Goal: Contribute content: Contribute content

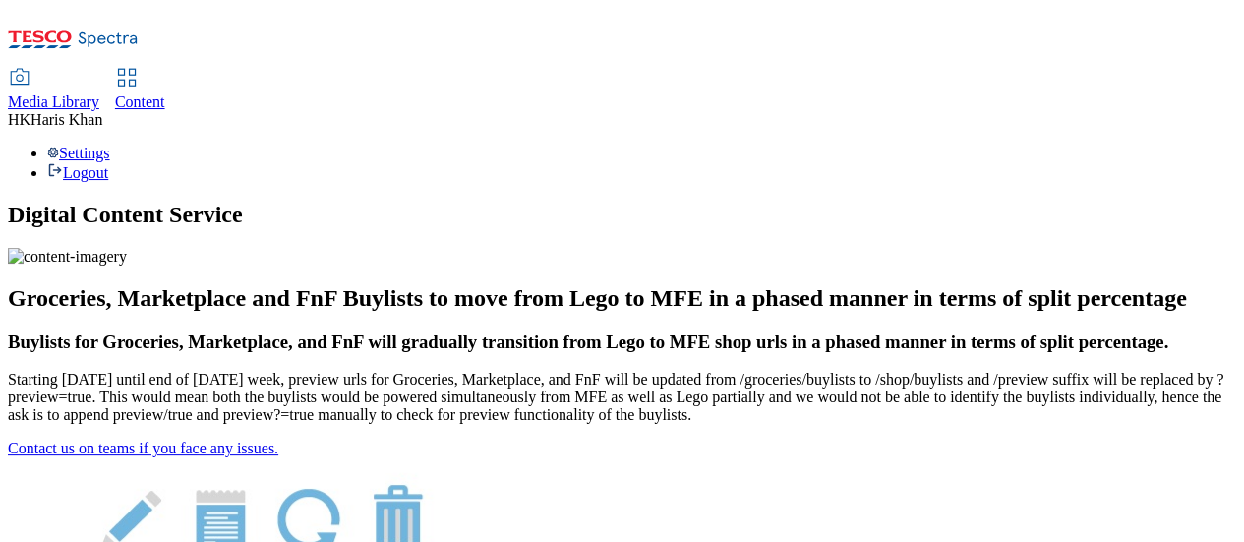
click at [165, 93] on span "Content" at bounding box center [140, 101] width 50 height 17
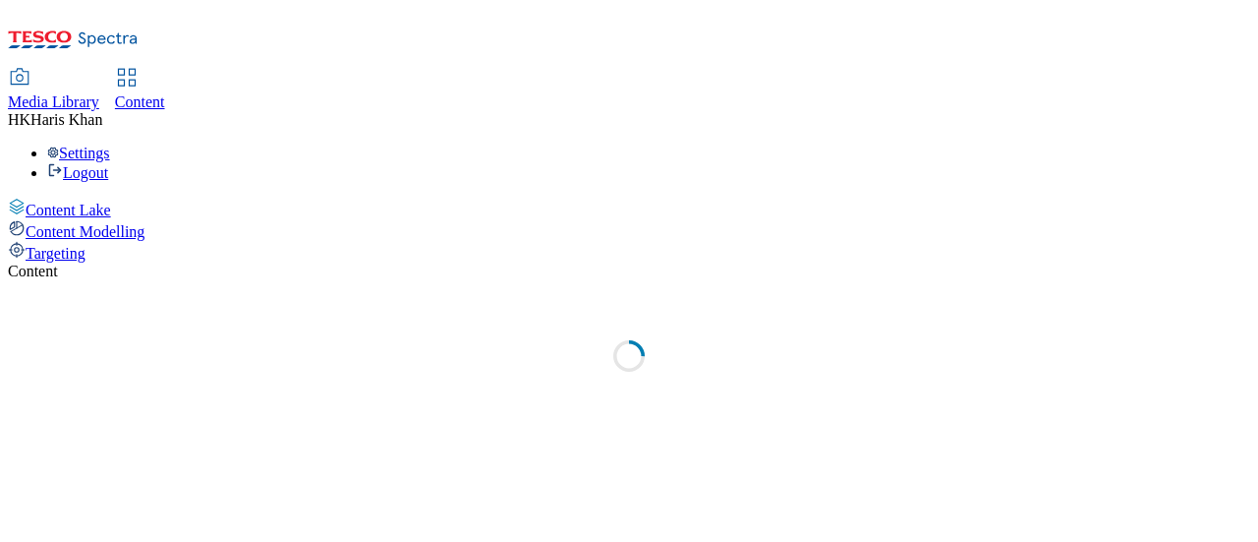
select select "ghs-uk"
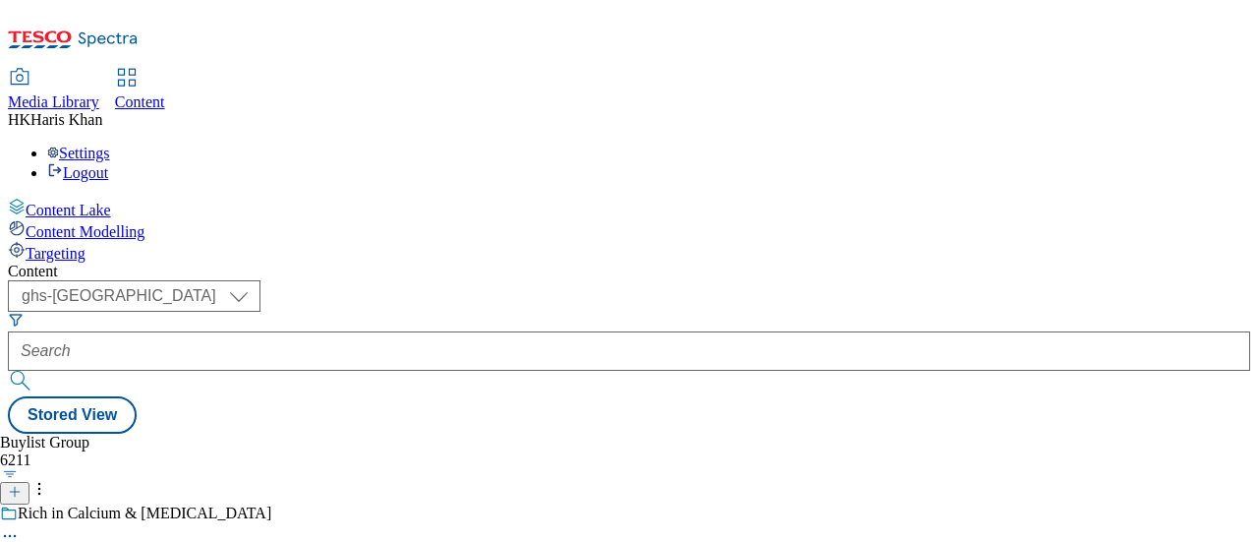
click at [49, 479] on icon at bounding box center [39, 489] width 20 height 20
click at [665, 262] on div "Content ( optional ) ghs-roi ghs-uk ghs-uk Stored View Buylist Group 6211 Rich …" at bounding box center [629, 347] width 1243 height 171
click at [22, 485] on icon at bounding box center [15, 492] width 14 height 14
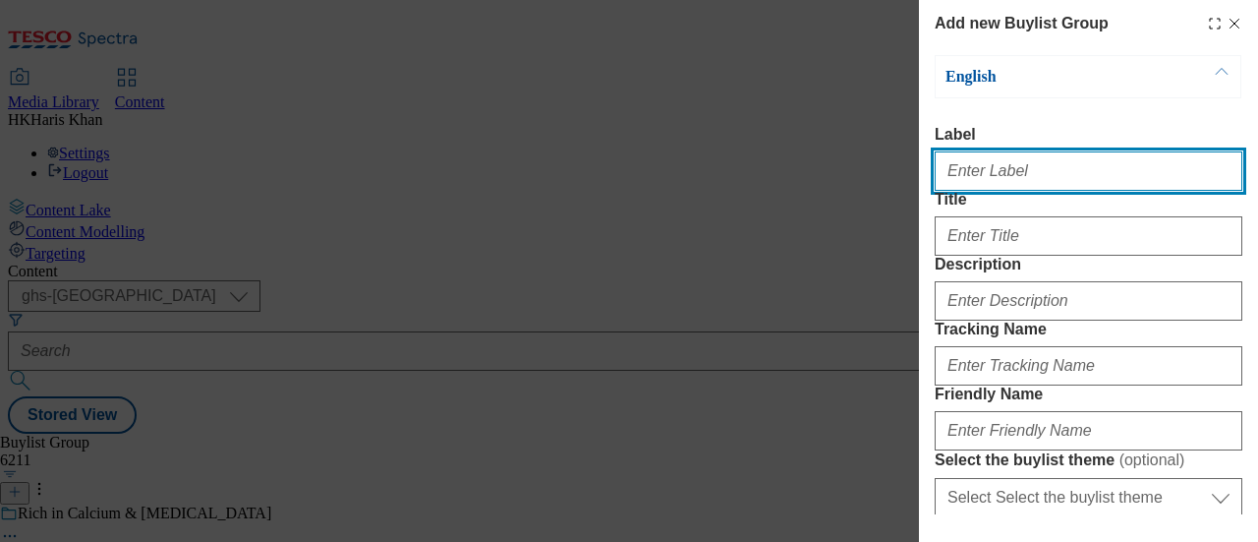
click at [1002, 164] on input "Label" at bounding box center [1089, 170] width 308 height 39
type input "Persil"
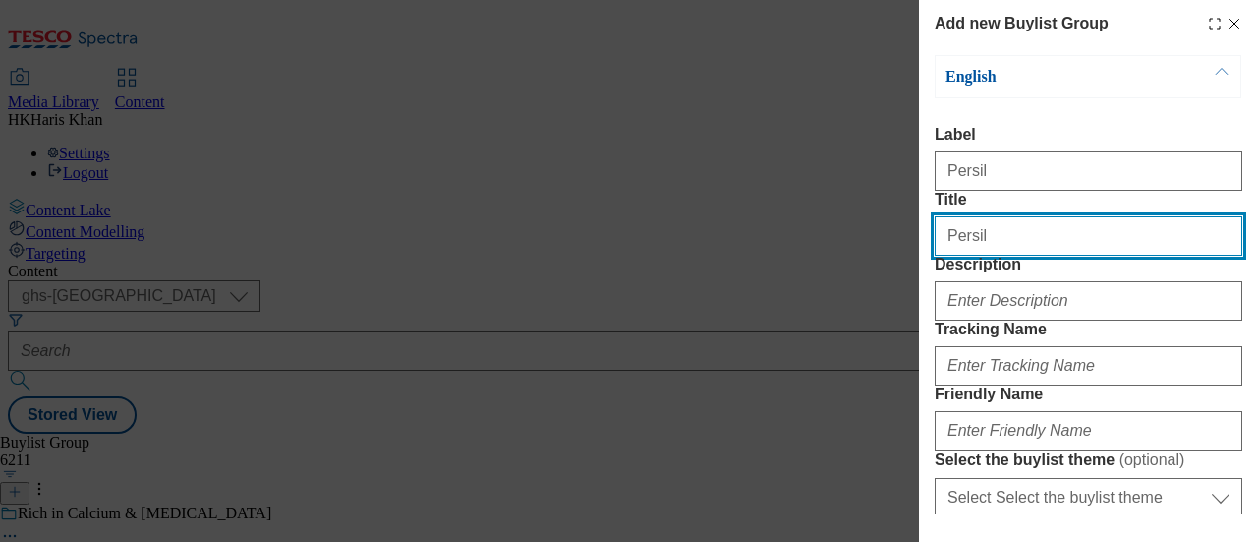
type input "Persil"
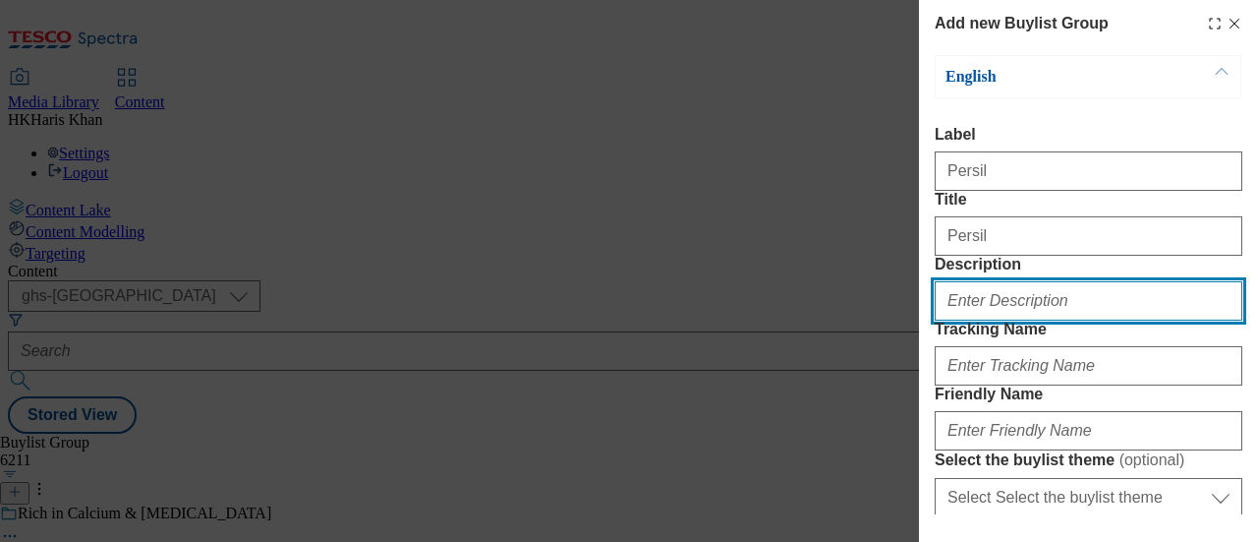
click at [1000, 320] on input "Description" at bounding box center [1089, 300] width 308 height 39
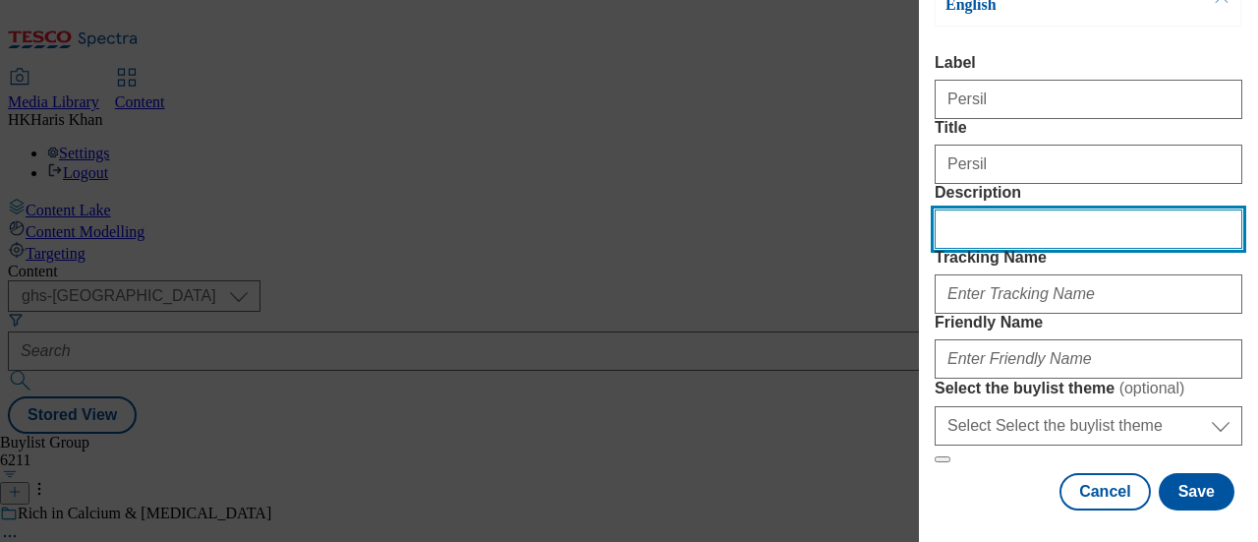
scroll to position [75, 0]
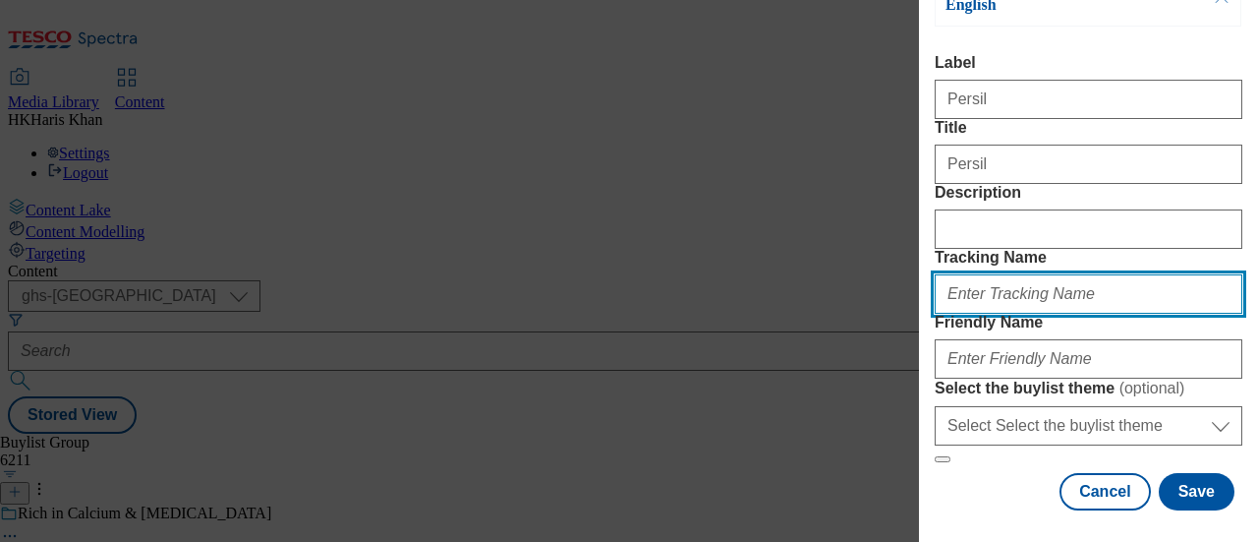
click at [999, 314] on input "Tracking Name" at bounding box center [1089, 293] width 308 height 39
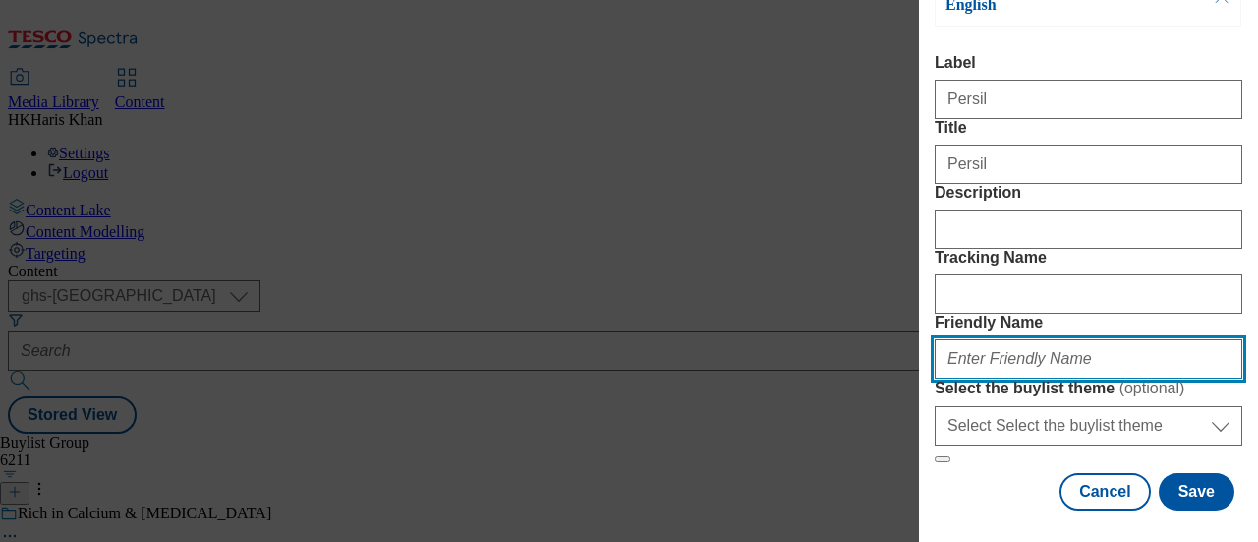
click at [994, 378] on input "Friendly Name" at bounding box center [1089, 358] width 308 height 39
type input "persil"
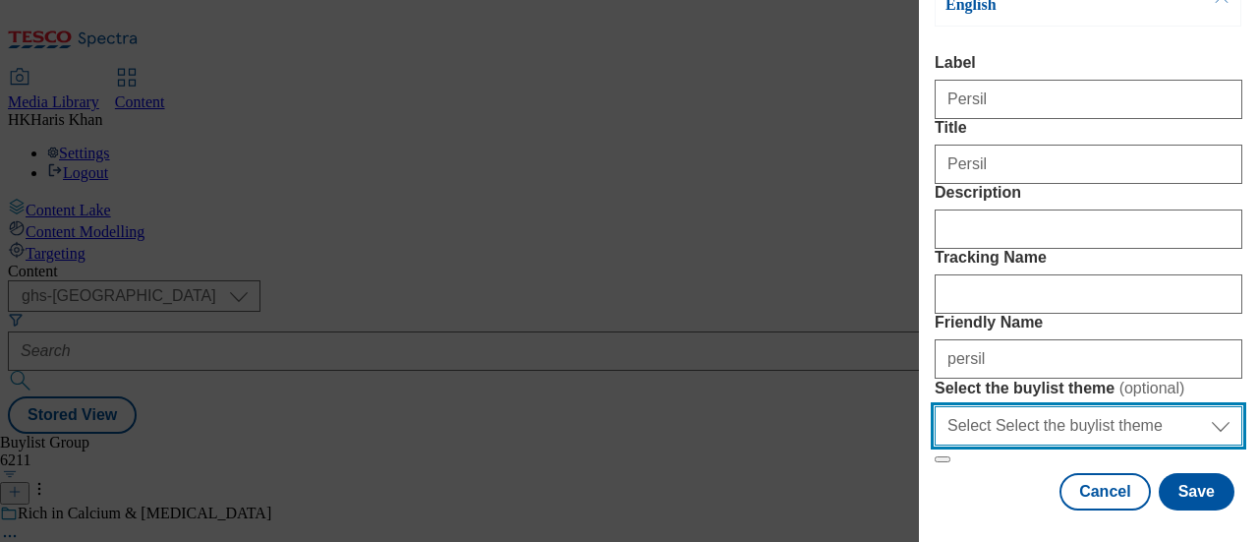
click at [1121, 412] on select "Select Select the buylist theme default fandf" at bounding box center [1089, 425] width 308 height 39
select select "default"
click at [935, 406] on select "Select Select the buylist theme default fandf" at bounding box center [1089, 425] width 308 height 39
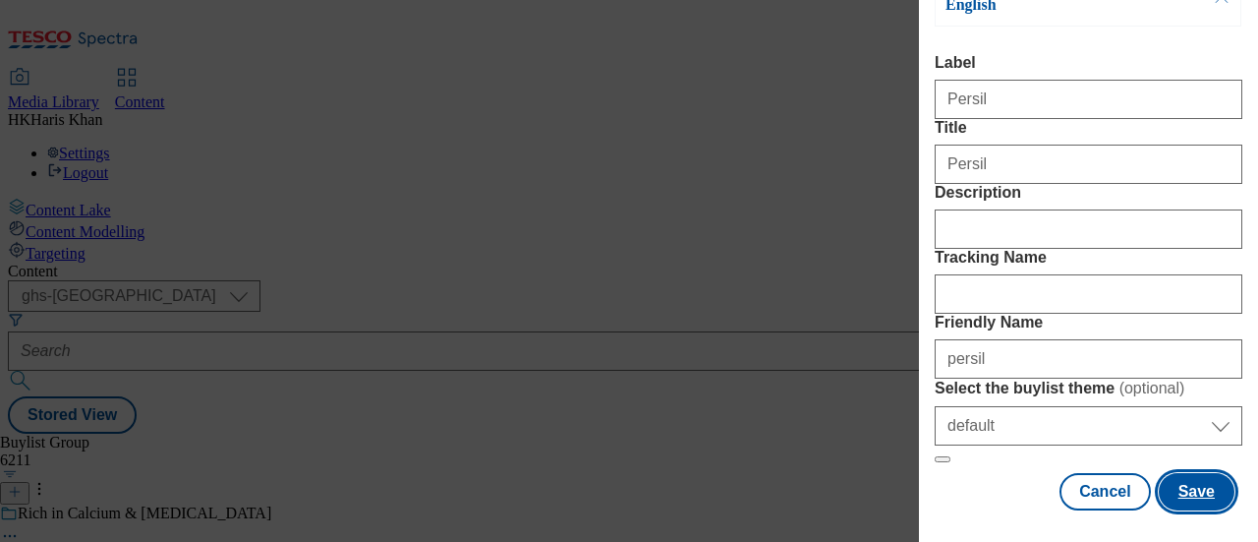
click at [1174, 481] on button "Save" at bounding box center [1197, 491] width 76 height 37
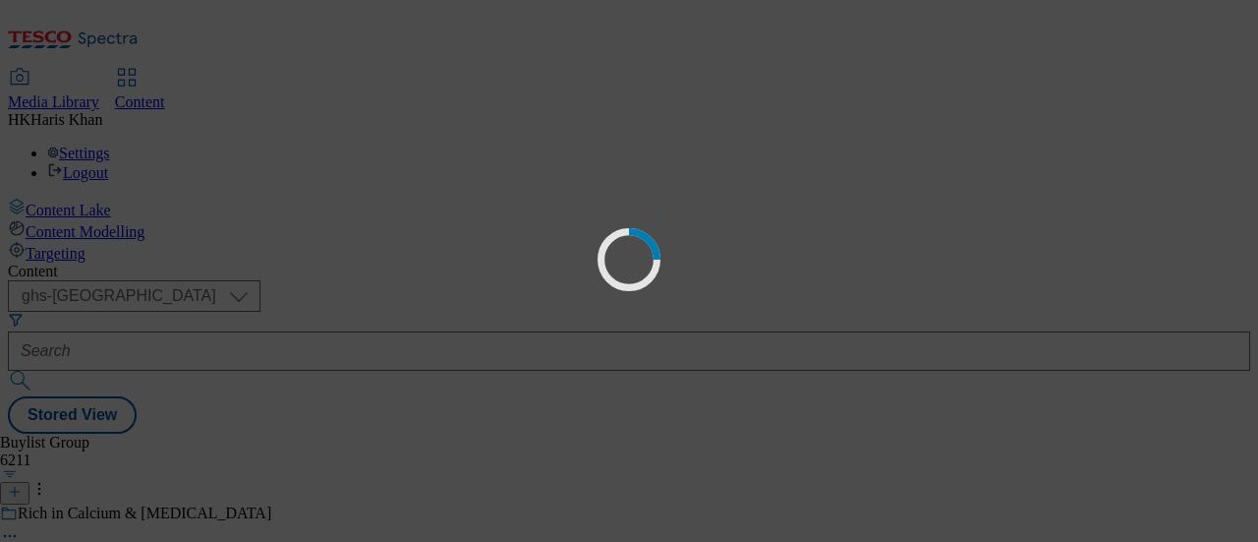
select select "default"
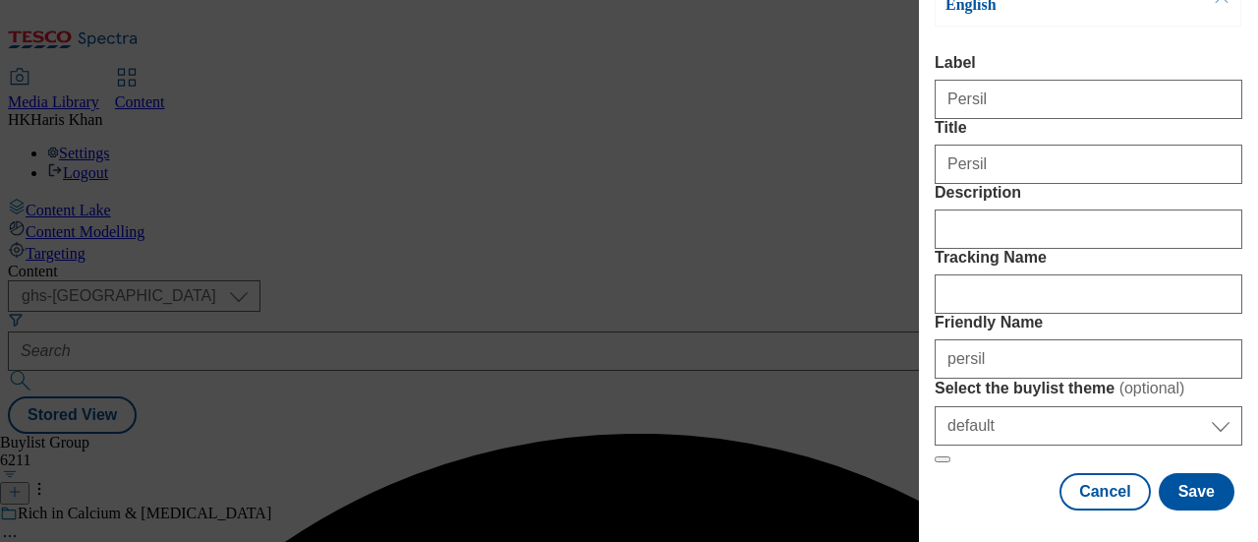
scroll to position [0, 0]
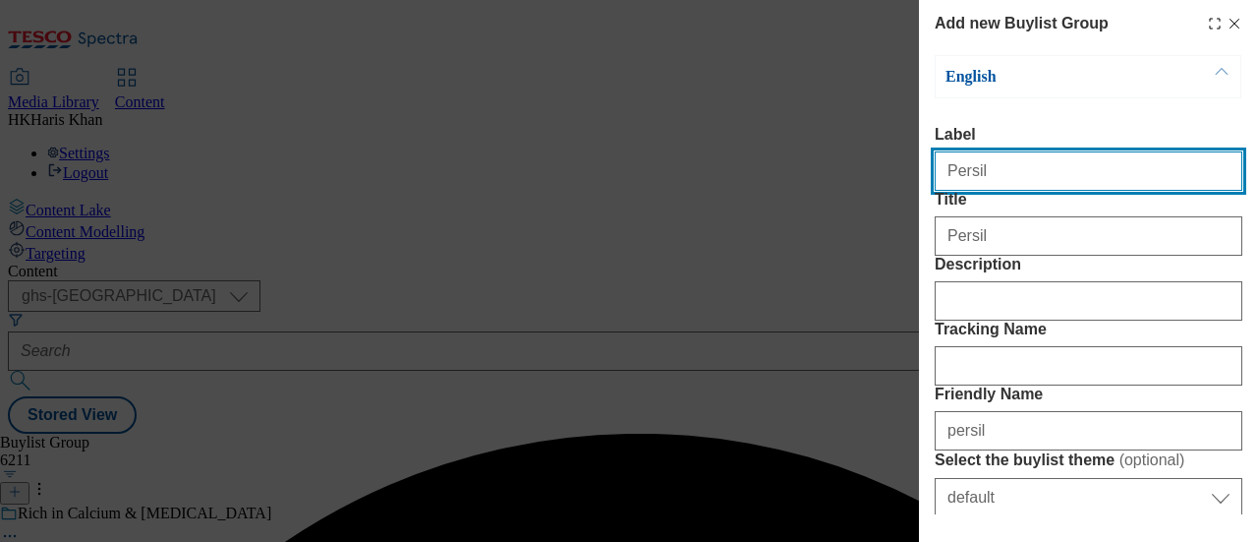
click at [1041, 168] on input "Persil" at bounding box center [1089, 170] width 308 height 39
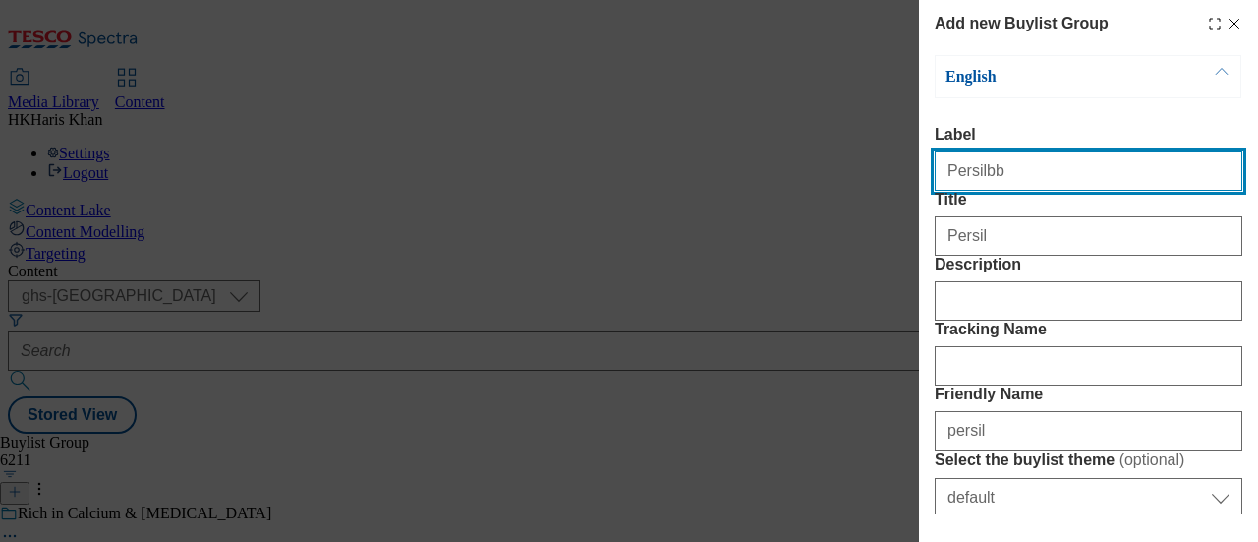
scroll to position [269, 0]
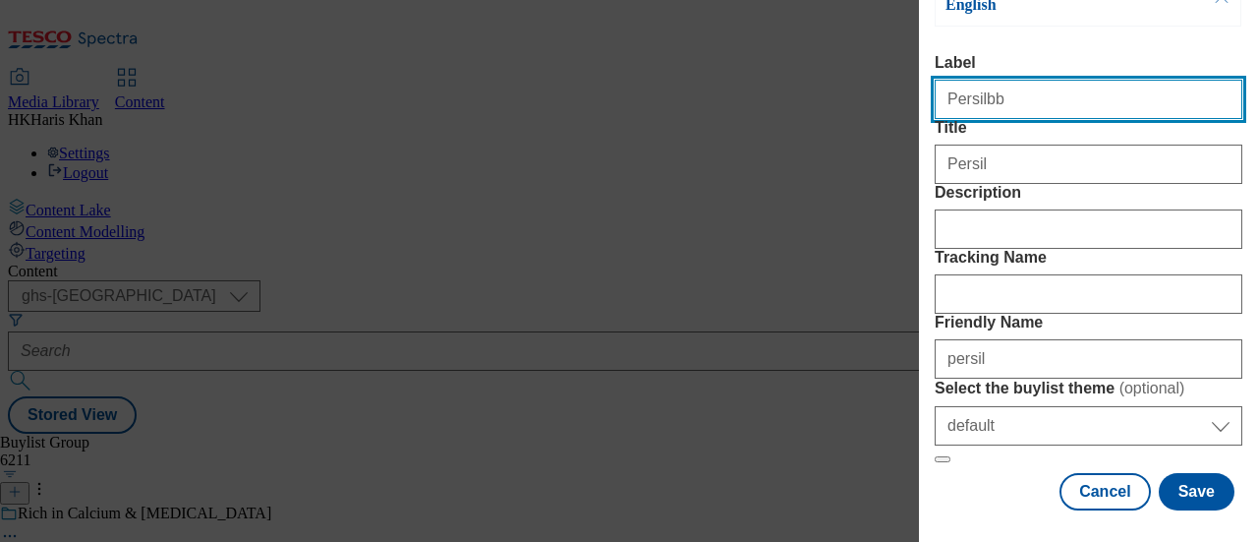
type input "Persilbb"
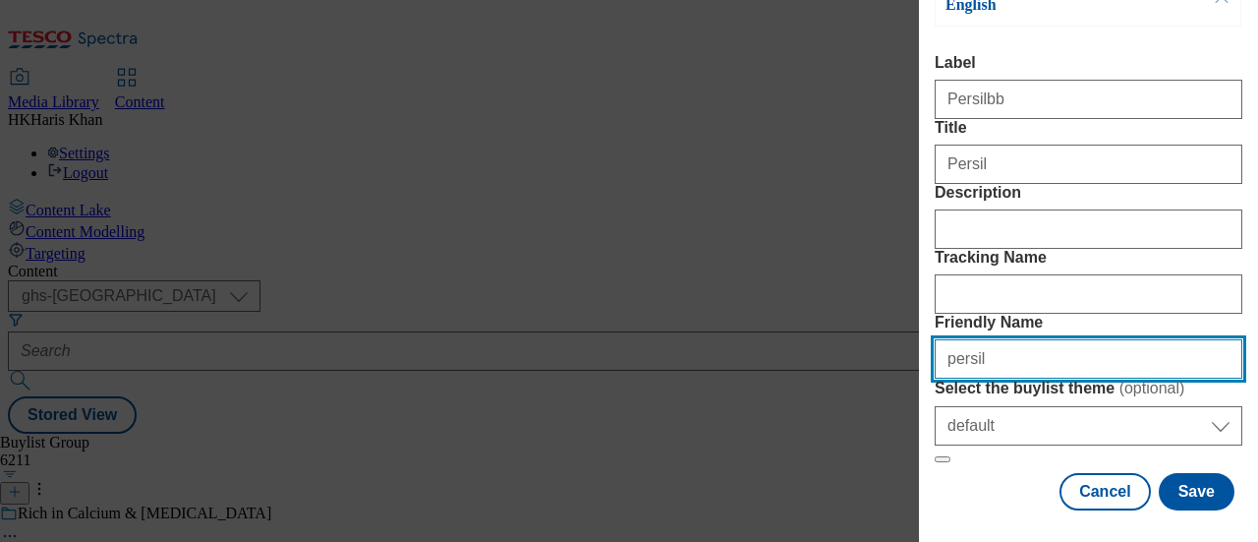
click at [1049, 339] on input "persil" at bounding box center [1089, 358] width 308 height 39
type input "persilbb"
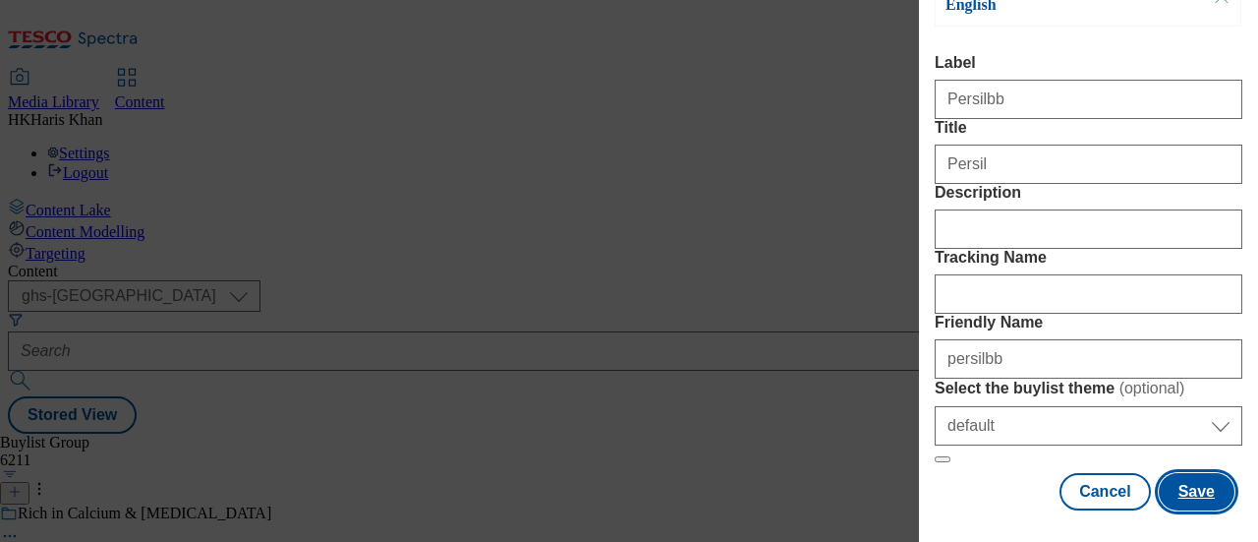
click at [1174, 485] on button "Save" at bounding box center [1197, 491] width 76 height 37
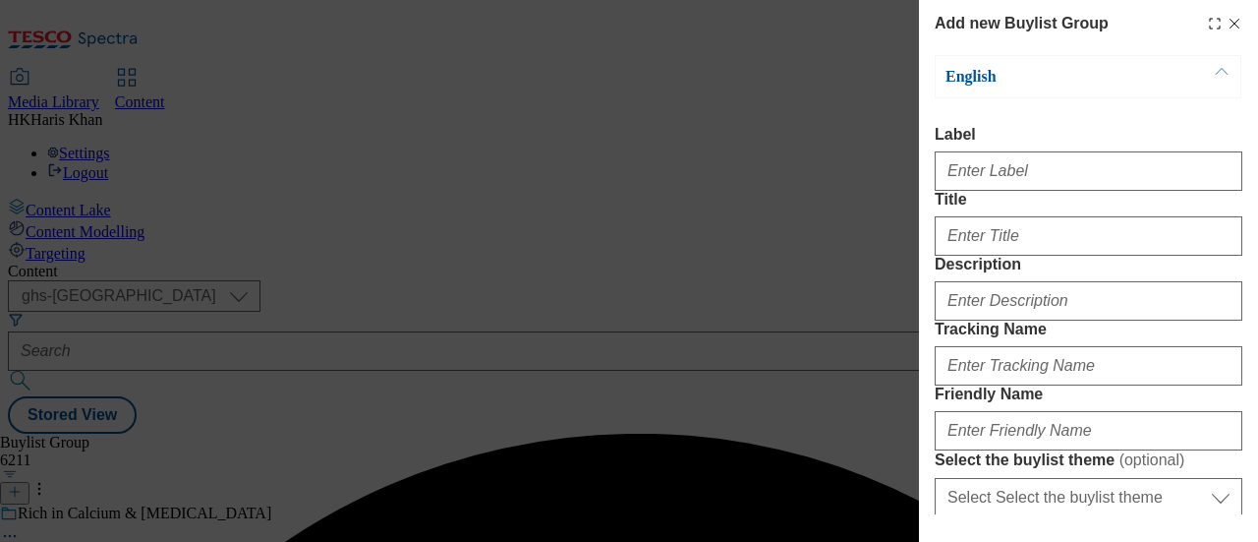
select select "default"
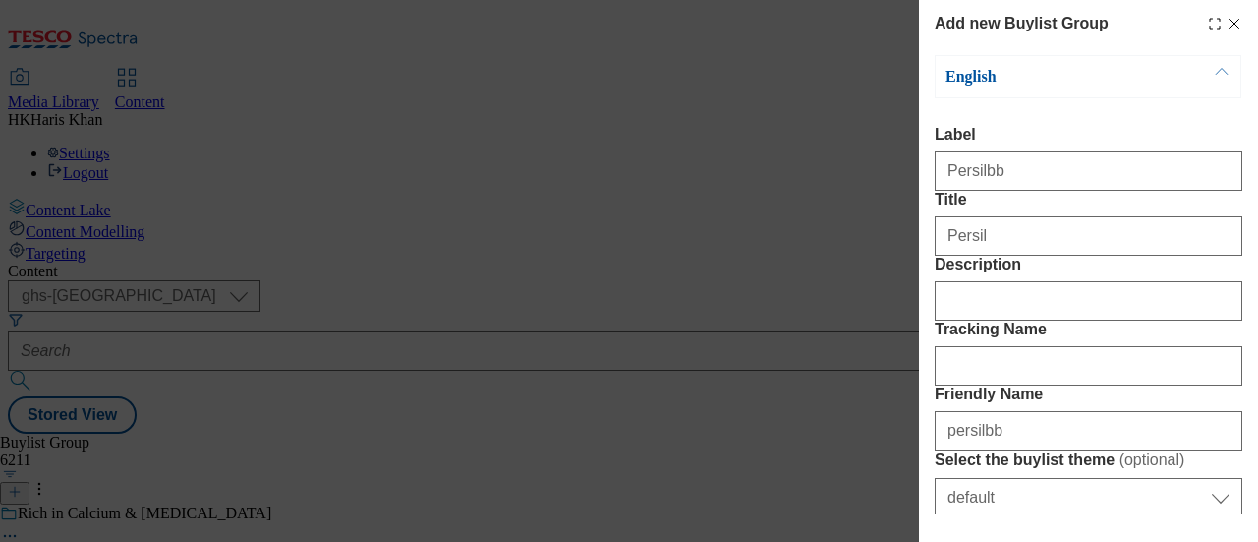
click at [1227, 30] on icon "Modal" at bounding box center [1235, 24] width 16 height 16
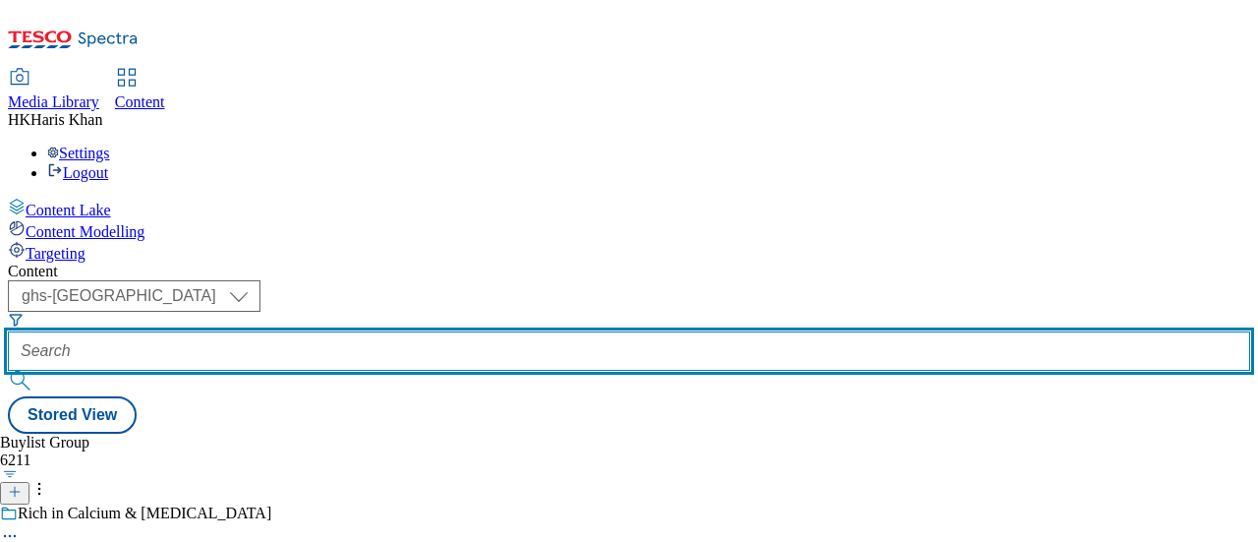
click at [492, 331] on input "text" at bounding box center [629, 350] width 1243 height 39
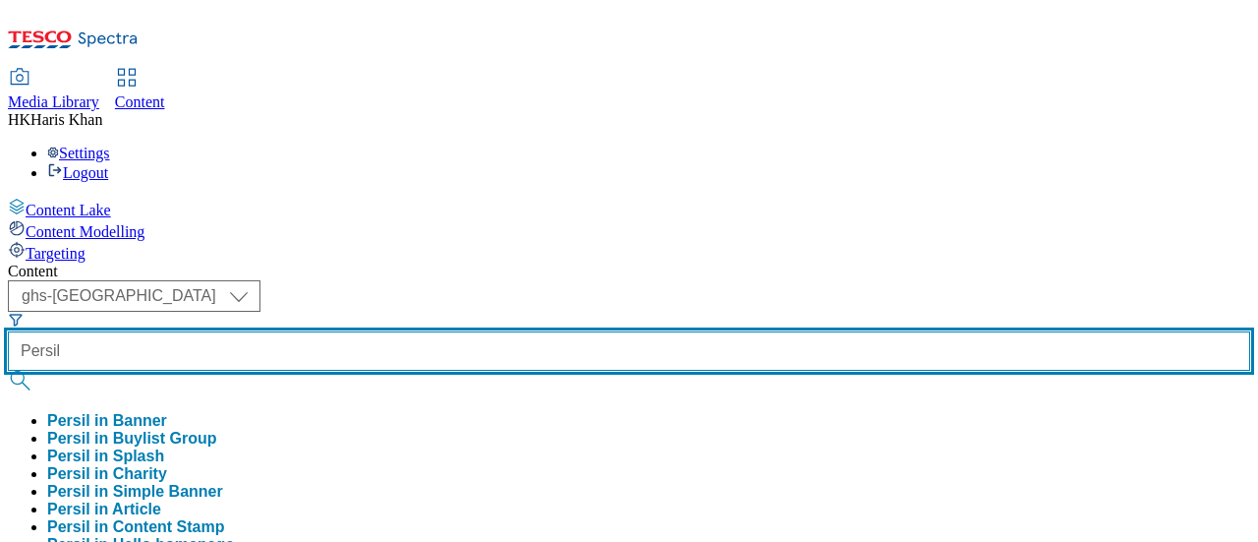
type input "Persil"
click at [8, 371] on button "submit" at bounding box center [22, 381] width 28 height 20
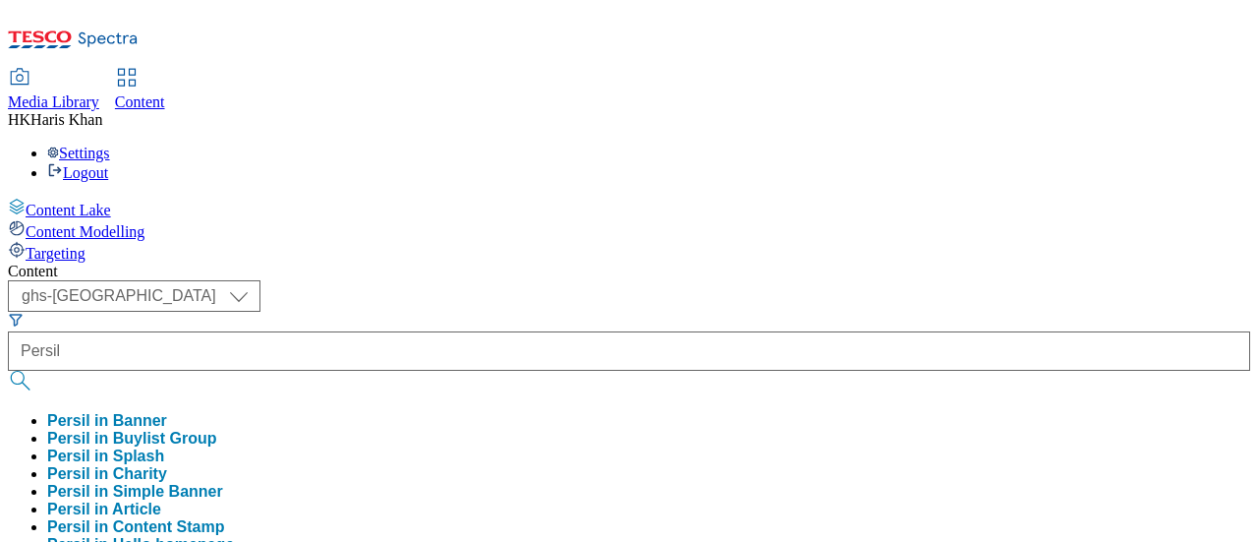
click at [757, 280] on div "( optional ) ghs-roi ghs-uk ghs-uk Persil Persil in Banner Persil in Buylist Gr…" at bounding box center [629, 502] width 1243 height 444
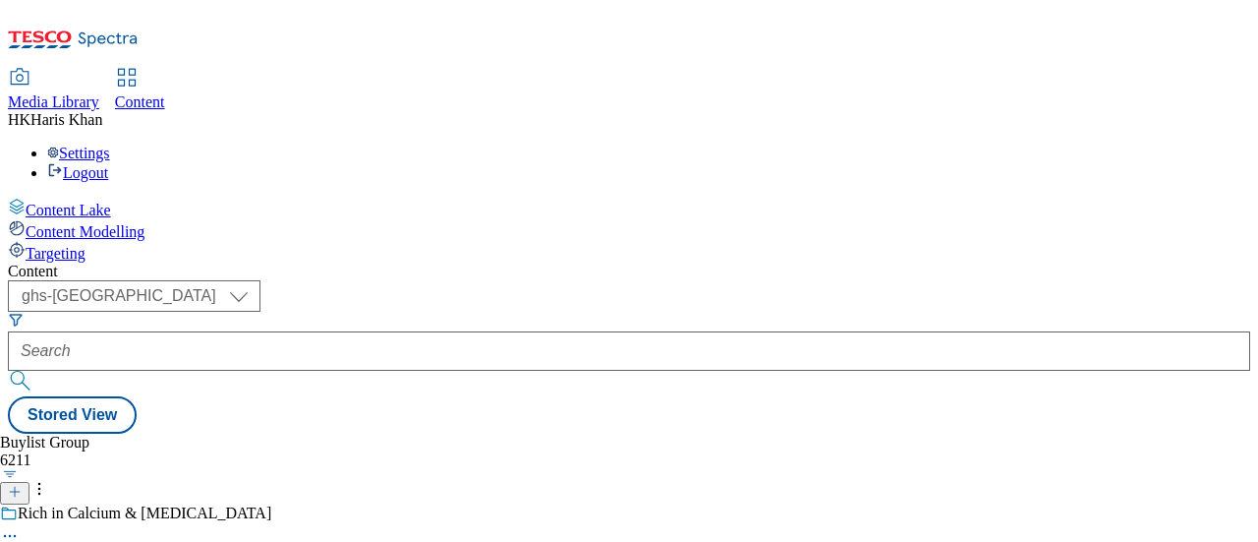
click at [22, 485] on icon at bounding box center [15, 492] width 14 height 14
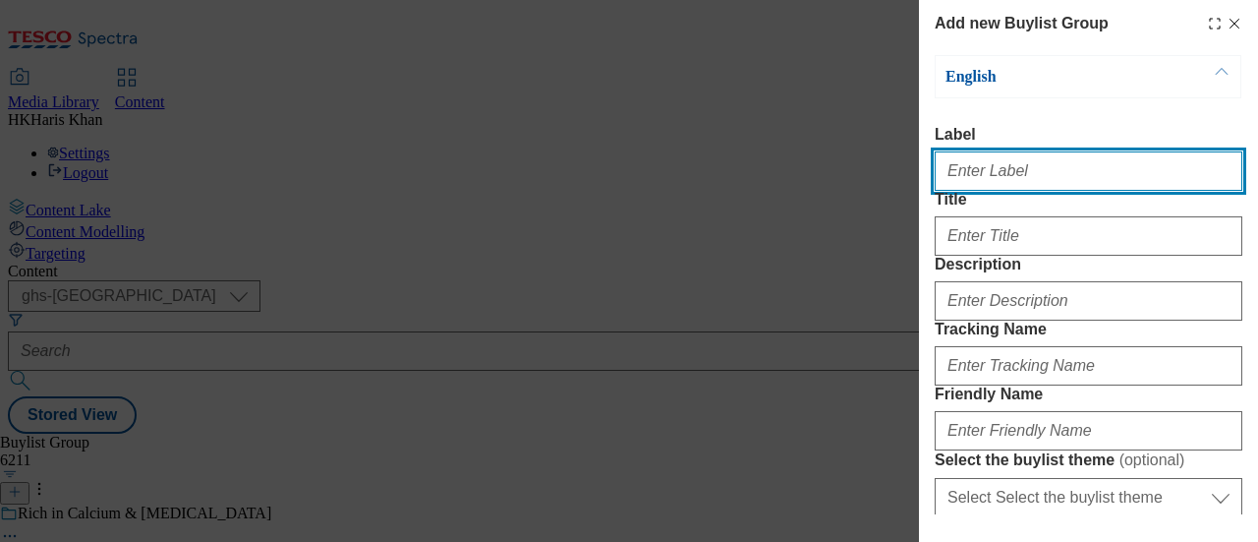
click at [975, 173] on input "Label" at bounding box center [1089, 170] width 308 height 39
type input "Persil"
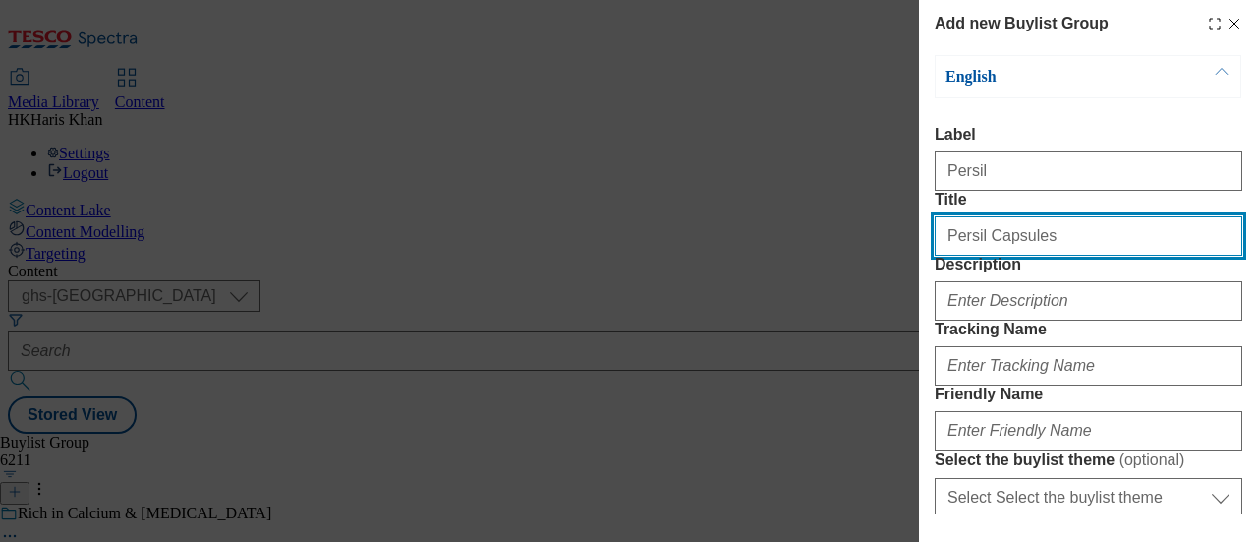
type input "Persil Capsules"
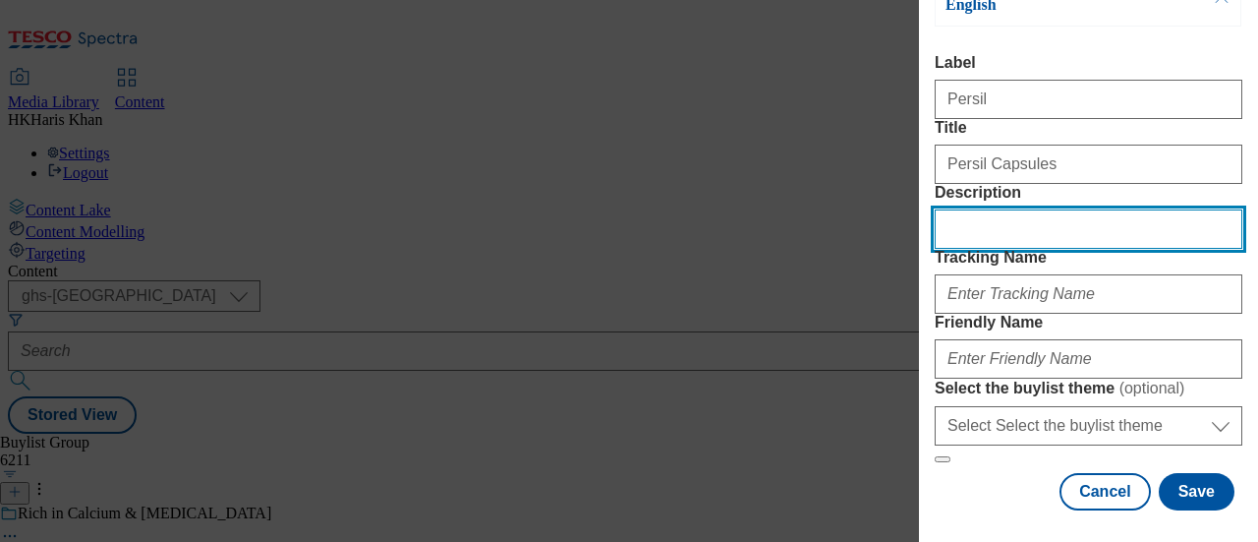
scroll to position [155, 0]
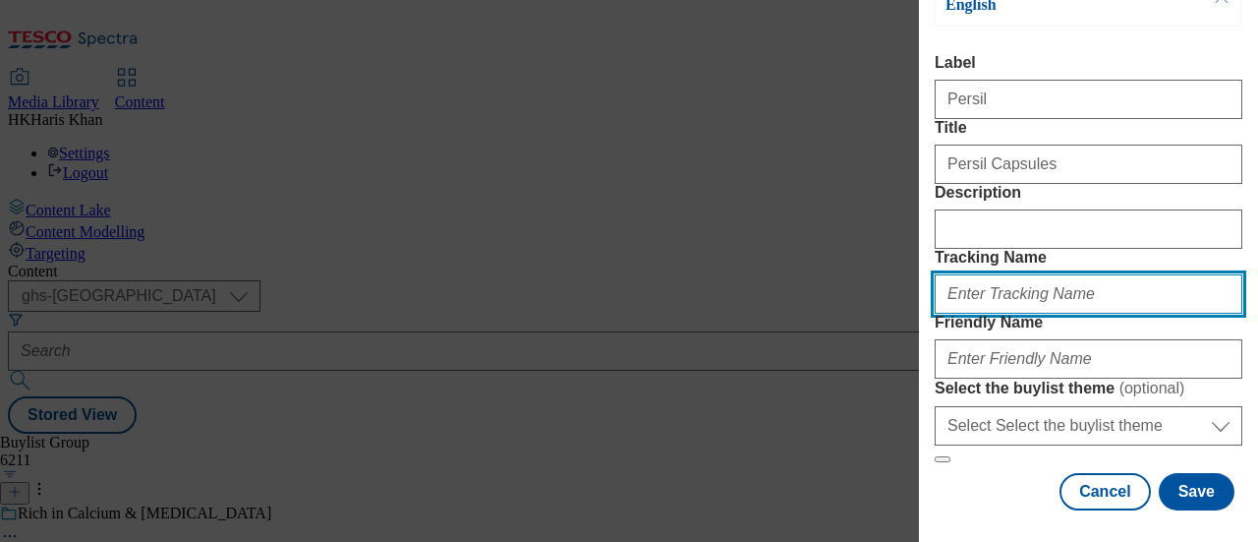
click at [1047, 304] on input "Tracking Name" at bounding box center [1089, 293] width 308 height 39
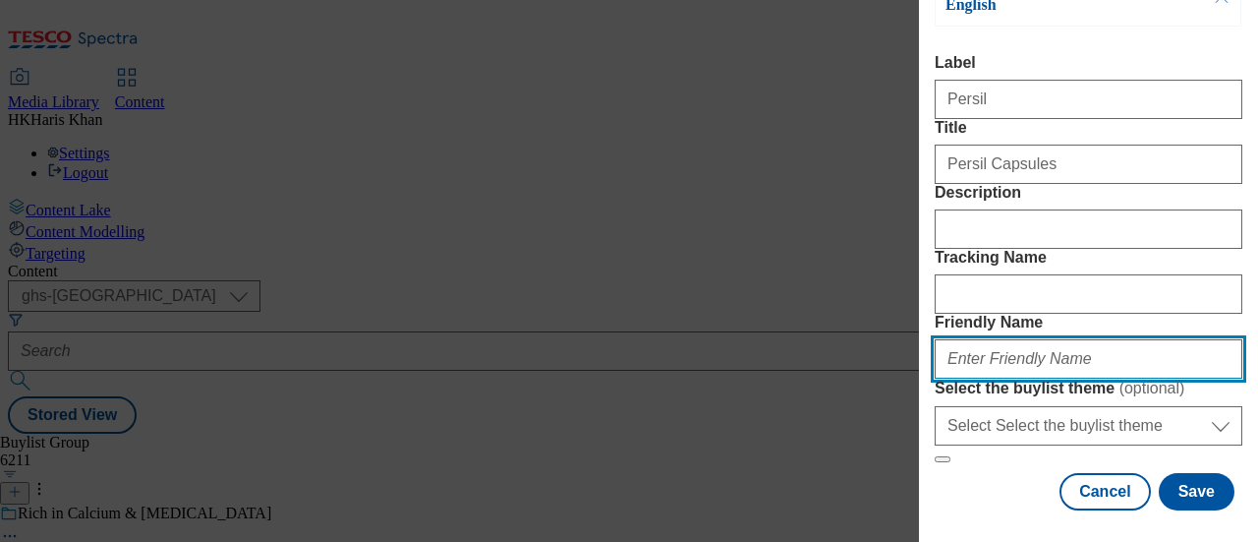
click at [1032, 378] on input "Friendly Name" at bounding box center [1089, 358] width 308 height 39
type input "persil"
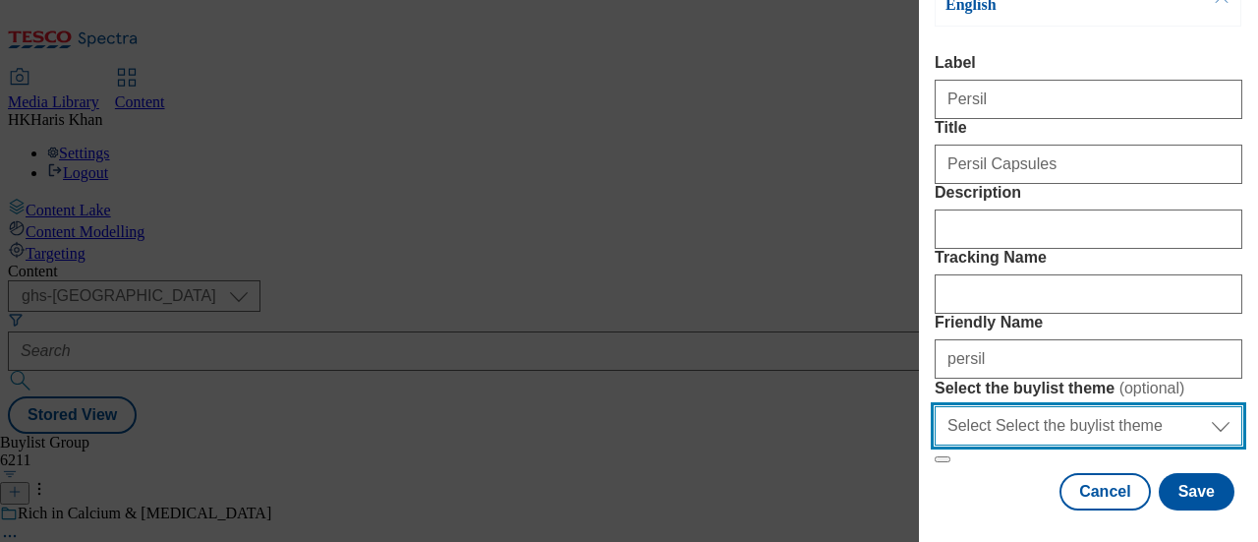
click at [1087, 406] on select "Select Select the buylist theme default fandf" at bounding box center [1089, 425] width 308 height 39
select select "default"
click at [935, 406] on select "Select Select the buylist theme default fandf" at bounding box center [1089, 425] width 308 height 39
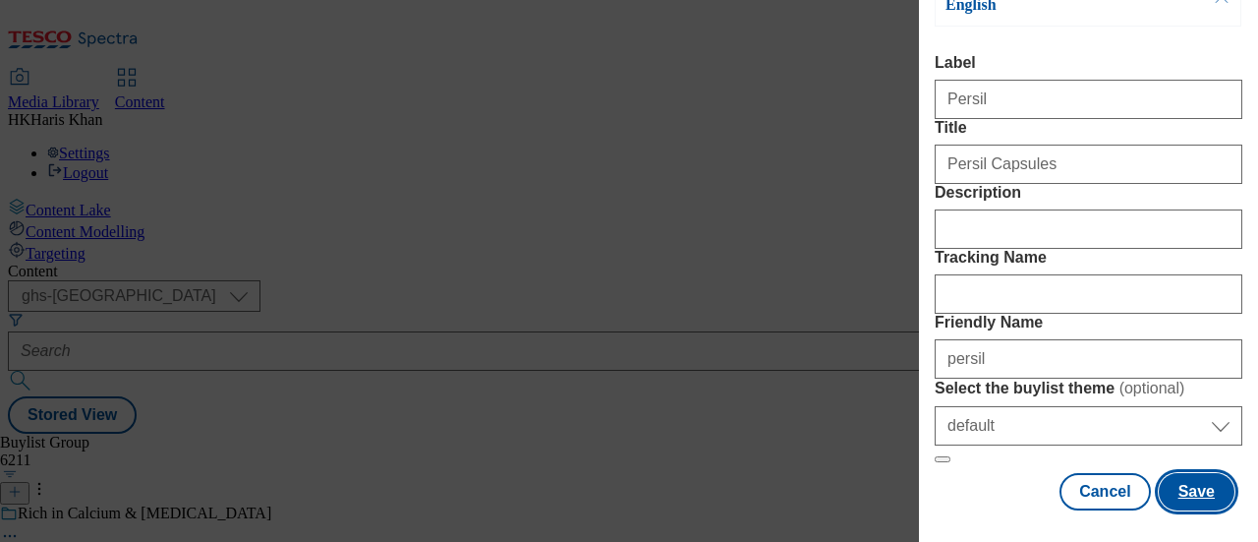
click at [1187, 473] on button "Save" at bounding box center [1197, 491] width 76 height 37
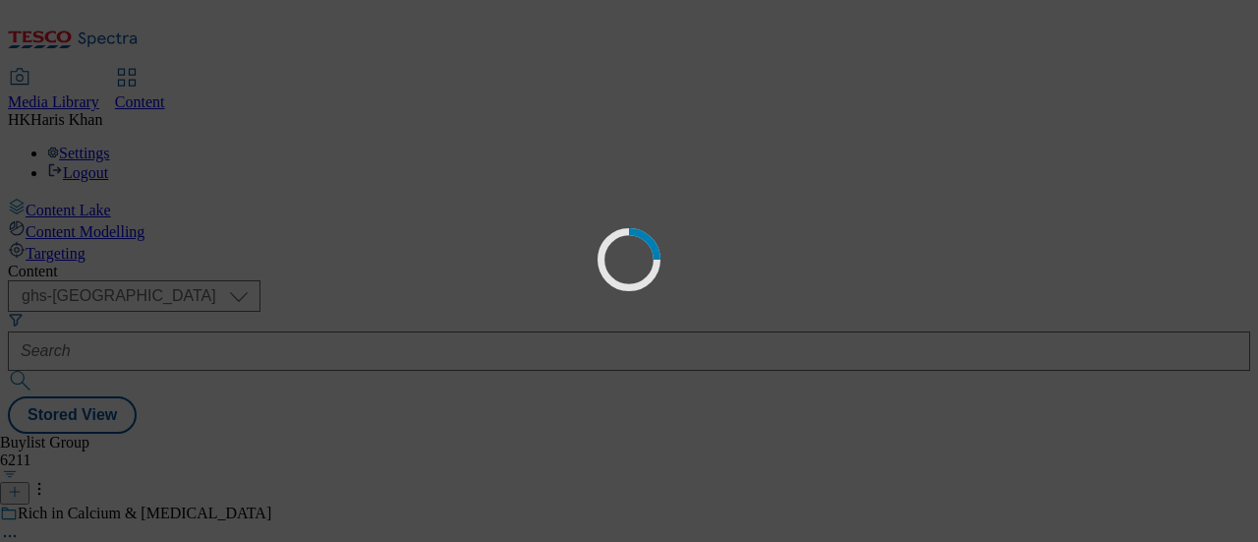
select select "default"
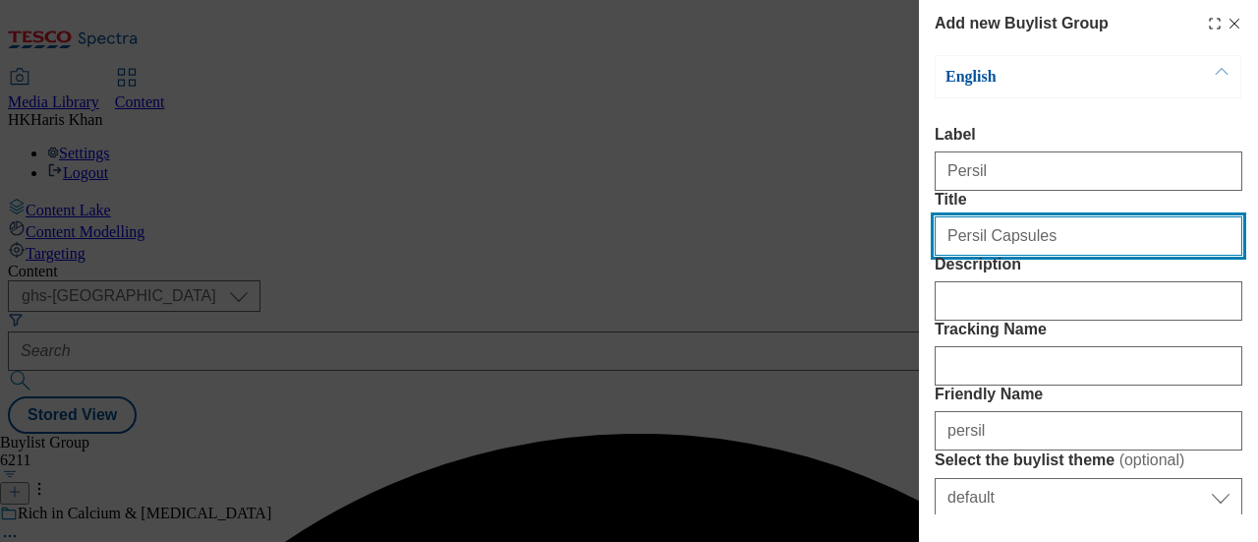
click at [1063, 256] on input "Persil Capsules" at bounding box center [1089, 235] width 308 height 39
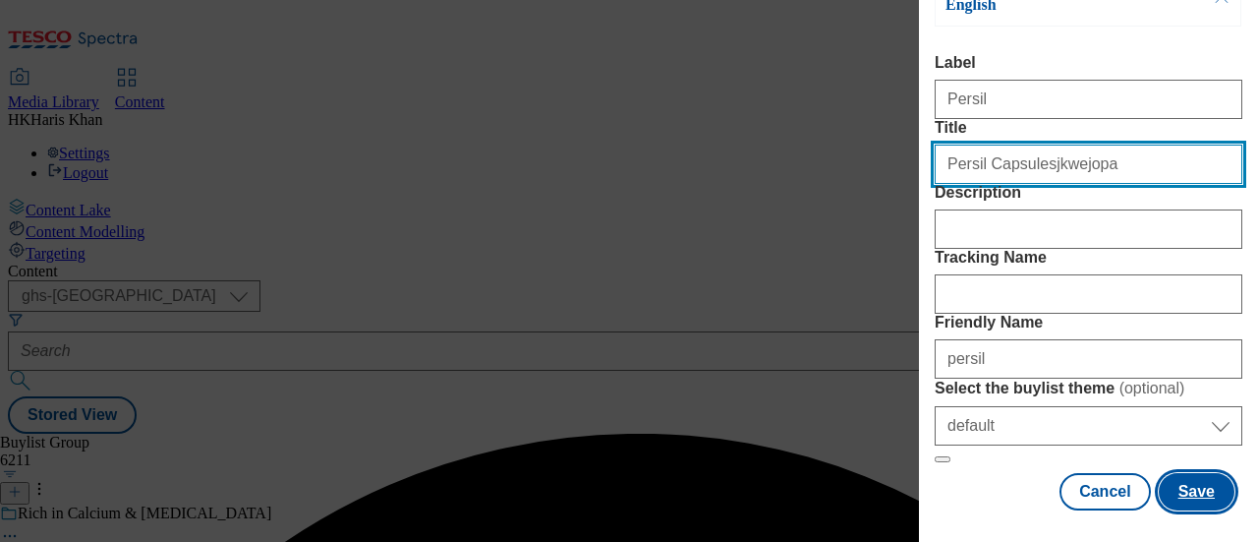
type input "Persil Capsulesjkwejopa"
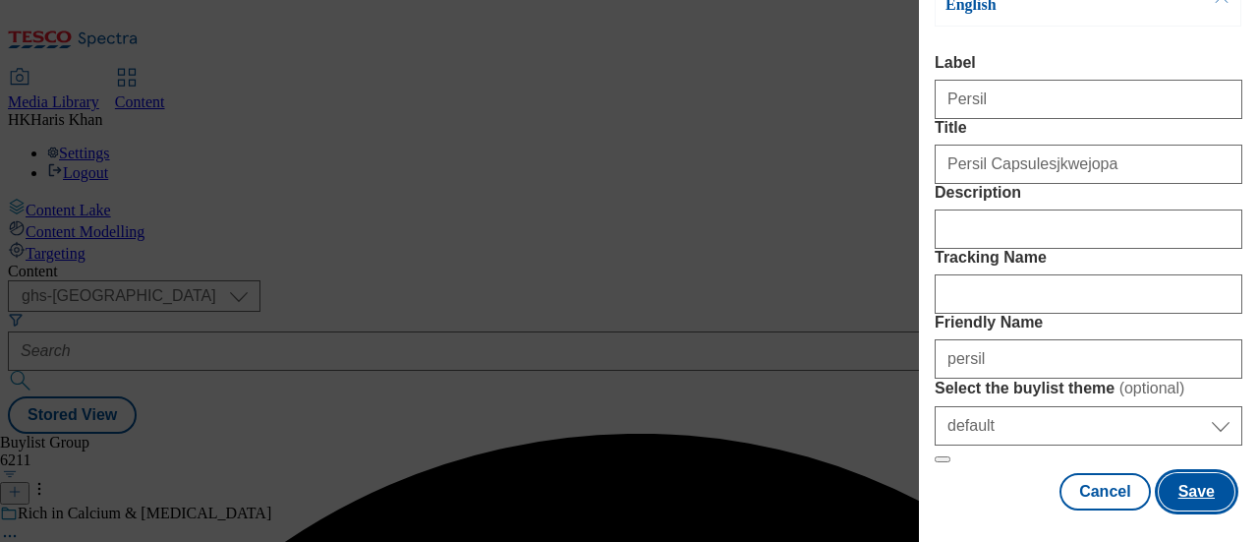
click at [1173, 473] on button "Save" at bounding box center [1197, 491] width 76 height 37
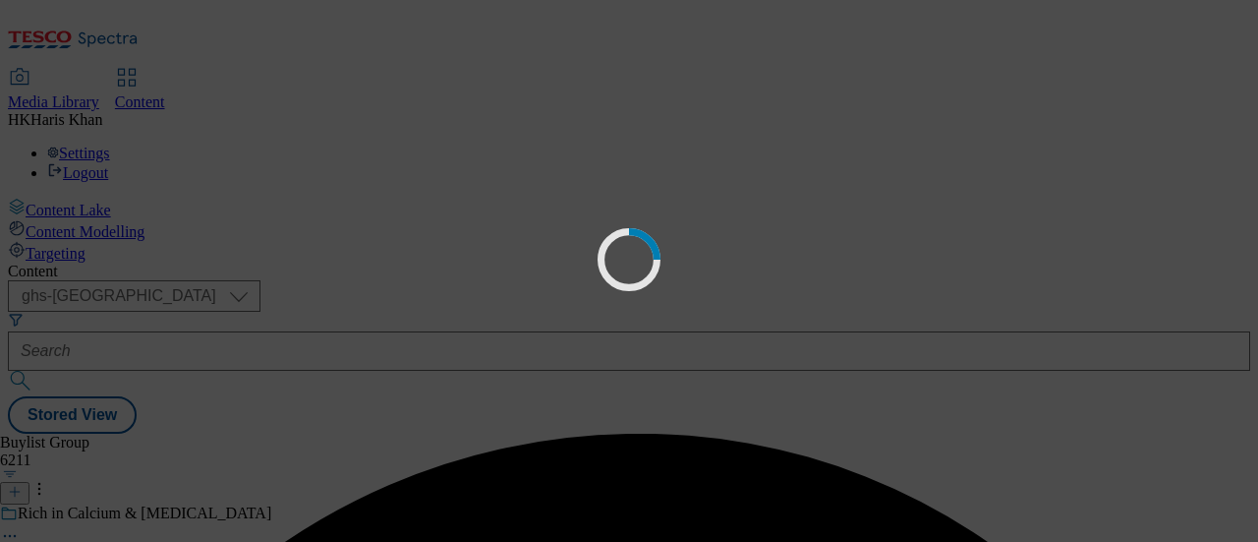
select select "default"
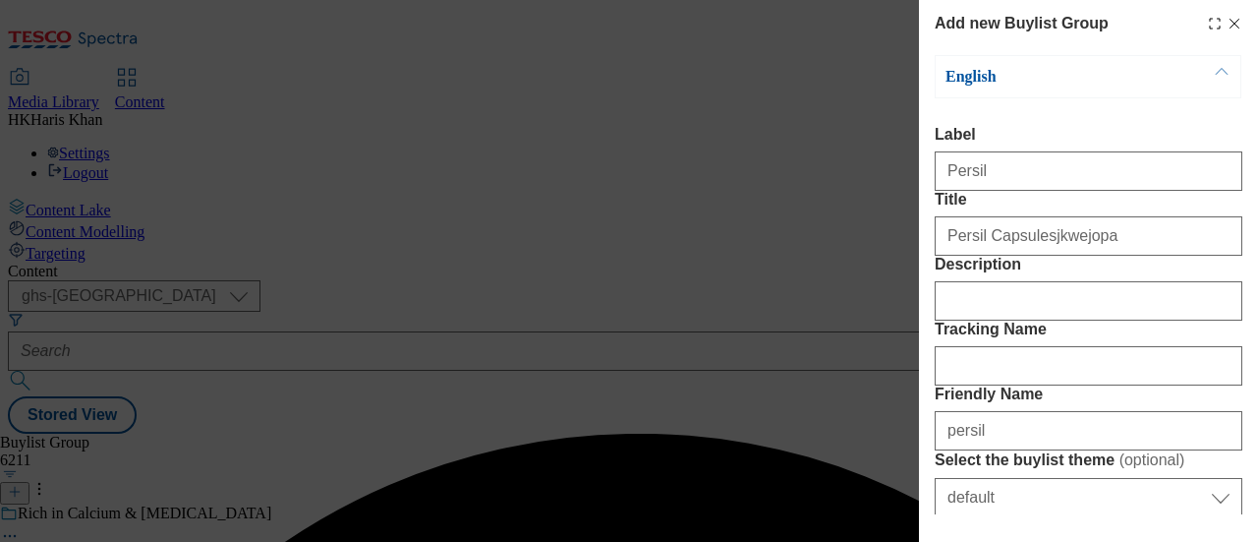
click at [1204, 127] on label "Label" at bounding box center [1089, 135] width 308 height 18
click at [1204, 151] on input "Persil" at bounding box center [1089, 170] width 308 height 39
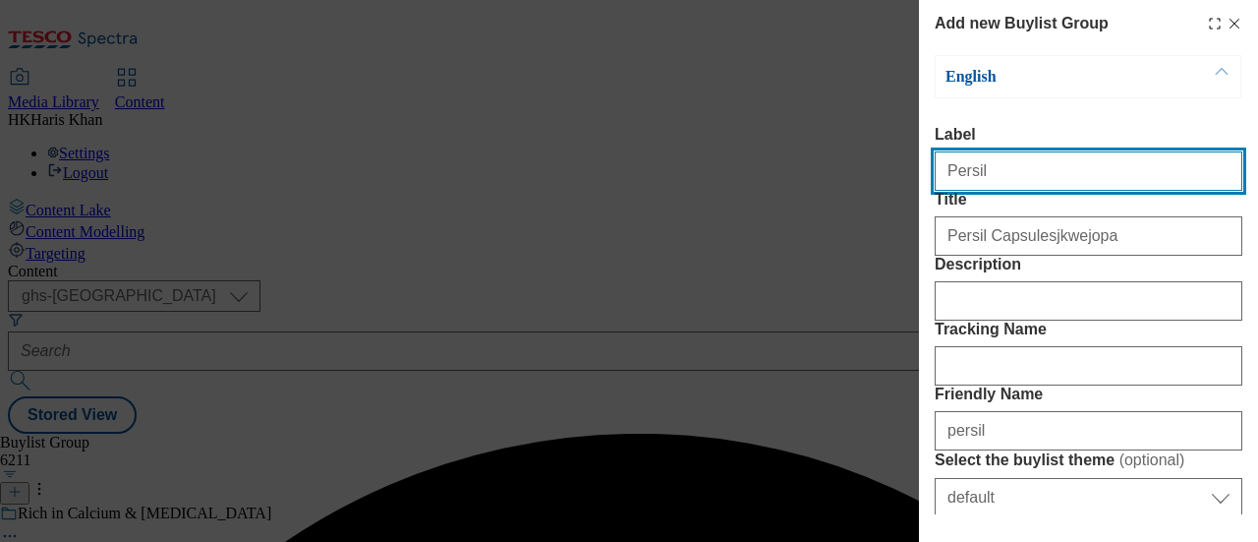
click at [1105, 178] on input "Persil" at bounding box center [1089, 170] width 308 height 39
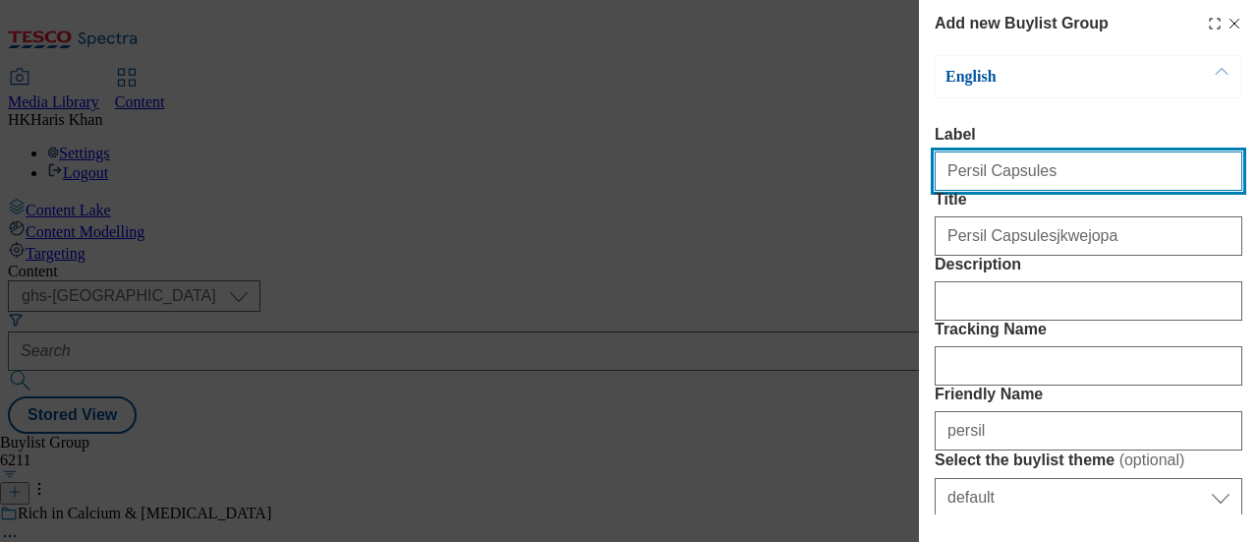
type input "Persil Capsules"
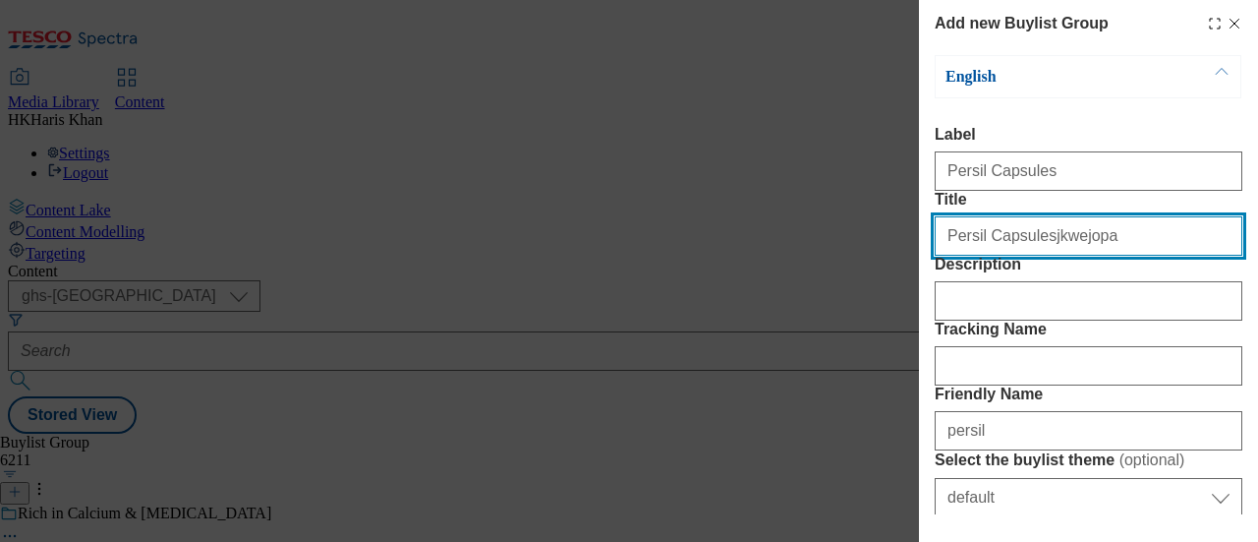
click at [1090, 256] on input "Persil Capsulesjkwejopa" at bounding box center [1089, 235] width 308 height 39
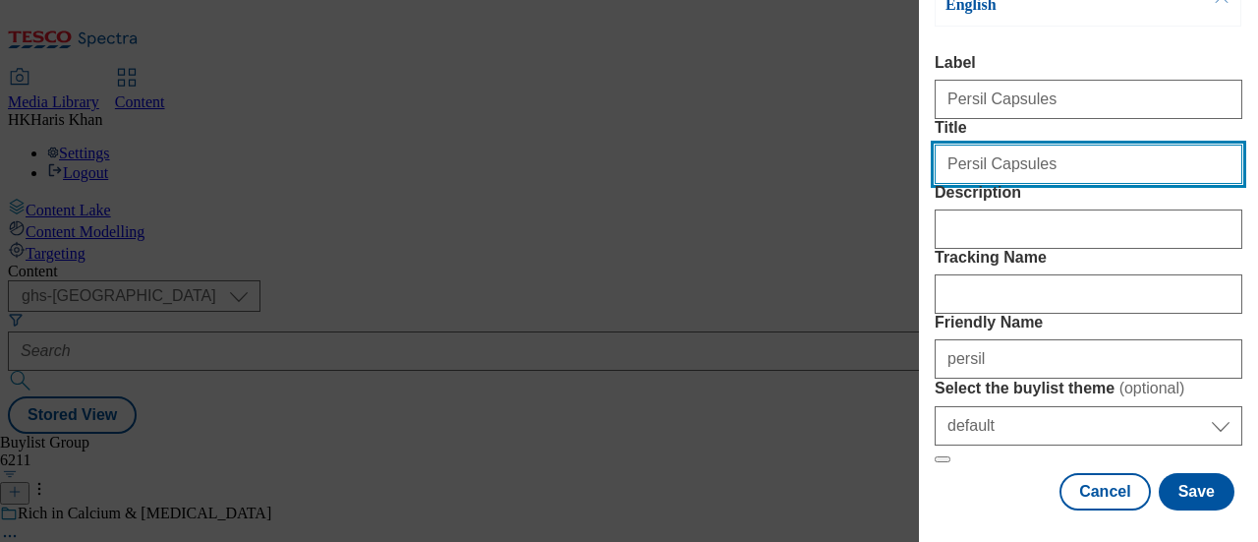
type input "Persil Capsules"
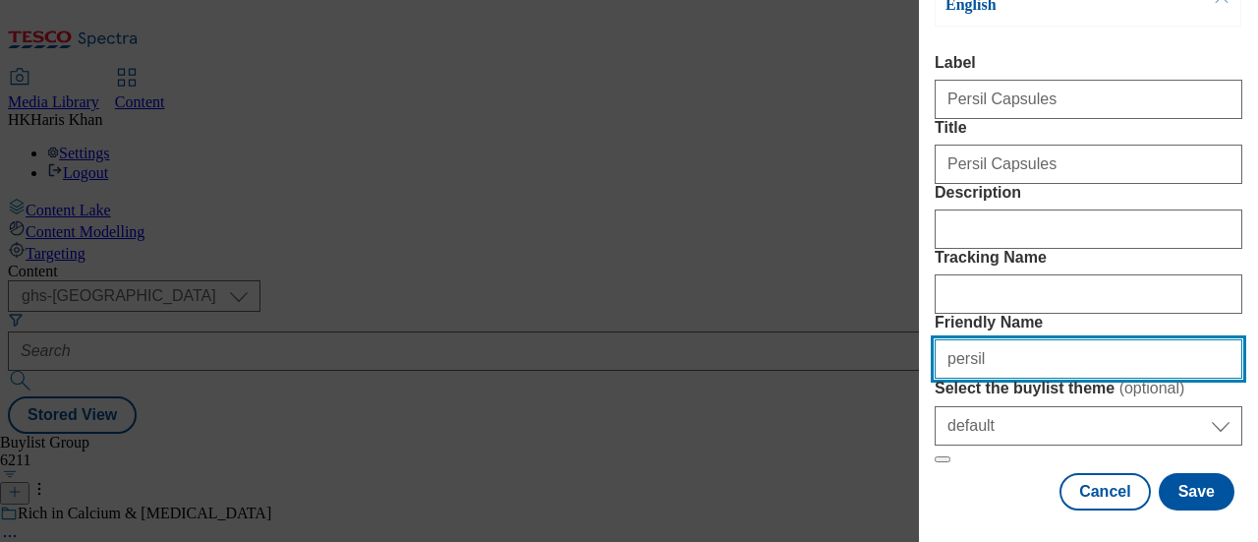
click at [1041, 339] on input "persil" at bounding box center [1089, 358] width 308 height 39
click at [987, 339] on input "persilcapsules" at bounding box center [1089, 358] width 308 height 39
type input "persilcapsules"
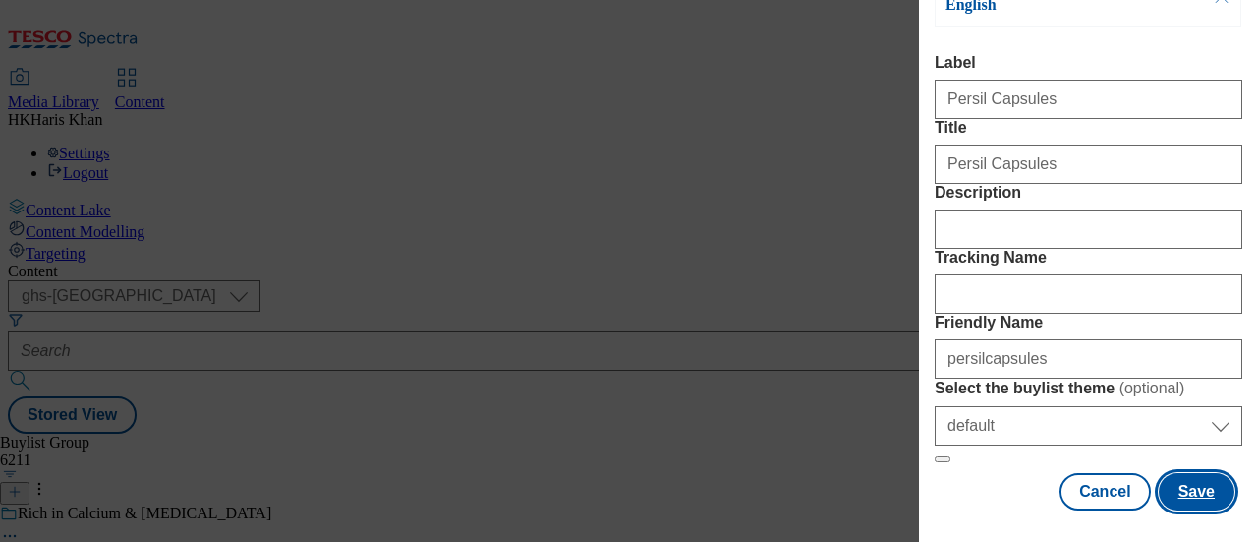
click at [1192, 489] on button "Save" at bounding box center [1197, 491] width 76 height 37
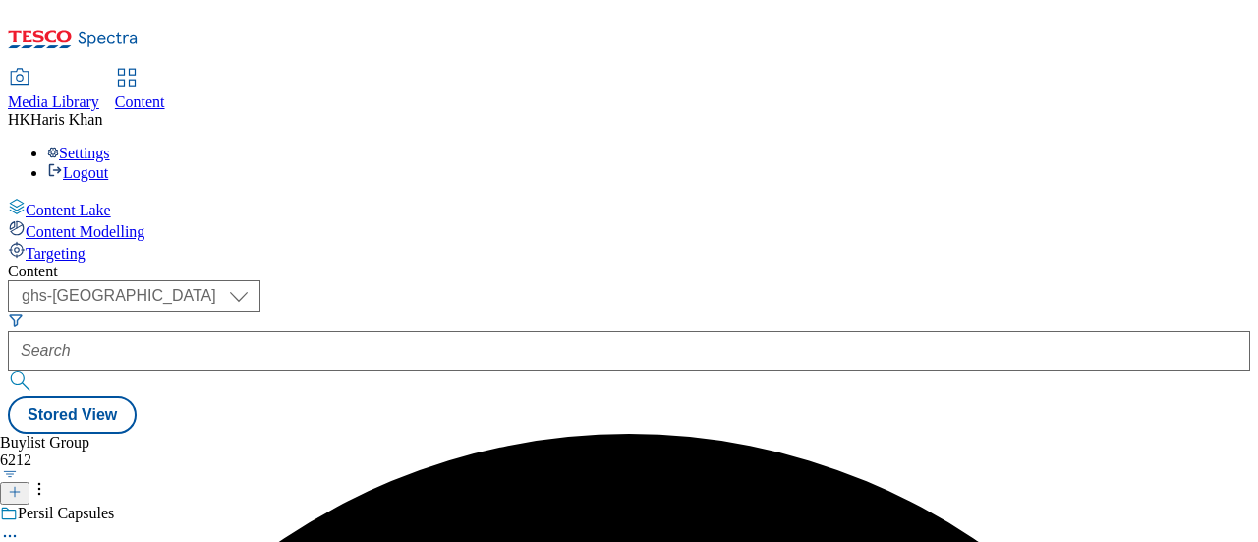
click at [382, 504] on div "Persil Capsules" at bounding box center [191, 526] width 382 height 45
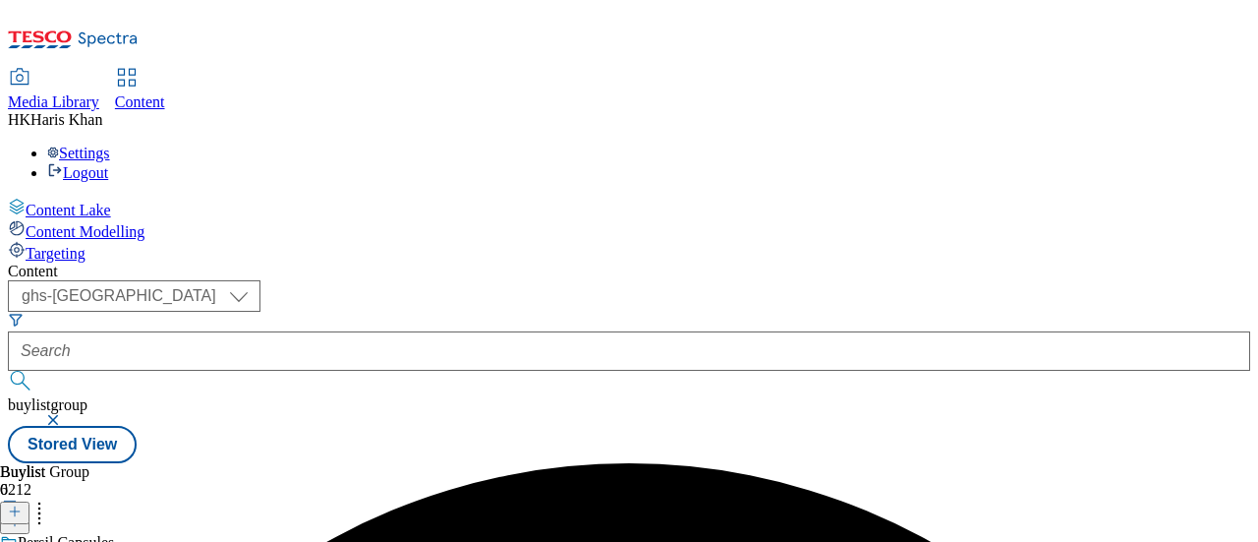
click at [29, 501] on button at bounding box center [14, 512] width 29 height 23
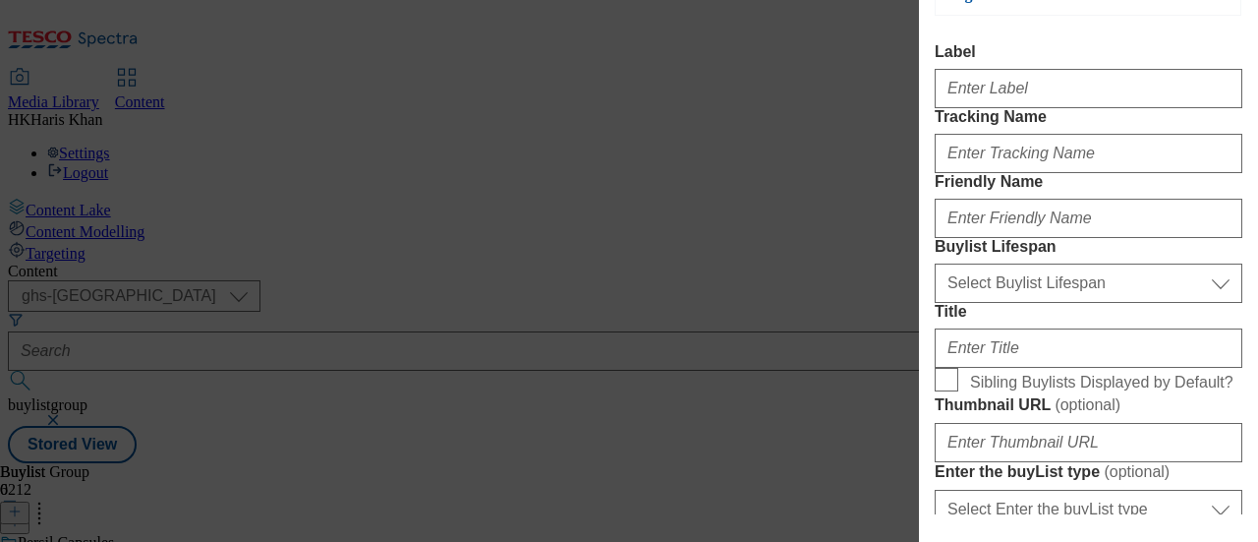
scroll to position [83, 0]
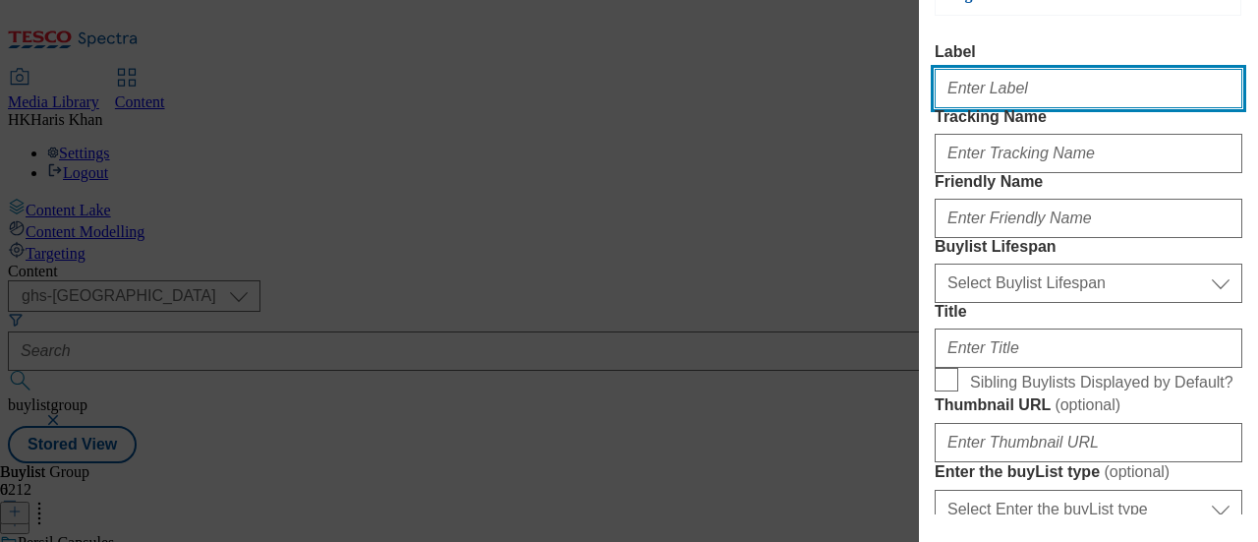
click at [1017, 93] on input "Label" at bounding box center [1089, 88] width 308 height 39
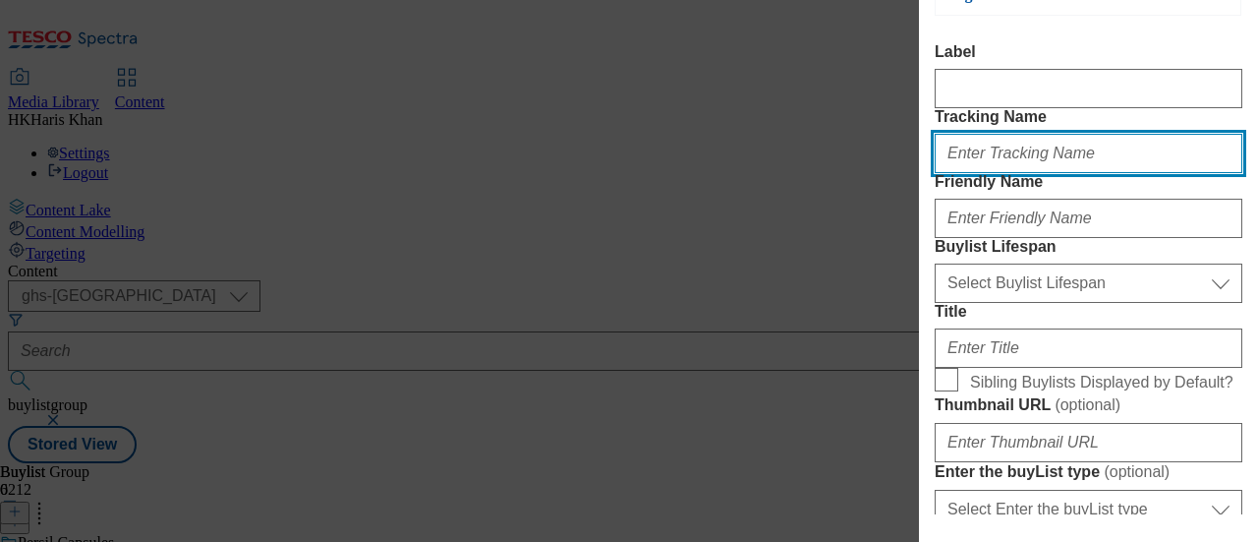
click at [1020, 173] on input "Tracking Name" at bounding box center [1089, 153] width 308 height 39
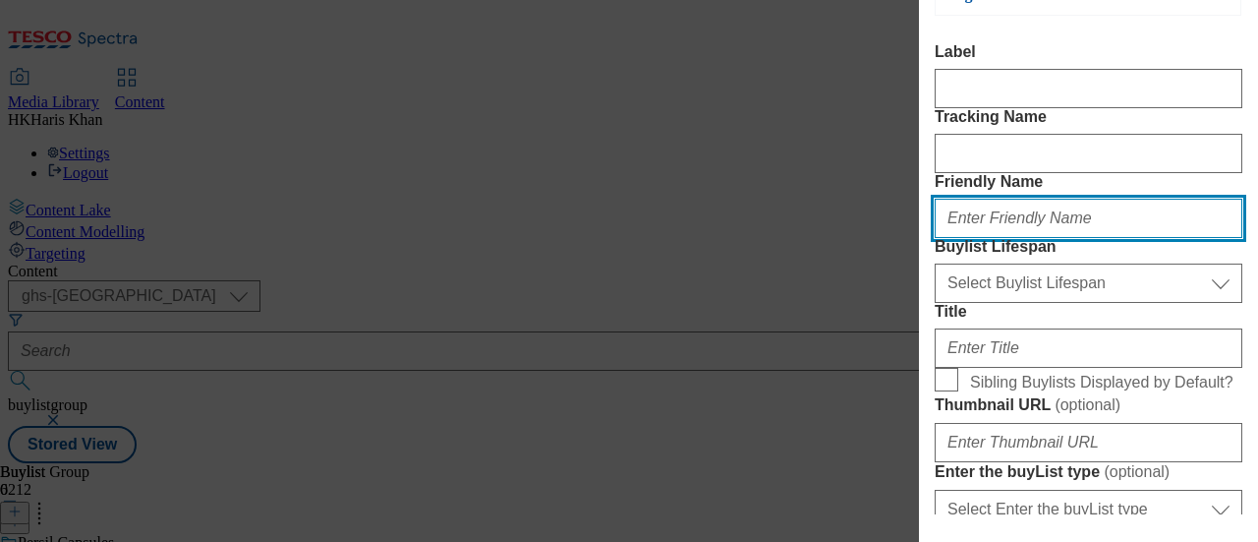
click at [1017, 238] on input "Friendly Name" at bounding box center [1089, 218] width 308 height 39
paste input "persilcapsules"
type input "persilcapsules"
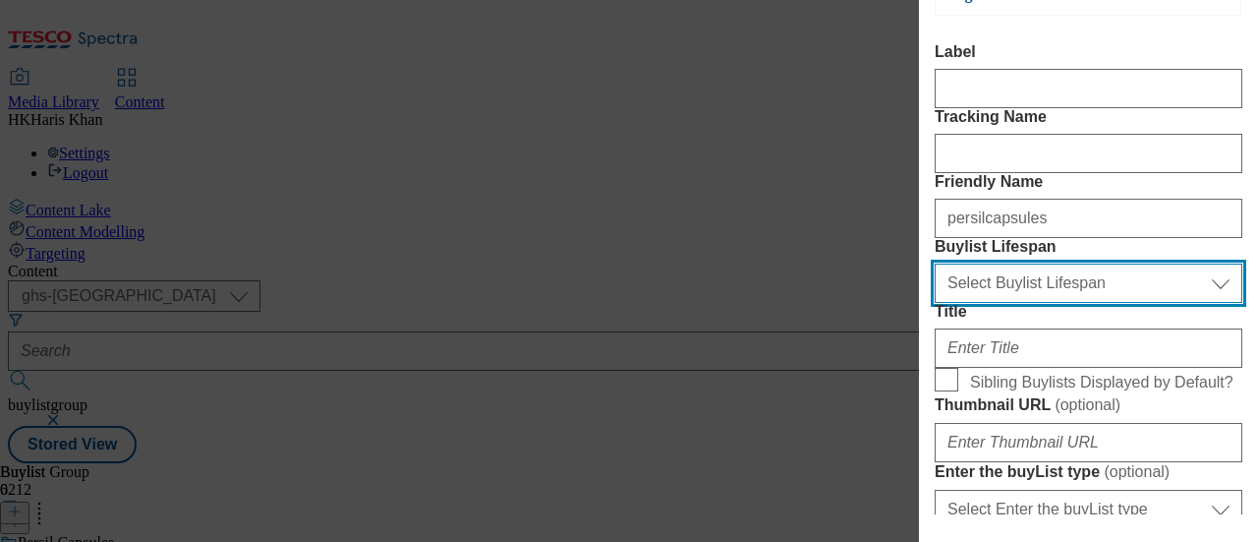
click at [1019, 303] on select "Select Buylist Lifespan evergreen seasonal tactical" at bounding box center [1089, 282] width 308 height 39
select select "evergreen"
click at [935, 303] on select "Select Buylist Lifespan evergreen seasonal tactical" at bounding box center [1089, 282] width 308 height 39
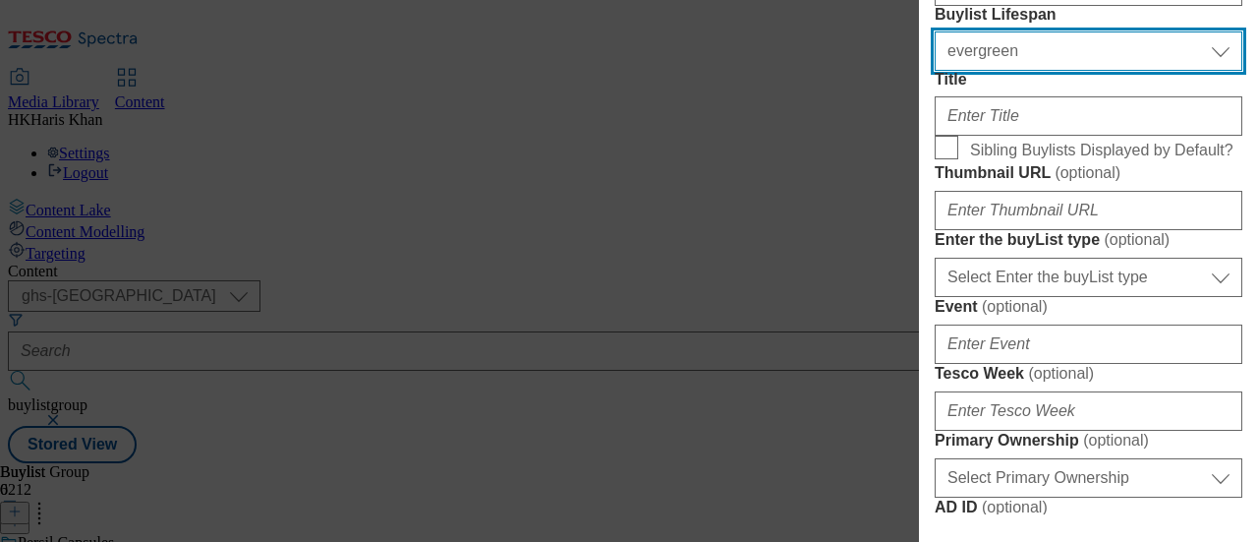
scroll to position [316, 0]
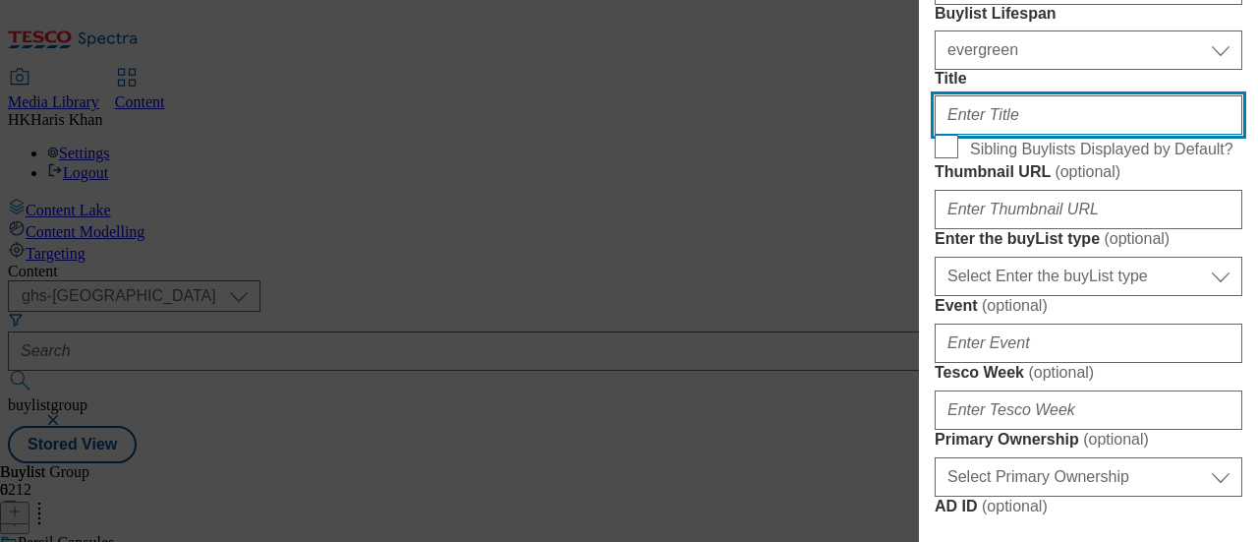
click at [1030, 135] on input "Title" at bounding box center [1089, 114] width 308 height 39
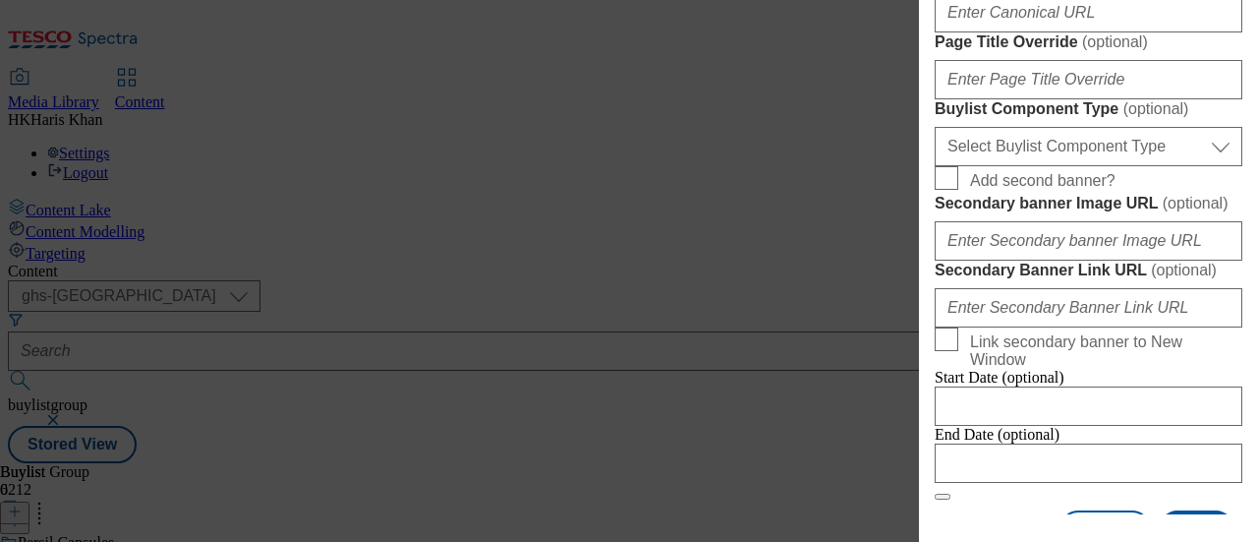
scroll to position [896, 0]
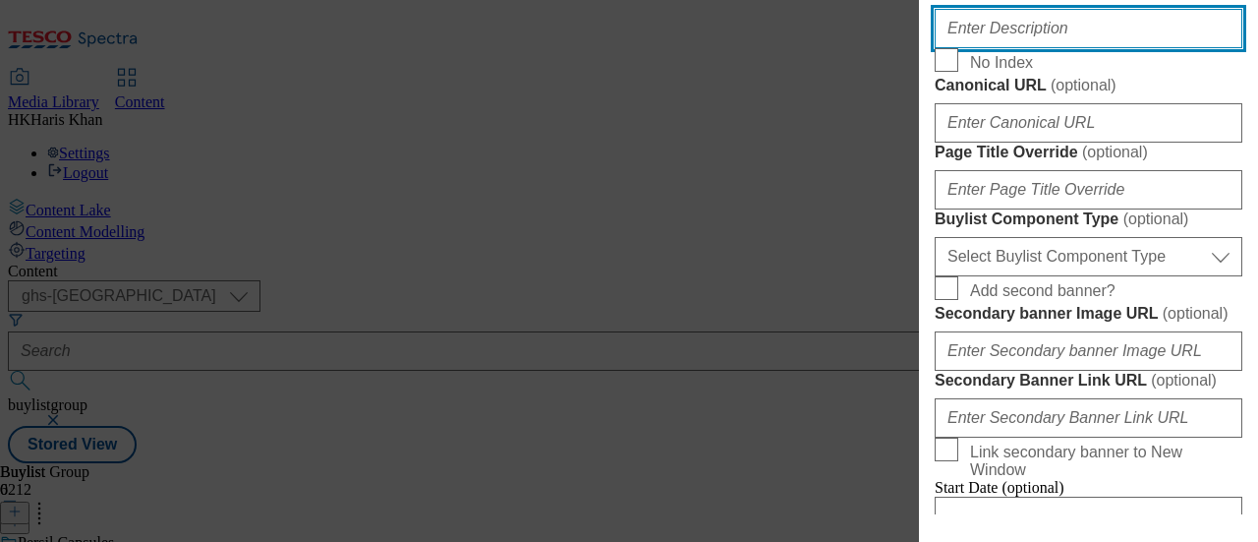
click at [1058, 48] on input "Description" at bounding box center [1089, 28] width 308 height 39
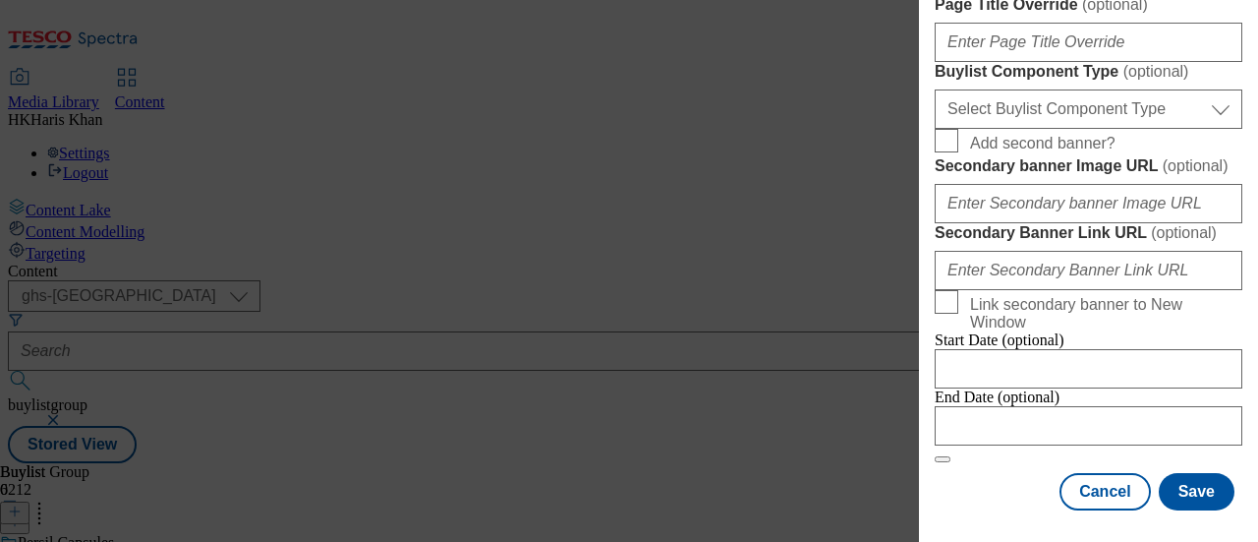
scroll to position [1773, 0]
click at [1184, 487] on button "Save" at bounding box center [1197, 491] width 76 height 37
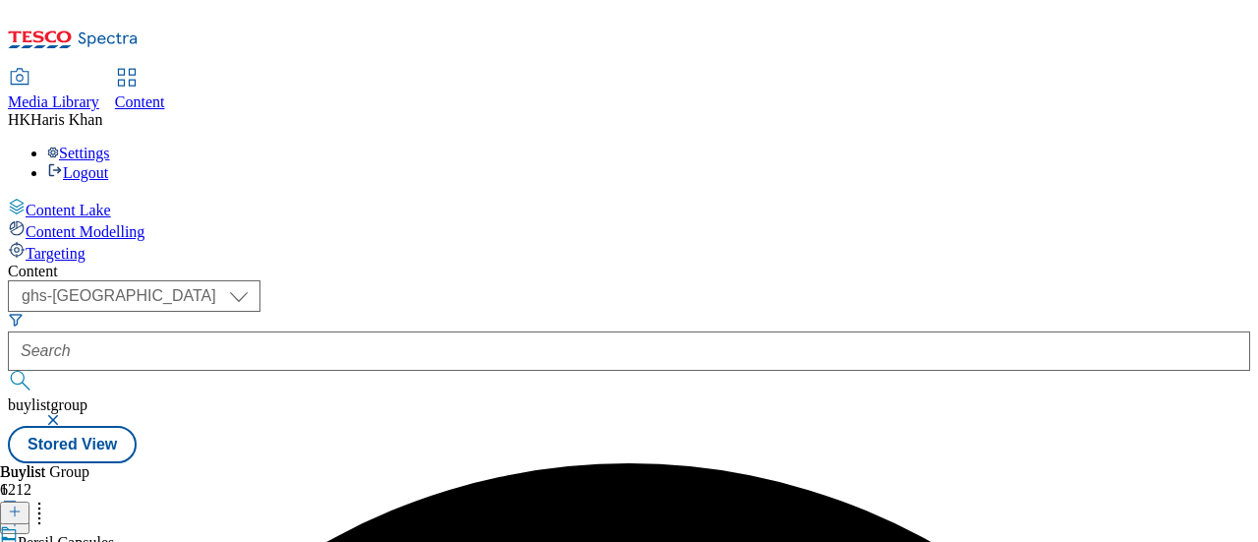
scroll to position [112, 0]
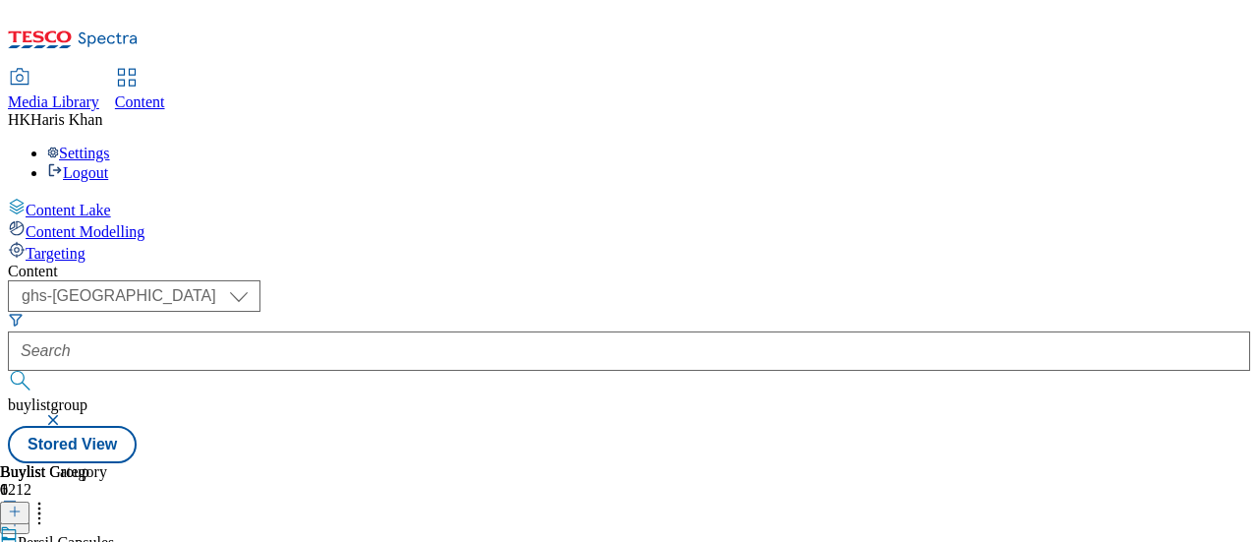
click at [29, 501] on button at bounding box center [14, 512] width 29 height 23
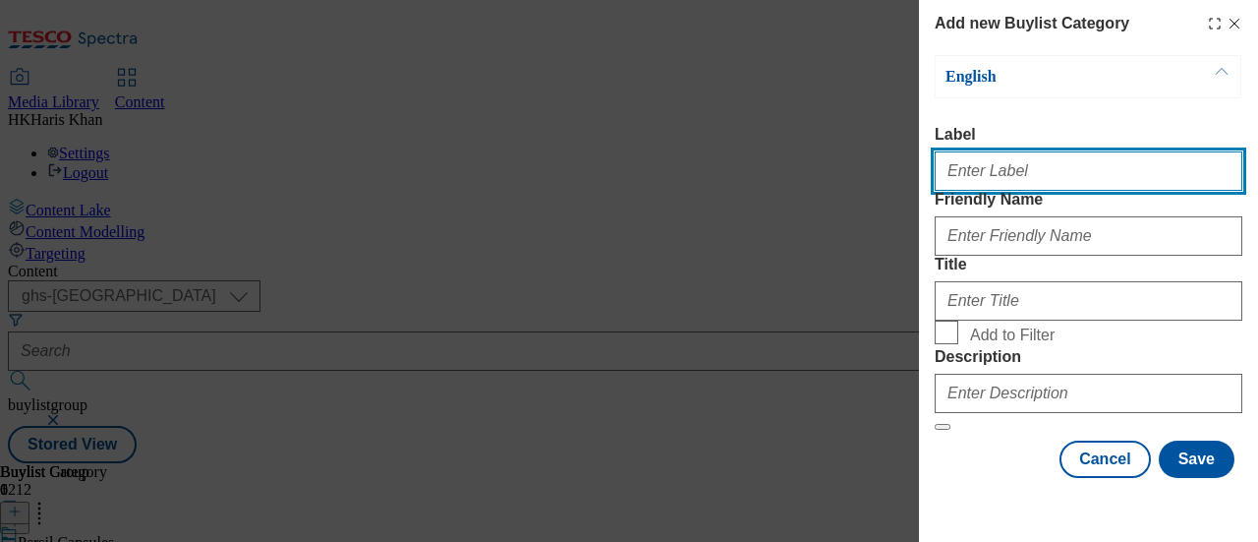
click at [1078, 170] on input "Label" at bounding box center [1089, 170] width 308 height 39
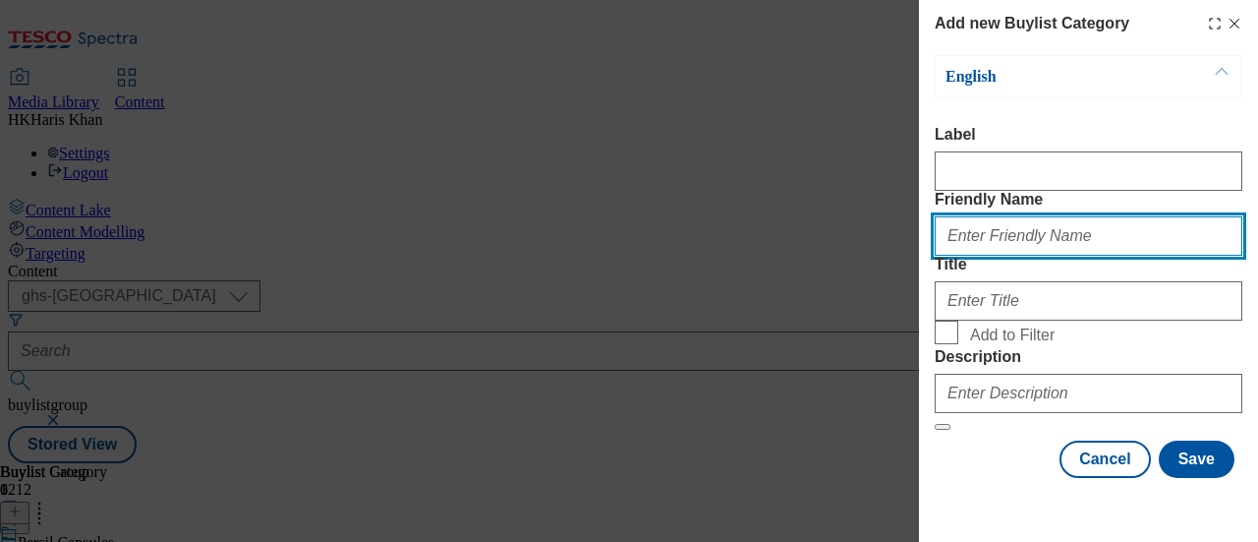
click at [1030, 256] on input "Friendly Name" at bounding box center [1089, 235] width 308 height 39
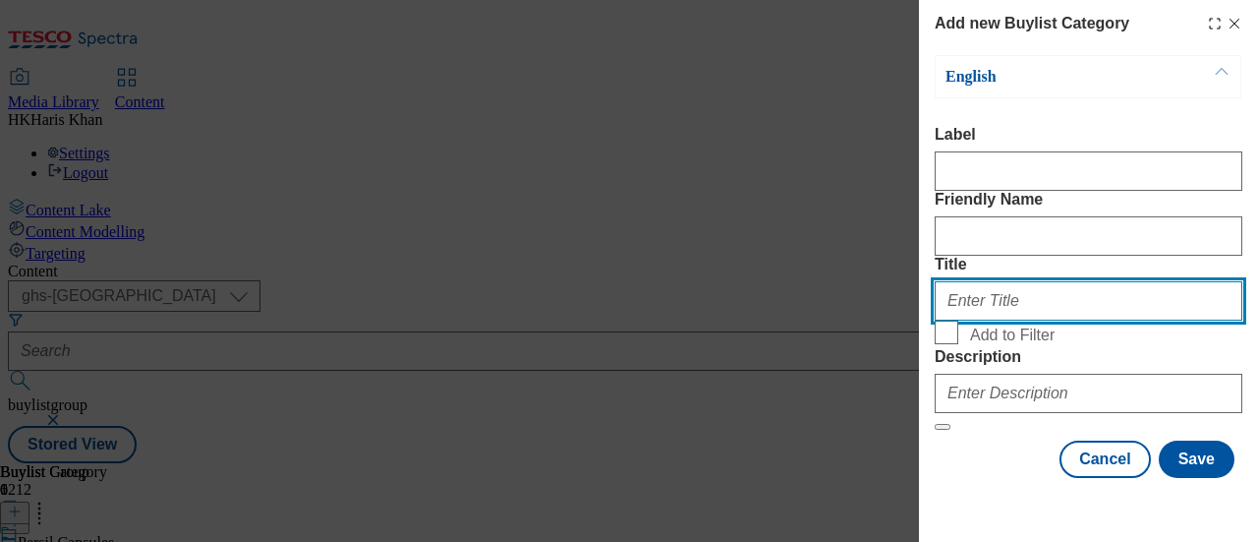
click at [1013, 320] on input "Title" at bounding box center [1089, 300] width 308 height 39
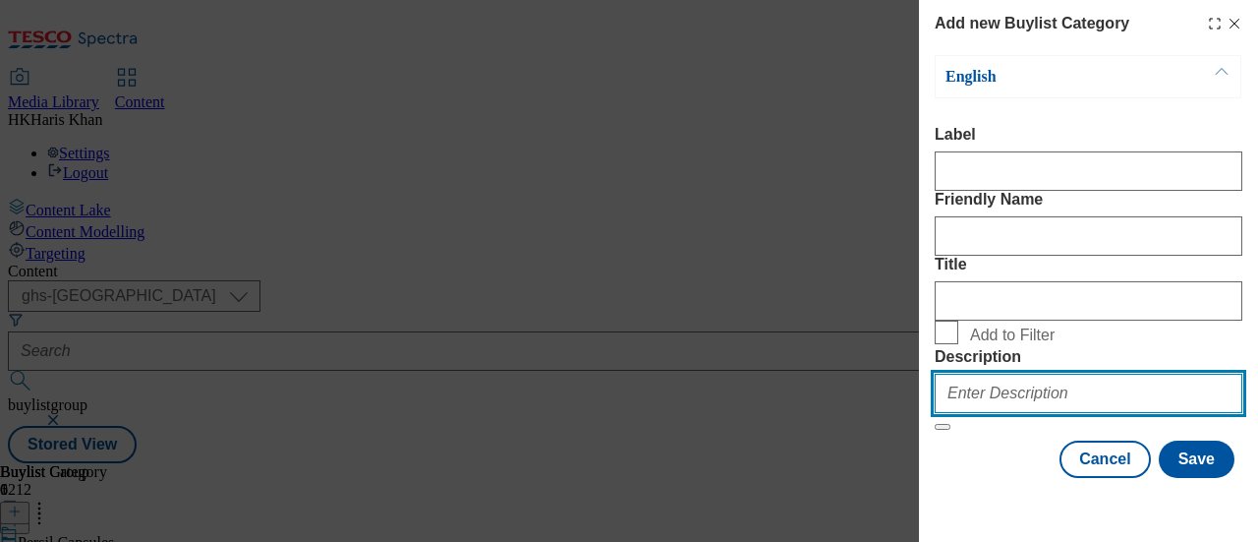
click at [1052, 399] on input "Description" at bounding box center [1089, 393] width 308 height 39
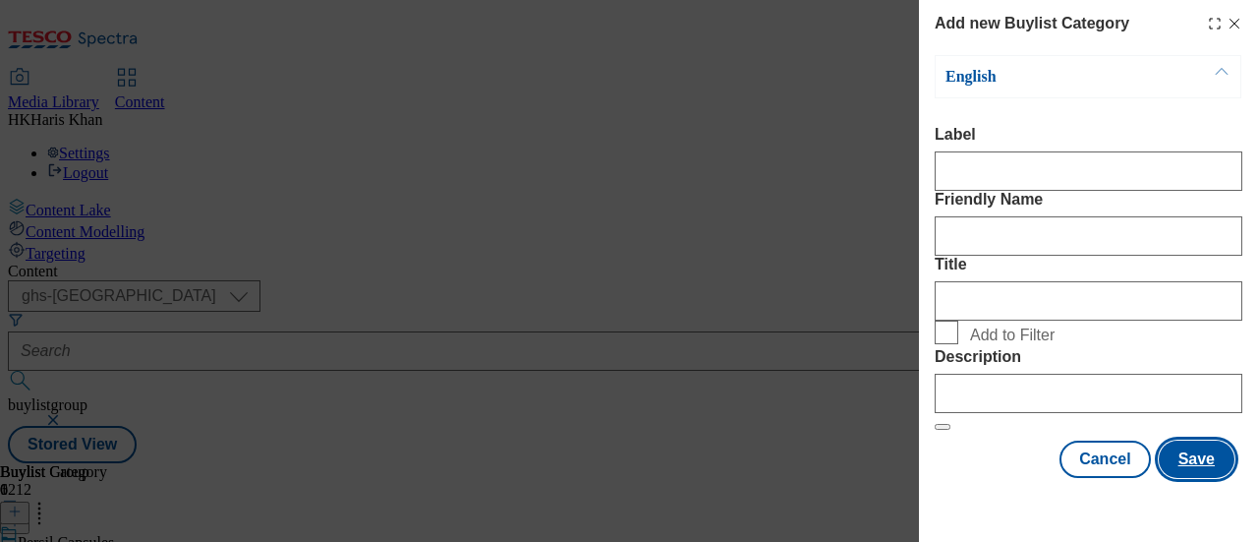
click at [1192, 478] on button "Save" at bounding box center [1197, 458] width 76 height 37
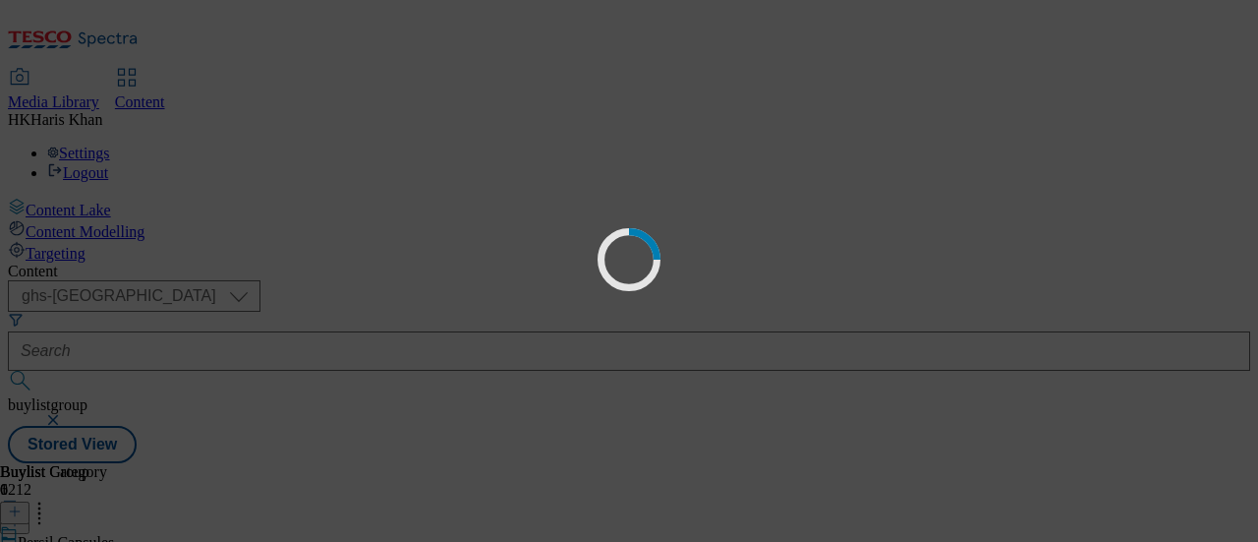
scroll to position [0, 0]
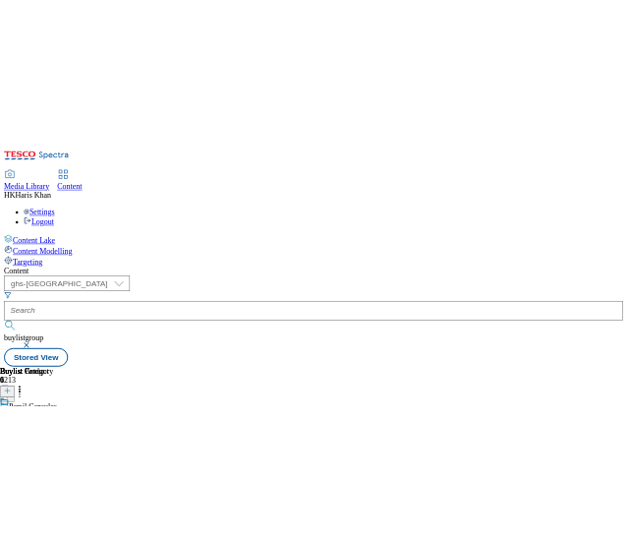
scroll to position [0, 486]
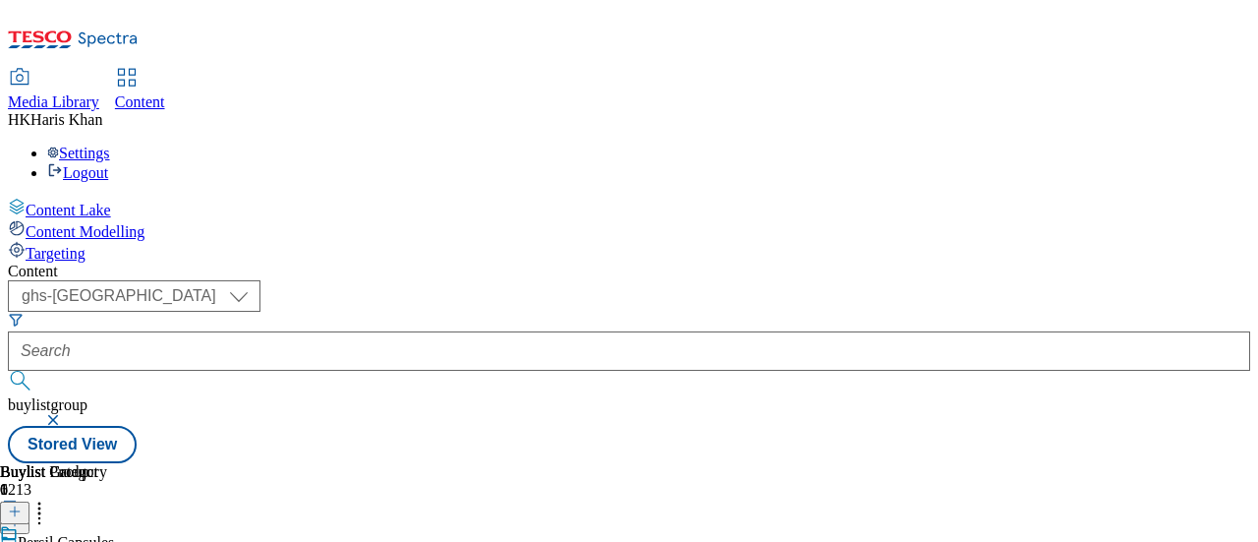
click at [20, 511] on line at bounding box center [15, 511] width 10 height 0
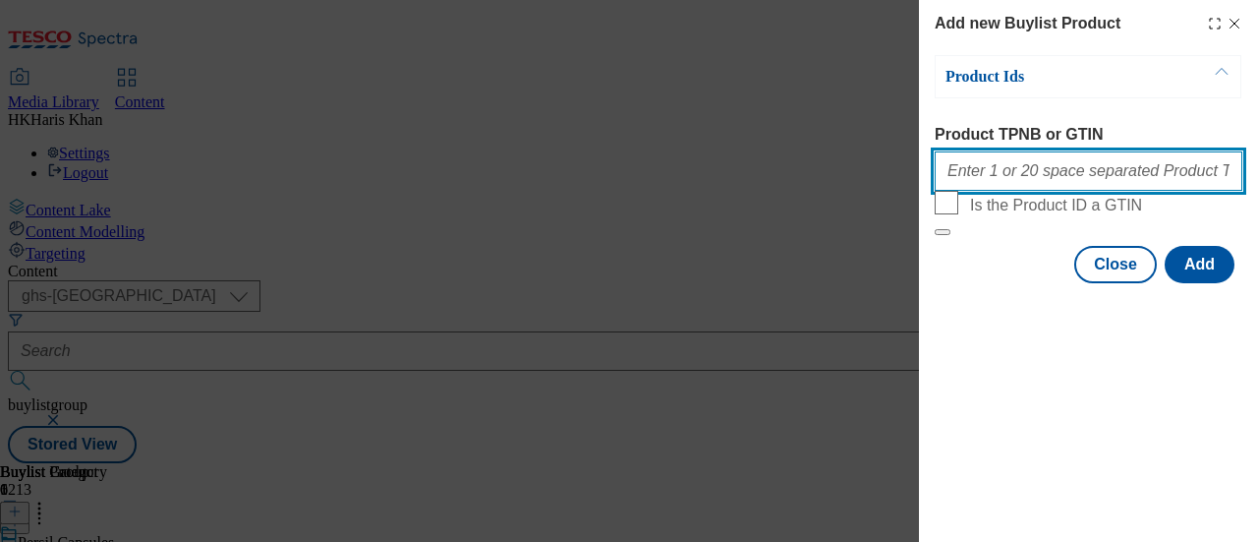
click at [1113, 174] on input "Product TPNB or GTIN" at bounding box center [1089, 170] width 308 height 39
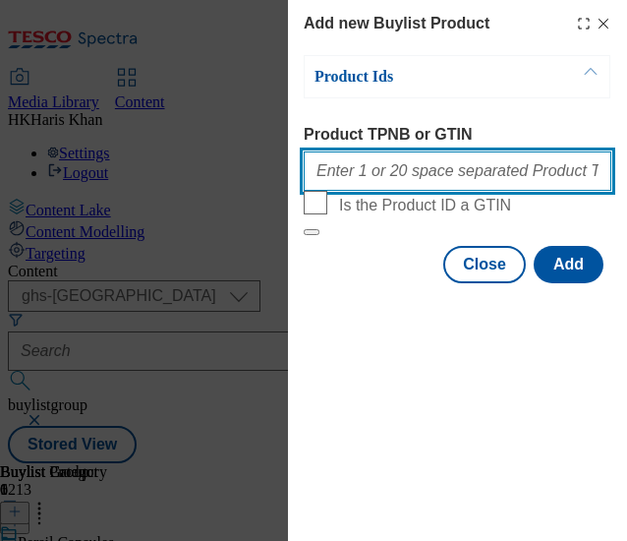
scroll to position [0, 437]
click at [332, 158] on input "Product TPNB or GTIN" at bounding box center [458, 170] width 308 height 39
paste input "93108573"
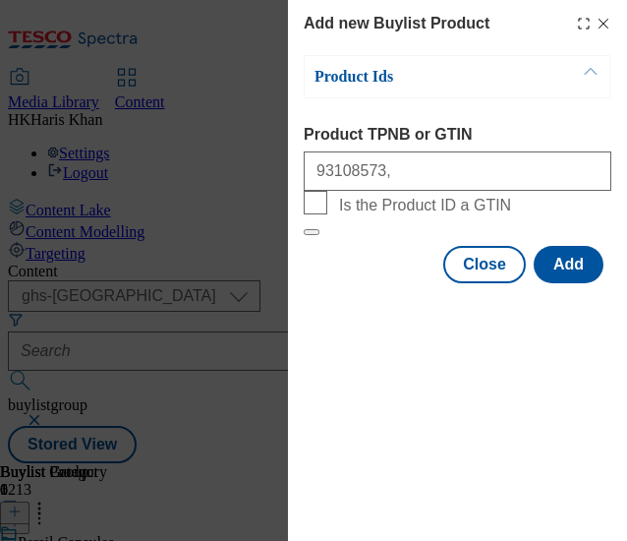
click at [514, 154] on div "93108573," at bounding box center [458, 167] width 308 height 47
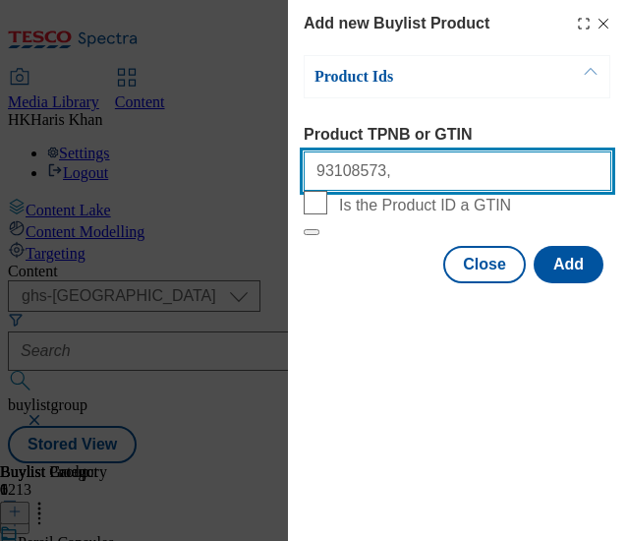
click at [460, 170] on input "93108573," at bounding box center [458, 170] width 308 height 39
paste input "92802340"
click at [452, 172] on input "93108573, 92802340" at bounding box center [458, 170] width 308 height 39
paste input "92856638"
click at [521, 171] on input "93108573, 92802340, 92856638," at bounding box center [458, 170] width 308 height 39
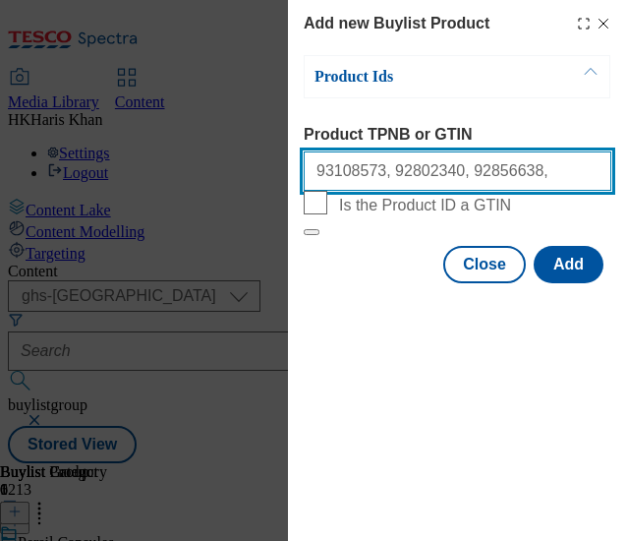
paste input "93039412"
type input "93108573, 92802340, 92856638, 93039412"
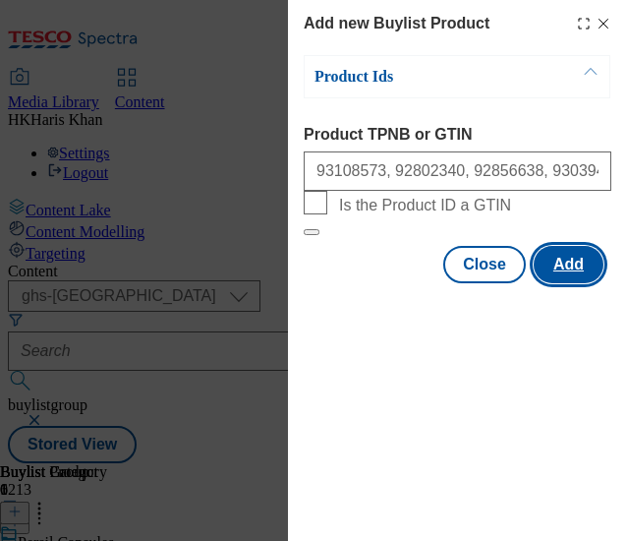
click at [558, 283] on button "Add" at bounding box center [569, 264] width 70 height 37
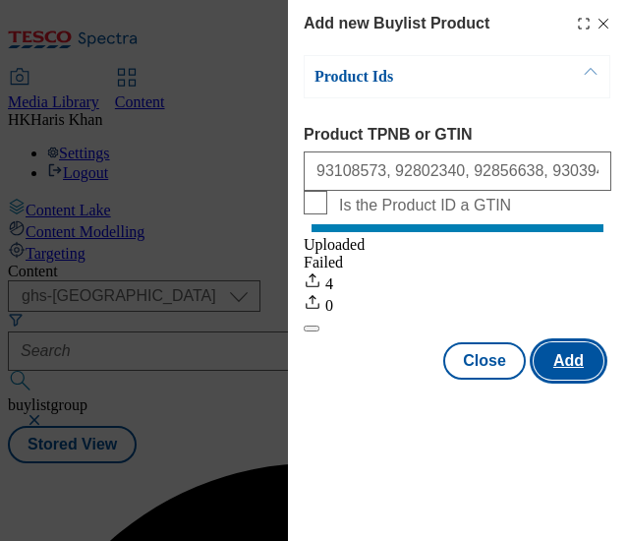
scroll to position [0, 0]
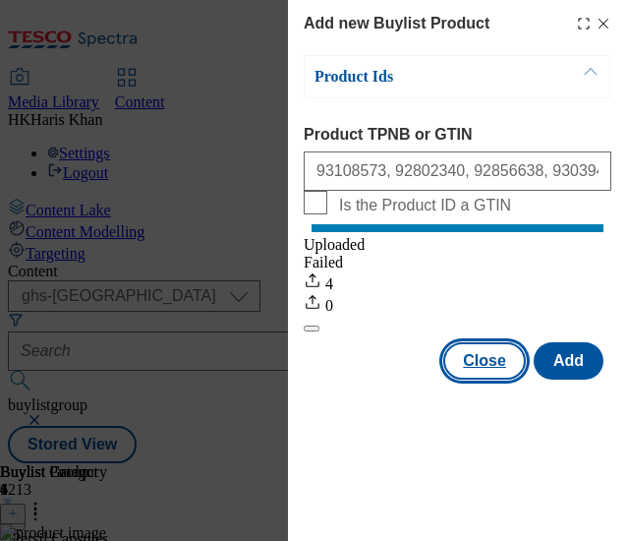
click at [495, 374] on button "Close" at bounding box center [484, 360] width 83 height 37
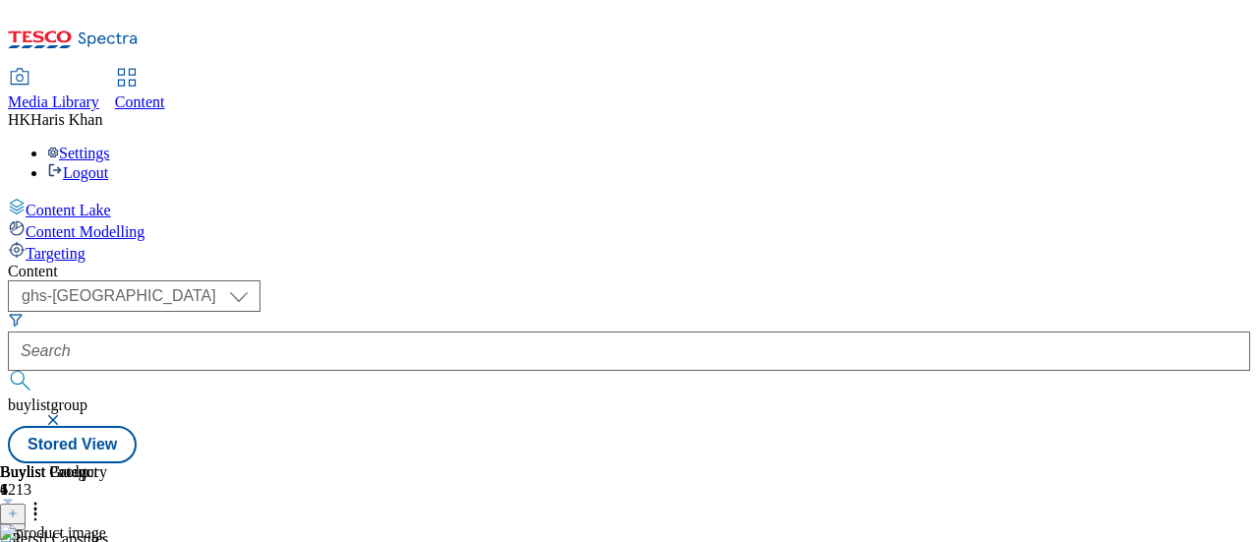
click at [45, 498] on icon at bounding box center [36, 508] width 20 height 20
click at [785, 280] on div "( optional ) ghs-roi ghs-uk ghs-uk buylistgroup Stored View" at bounding box center [629, 371] width 1243 height 183
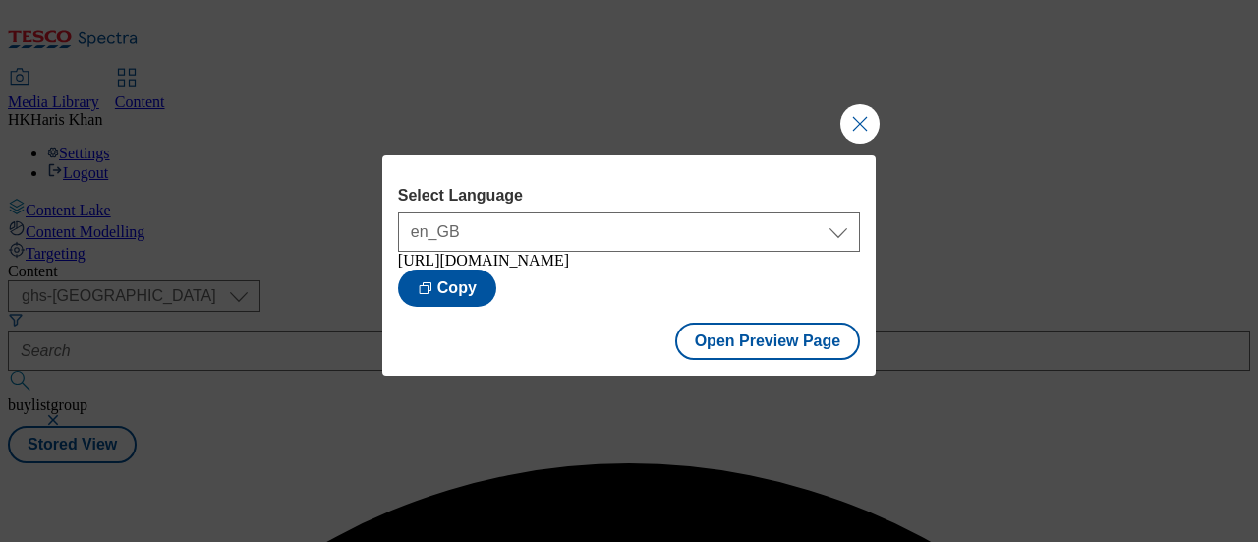
scroll to position [0, 0]
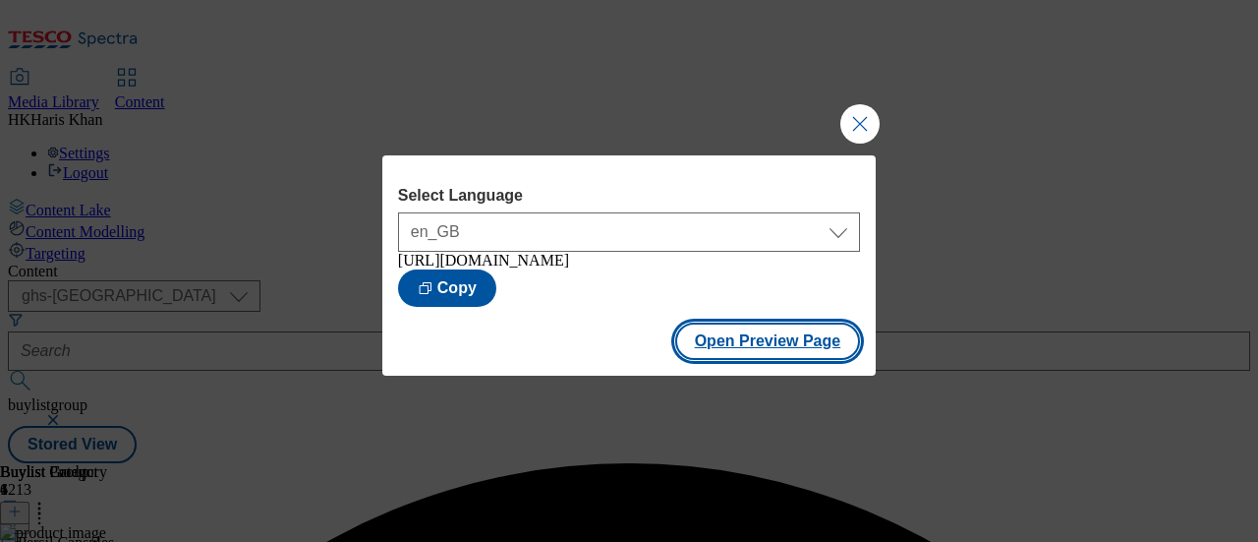
click at [792, 350] on button "Open Preview Page" at bounding box center [768, 340] width 186 height 37
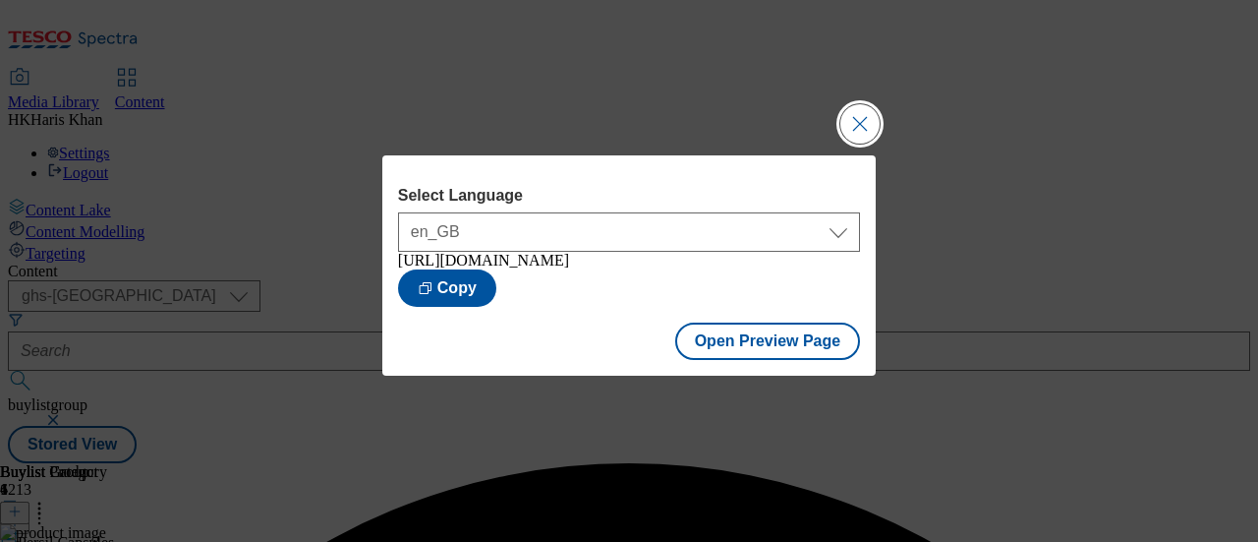
click at [858, 121] on button "Close Modal" at bounding box center [860, 123] width 39 height 39
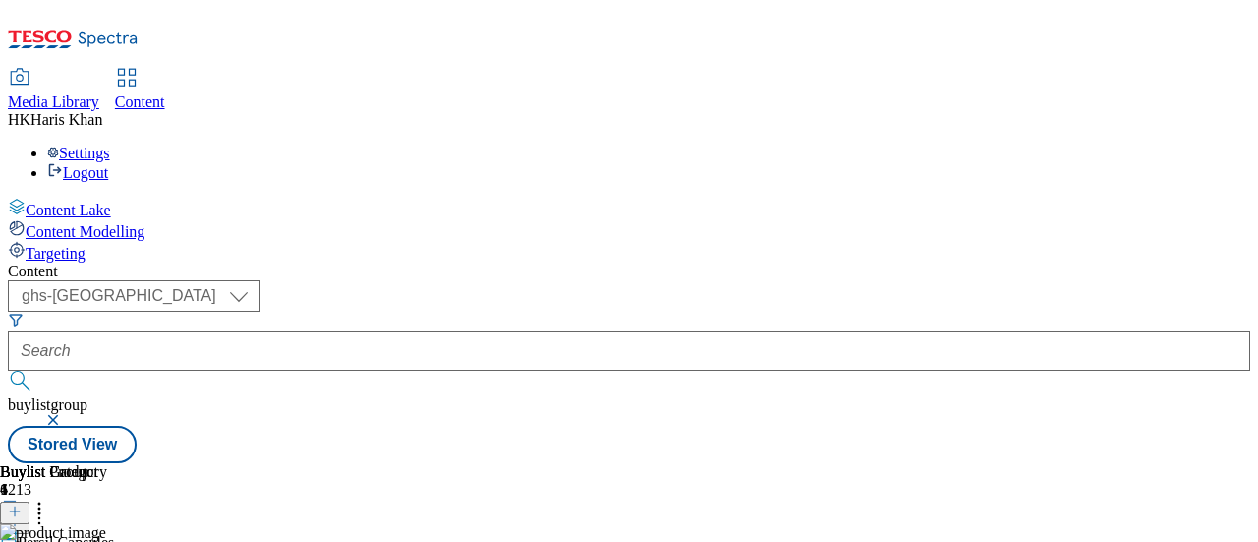
scroll to position [146, 0]
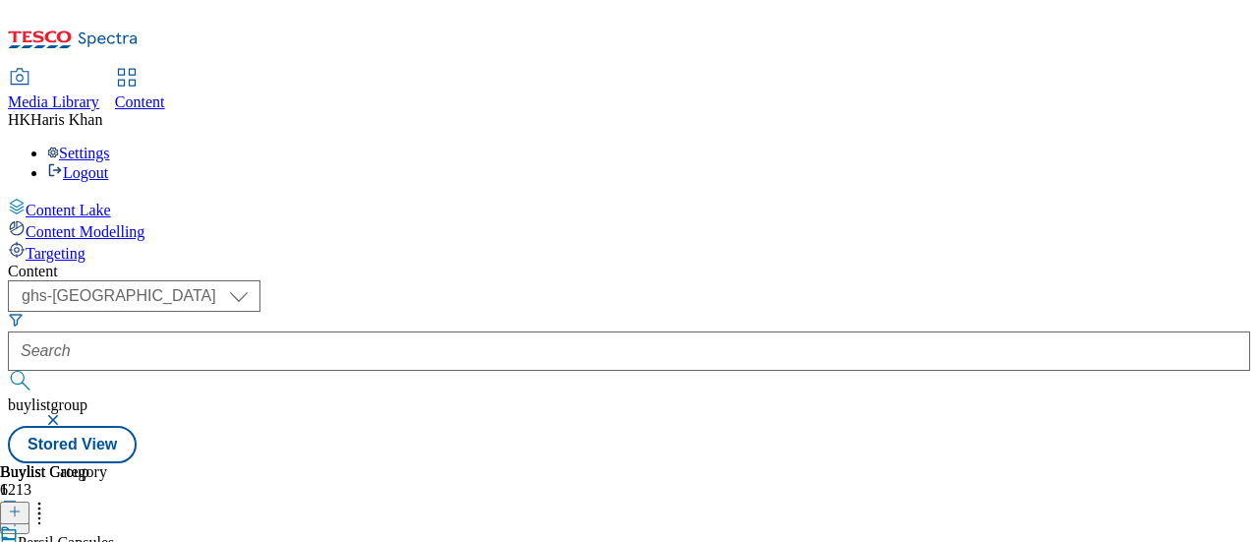
click at [276, 262] on div "Content" at bounding box center [629, 271] width 1243 height 18
click at [165, 93] on span "Content" at bounding box center [140, 101] width 50 height 17
select select "ghs-uk"
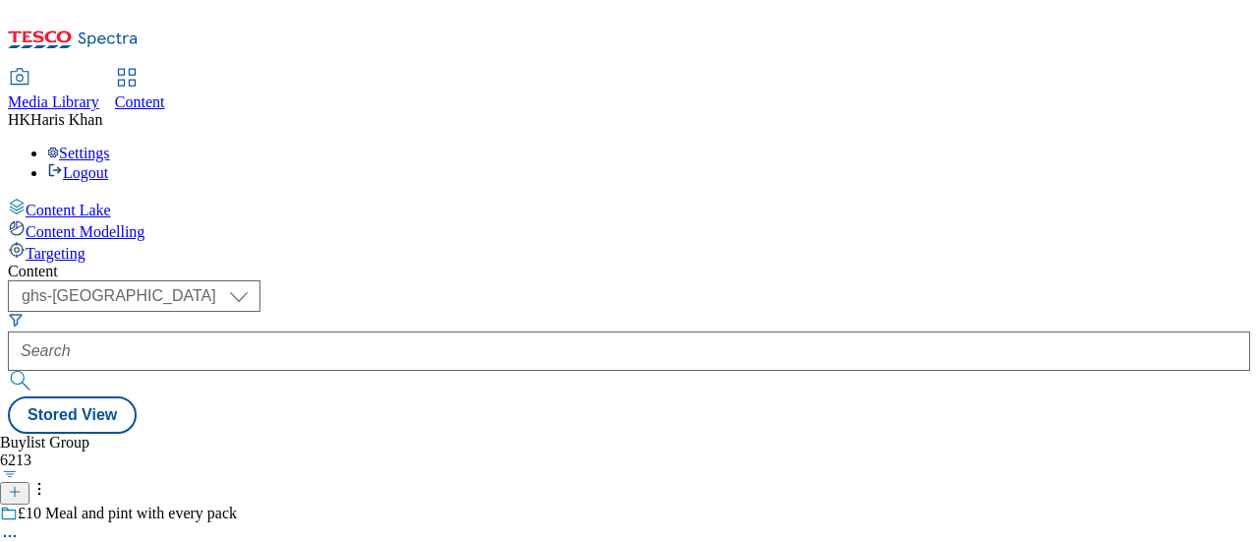
click at [15, 487] on line at bounding box center [15, 492] width 0 height 10
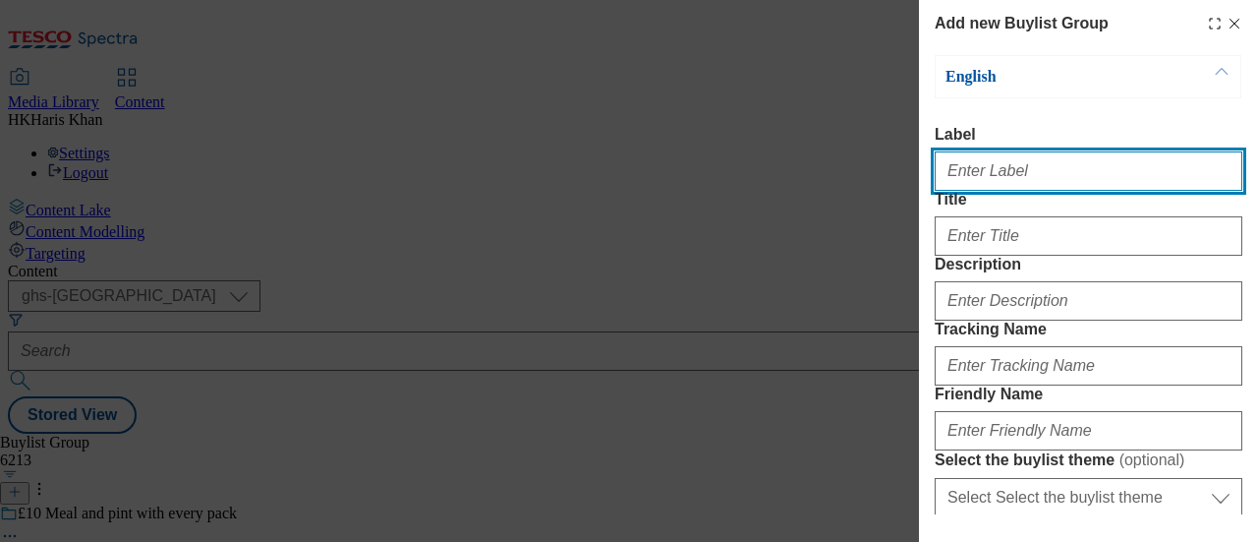
click at [972, 170] on input "Label" at bounding box center [1089, 170] width 308 height 39
type input "Cif"
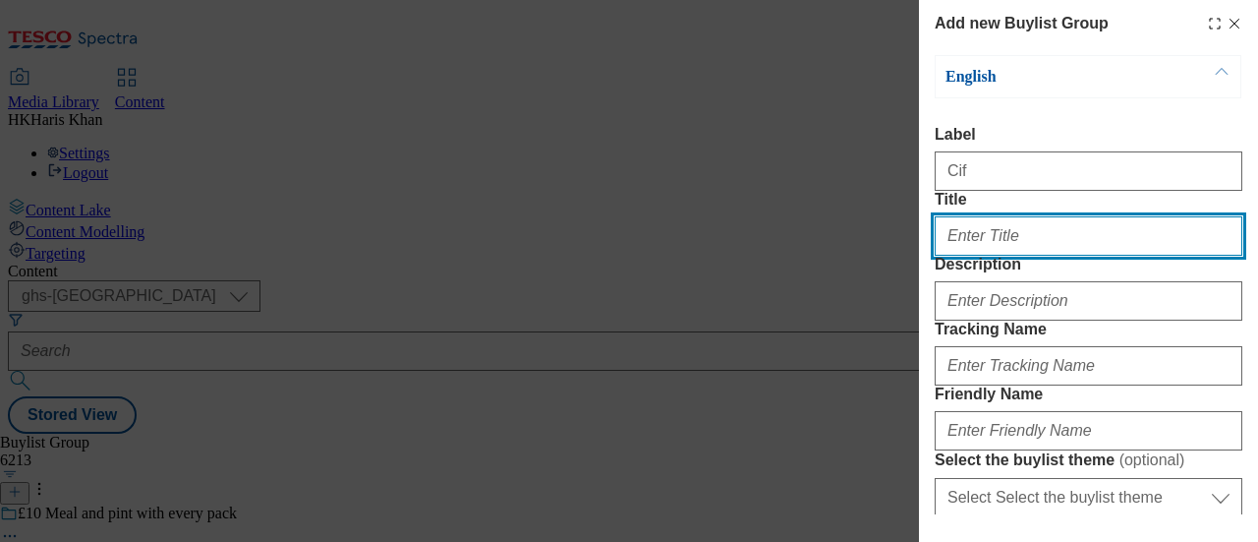
paste input "Cif Power & Shine Bathroom Cleaner"
type input "Cif Power & Shine Bathroom Cleaner"
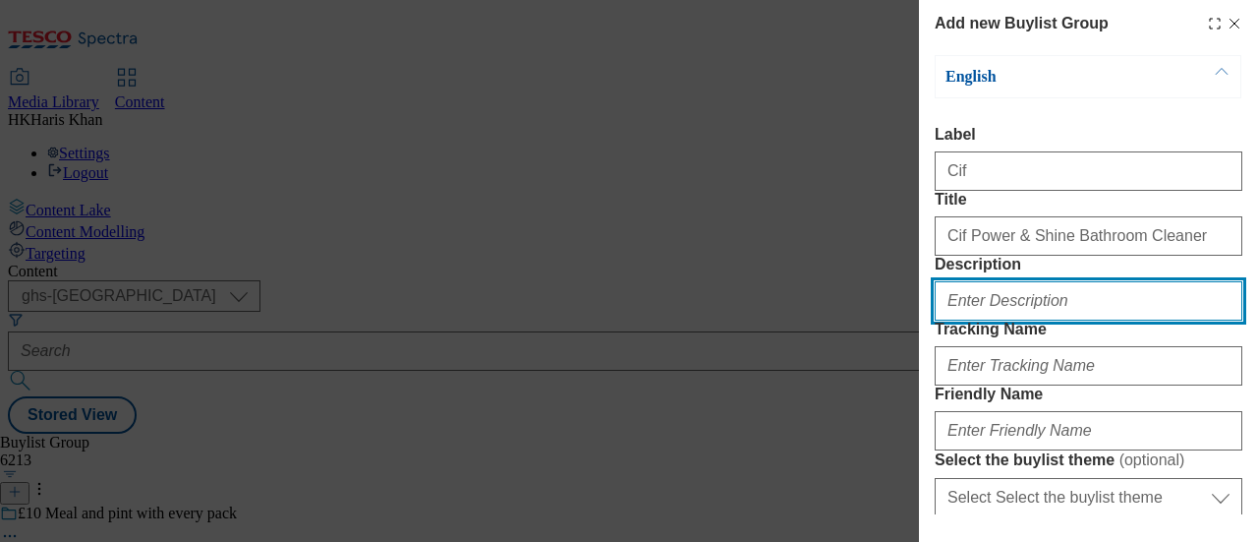
click at [1069, 320] on input "Description" at bounding box center [1089, 300] width 308 height 39
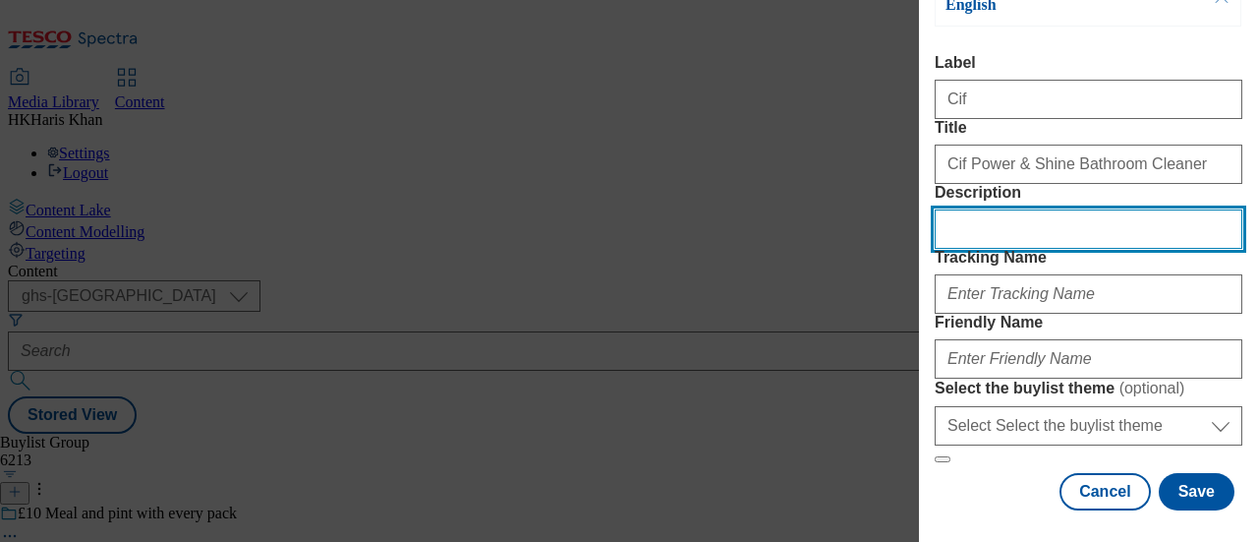
scroll to position [98, 0]
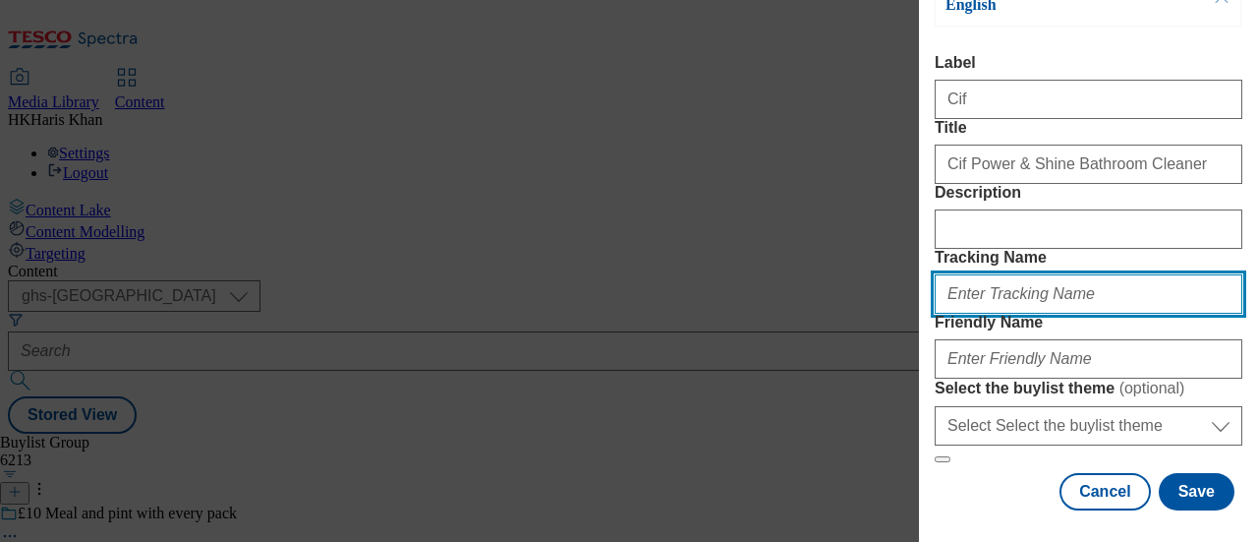
click at [1055, 314] on input "Tracking Name" at bounding box center [1089, 293] width 308 height 39
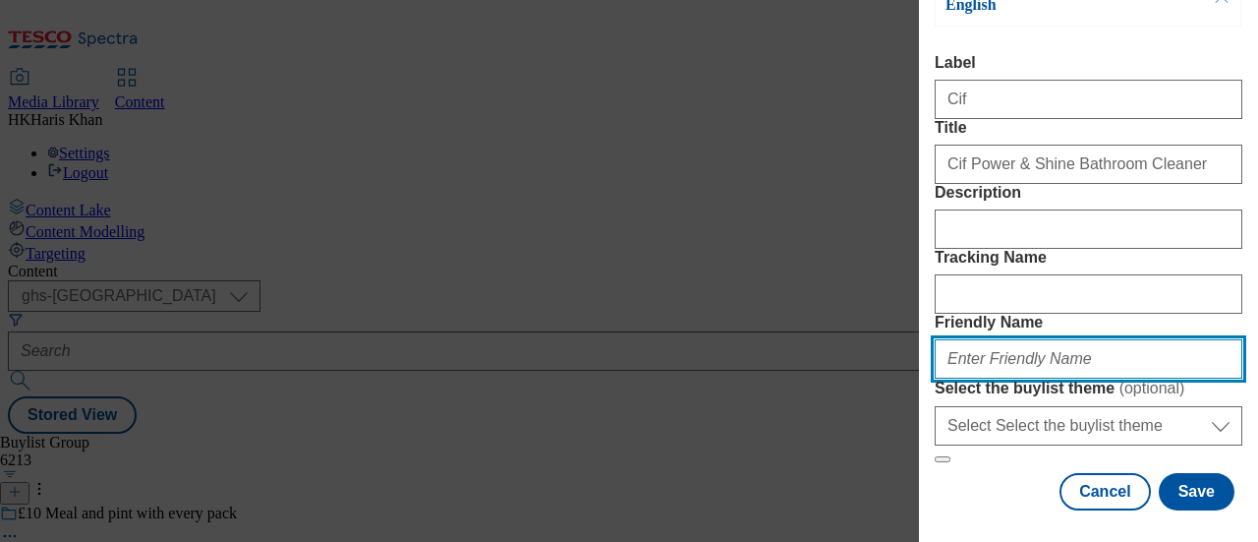
click at [997, 378] on input "Friendly Name" at bounding box center [1089, 358] width 308 height 39
type input "cif"
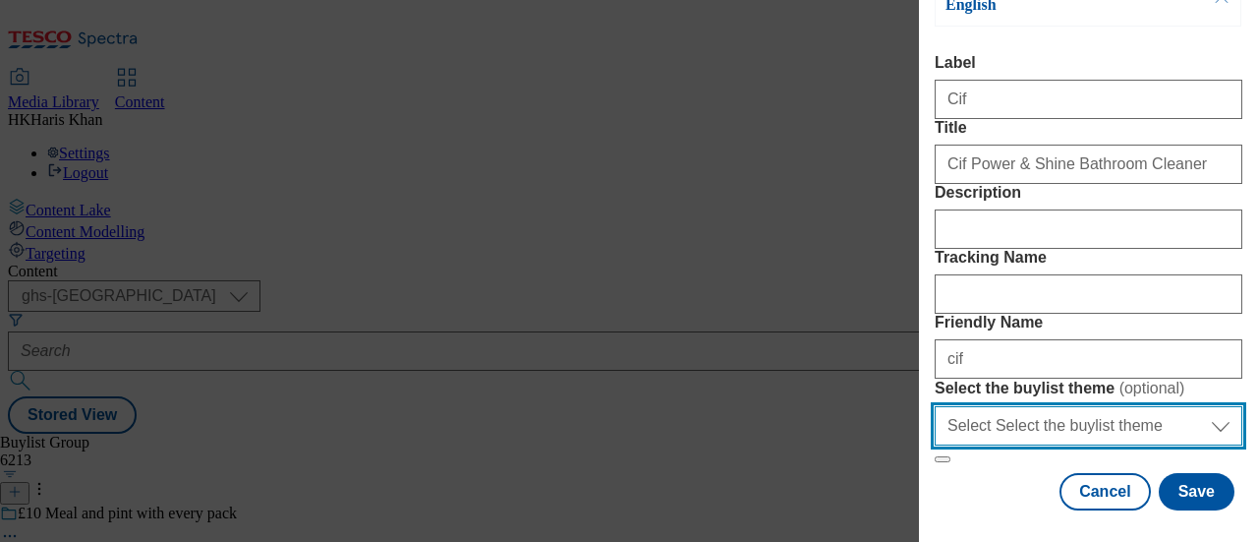
click at [1112, 406] on select "Select Select the buylist theme default fandf" at bounding box center [1089, 425] width 308 height 39
select select "default"
click at [935, 406] on select "Select Select the buylist theme default fandf" at bounding box center [1089, 425] width 308 height 39
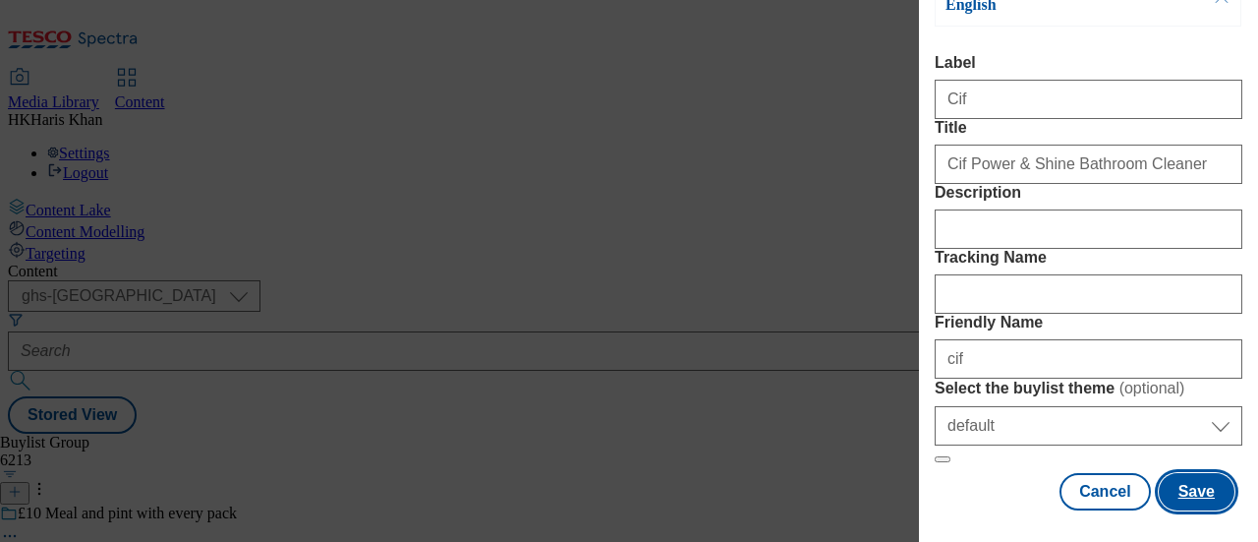
click at [1182, 487] on button "Save" at bounding box center [1197, 491] width 76 height 37
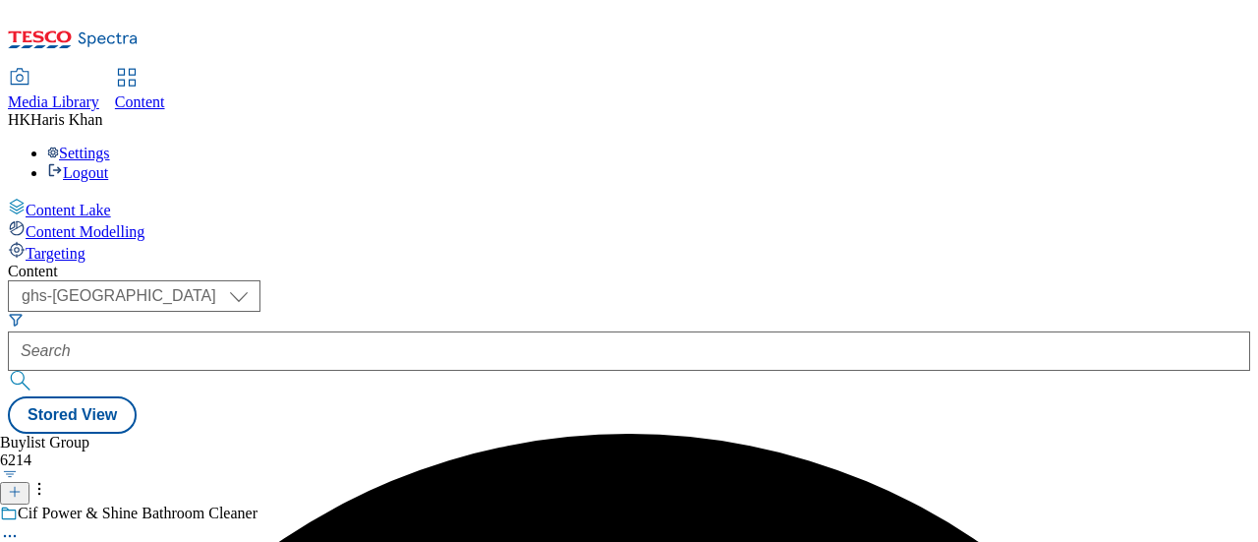
scroll to position [83, 0]
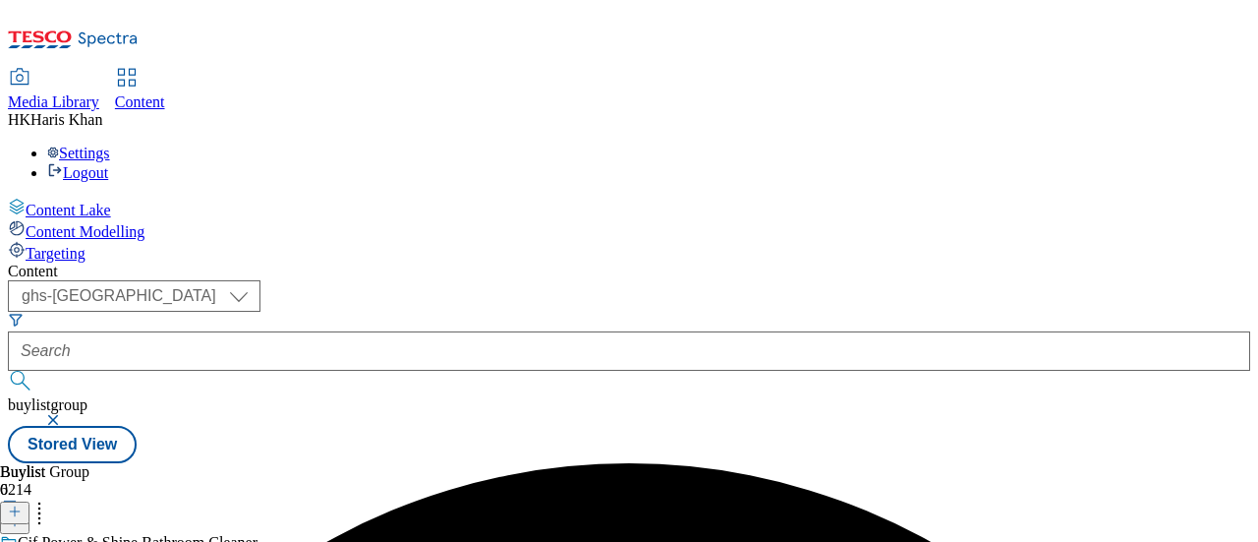
click at [20, 511] on line at bounding box center [15, 511] width 10 height 0
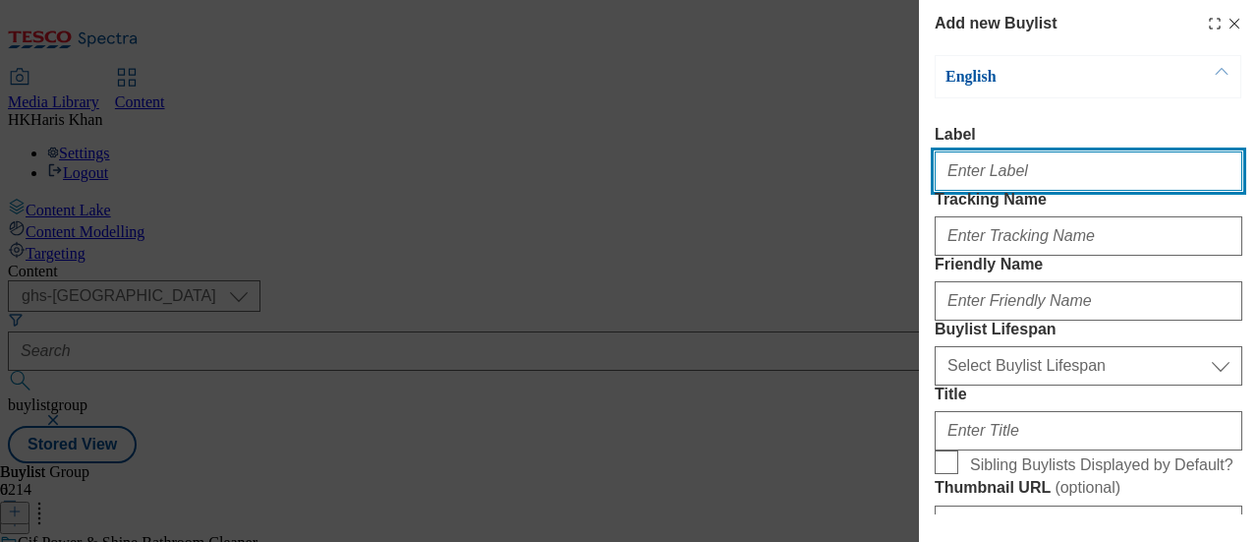
click at [1000, 173] on input "Label" at bounding box center [1089, 170] width 308 height 39
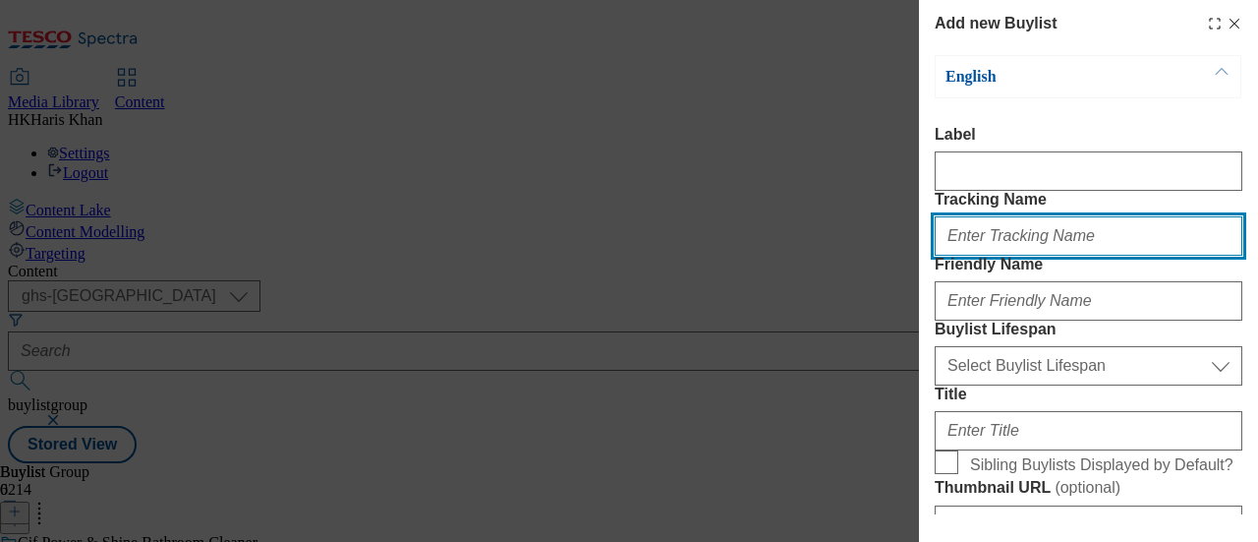
click at [1002, 256] on input "Tracking Name" at bounding box center [1089, 235] width 308 height 39
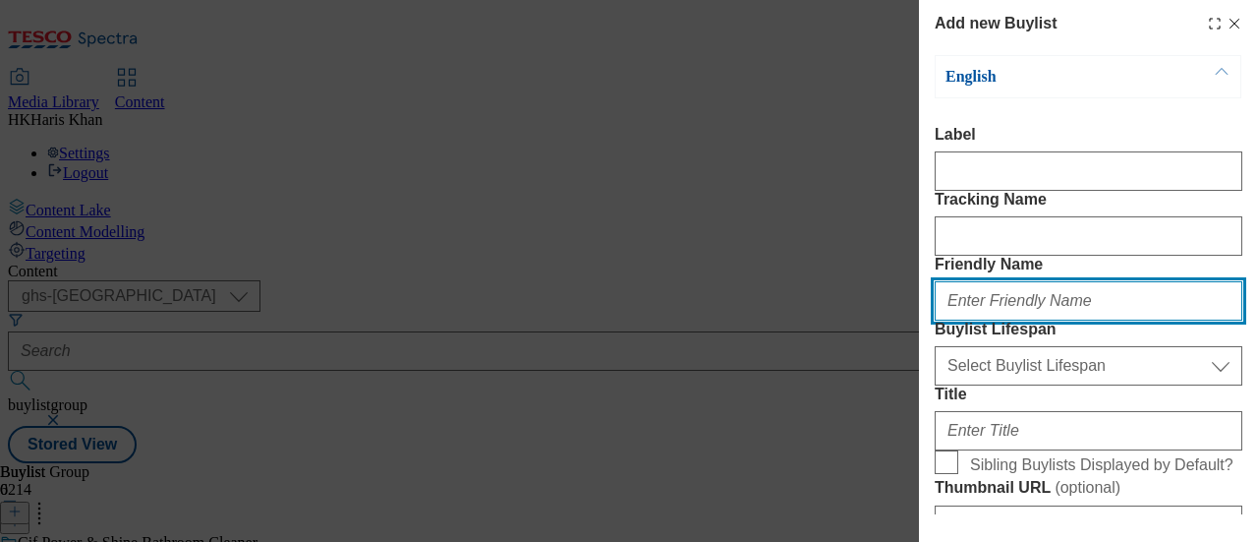
click at [987, 320] on input "Friendly Name" at bounding box center [1089, 300] width 308 height 39
type input "cif"
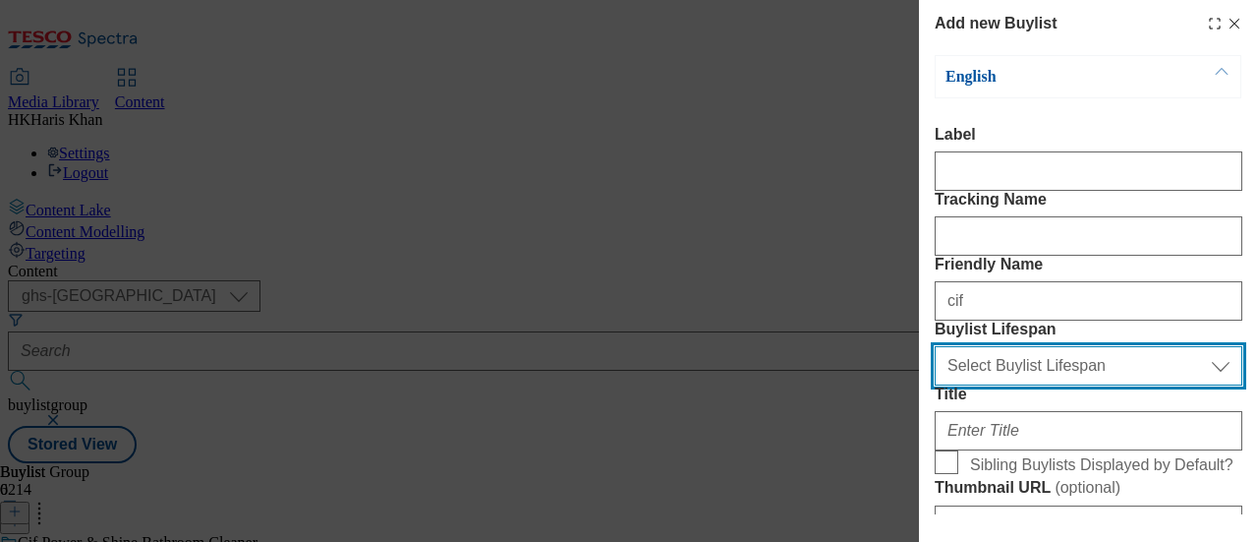
click at [997, 385] on select "Select Buylist Lifespan evergreen seasonal tactical" at bounding box center [1089, 365] width 308 height 39
select select "evergreen"
click at [935, 385] on select "Select Buylist Lifespan evergreen seasonal tactical" at bounding box center [1089, 365] width 308 height 39
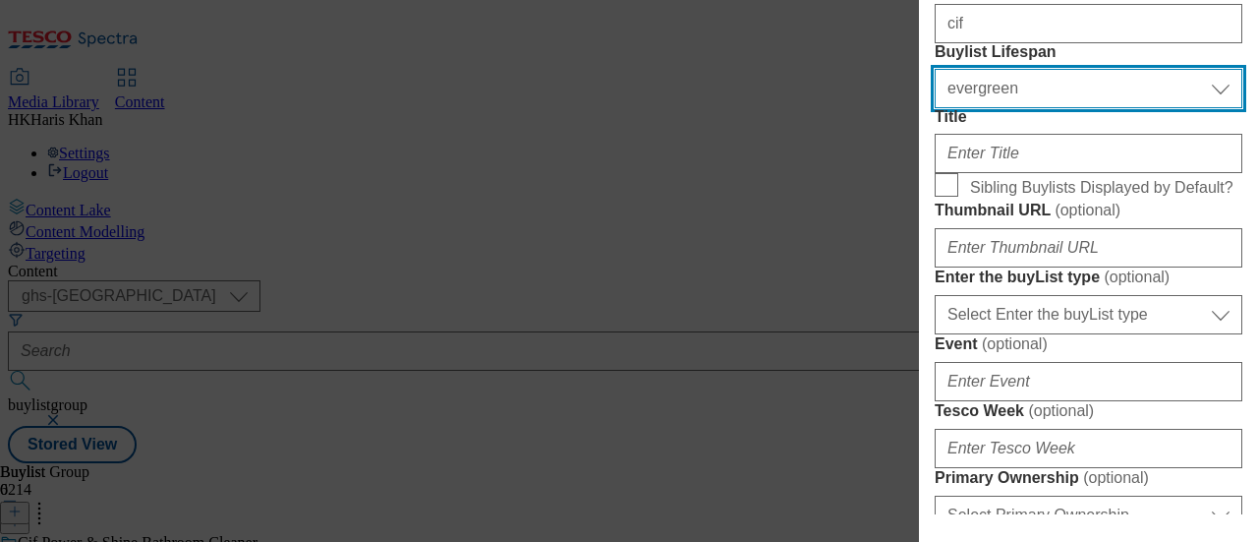
scroll to position [279, 0]
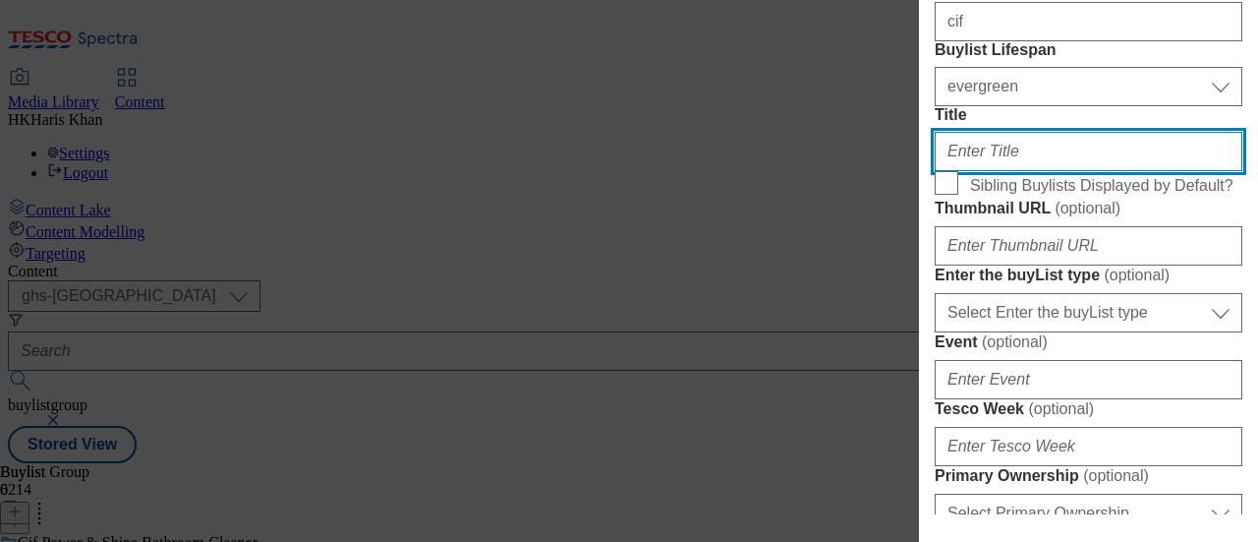
click at [1032, 171] on input "Title" at bounding box center [1089, 151] width 308 height 39
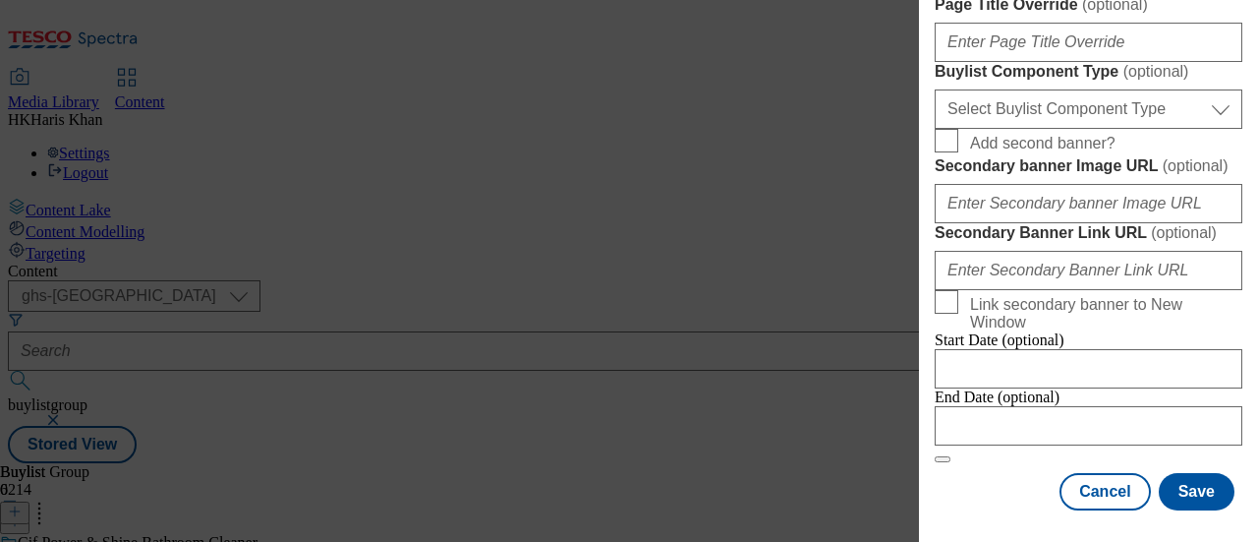
scroll to position [1145, 0]
click at [1160, 473] on button "Save" at bounding box center [1197, 491] width 76 height 37
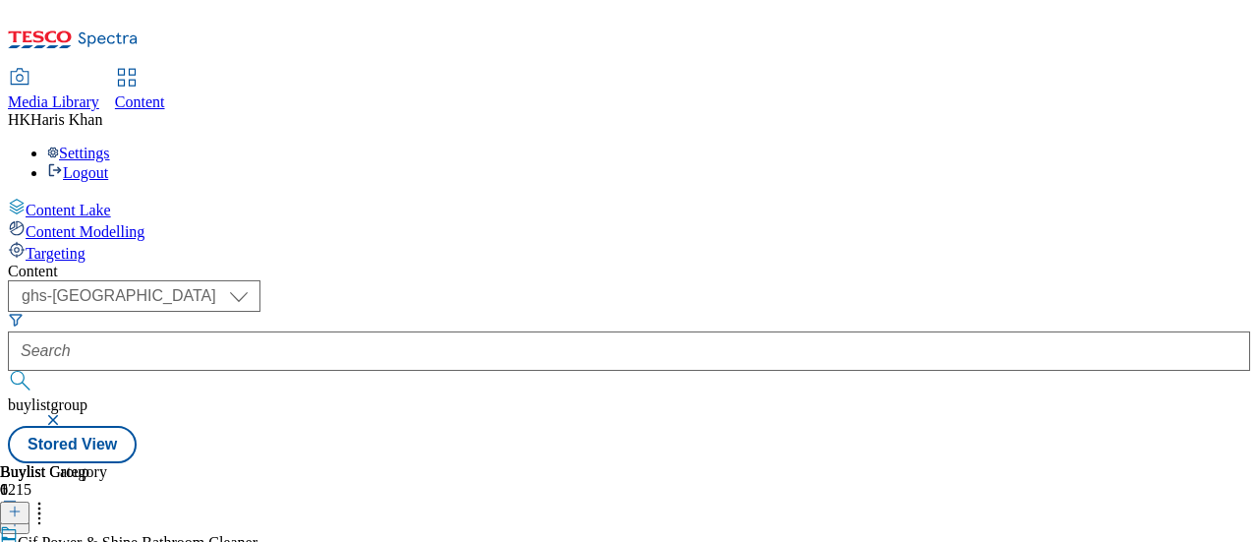
scroll to position [53, 0]
click at [15, 506] on line at bounding box center [15, 511] width 0 height 10
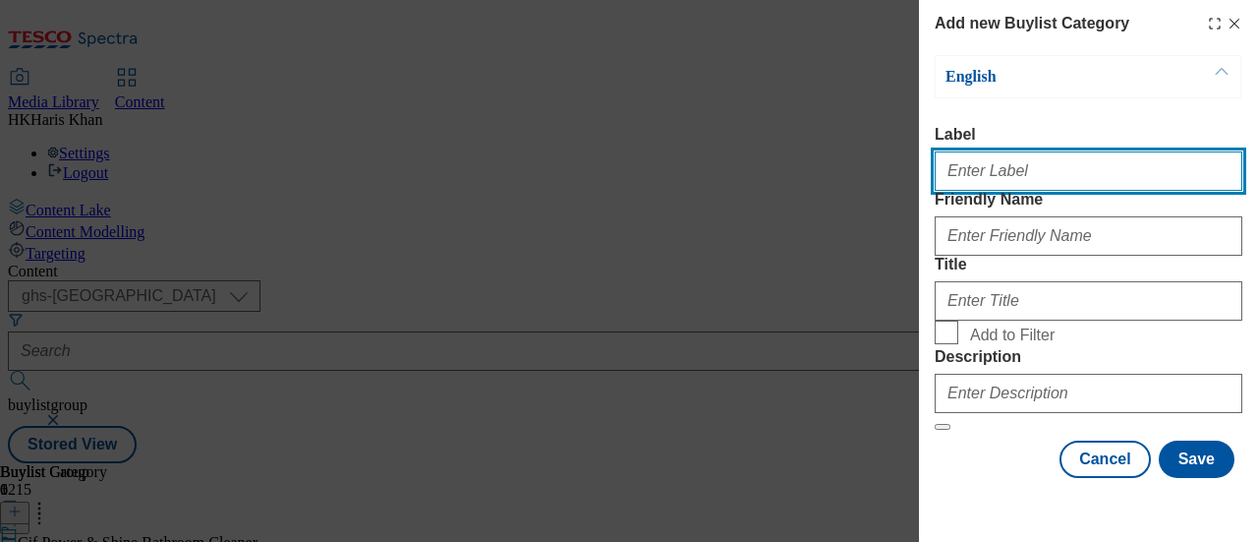
click at [1091, 178] on input "Label" at bounding box center [1089, 170] width 308 height 39
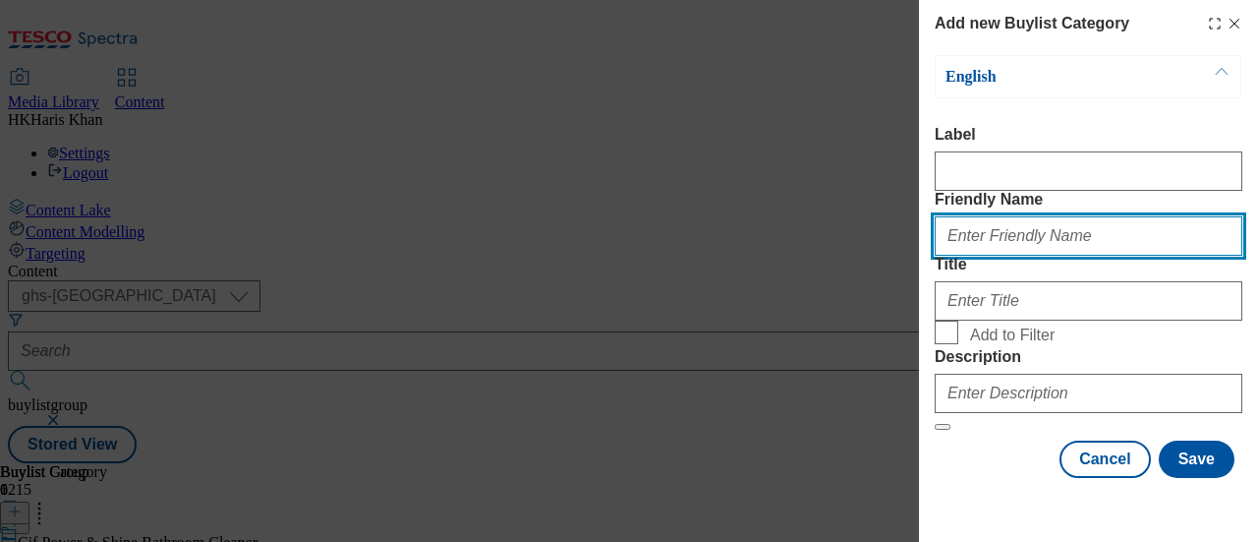
click at [1034, 256] on input "Friendly Name" at bounding box center [1089, 235] width 308 height 39
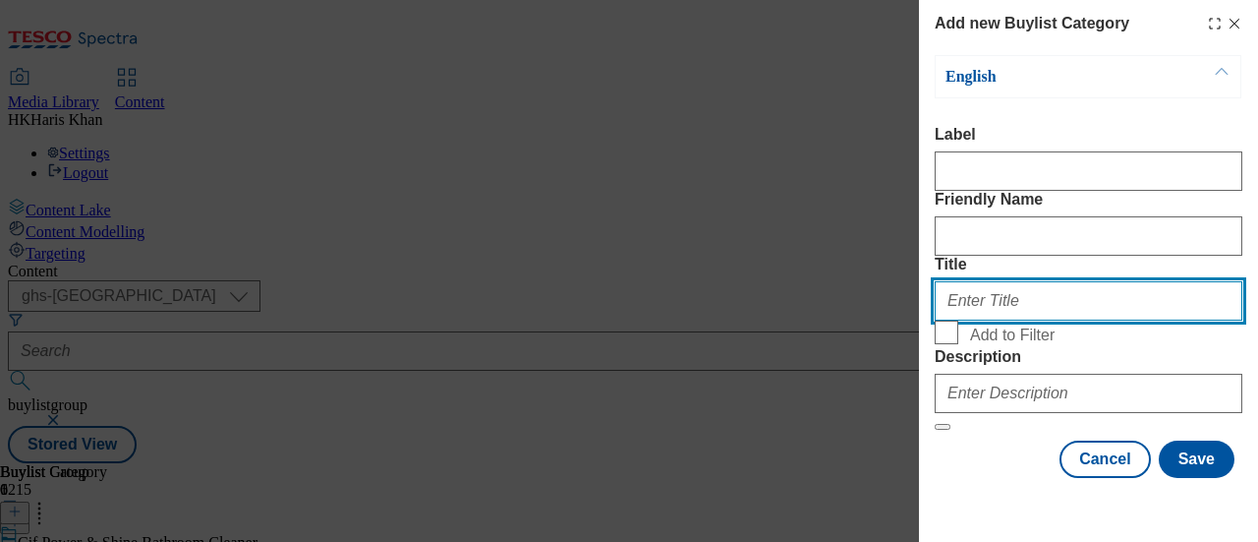
click at [992, 320] on input "Title" at bounding box center [1089, 300] width 308 height 39
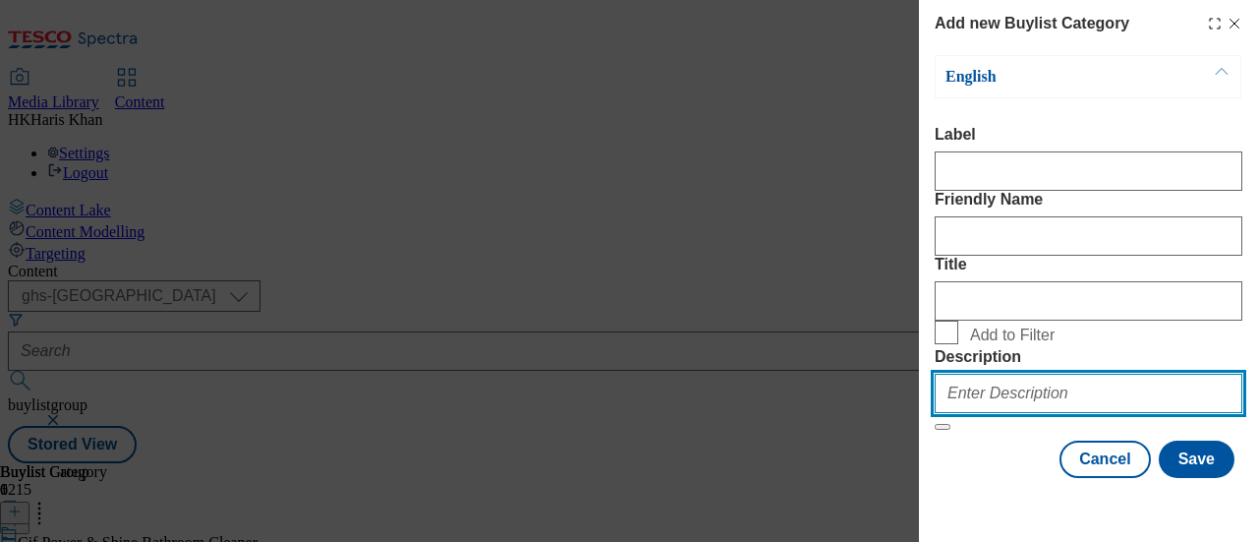
click at [1038, 406] on input "Description" at bounding box center [1089, 393] width 308 height 39
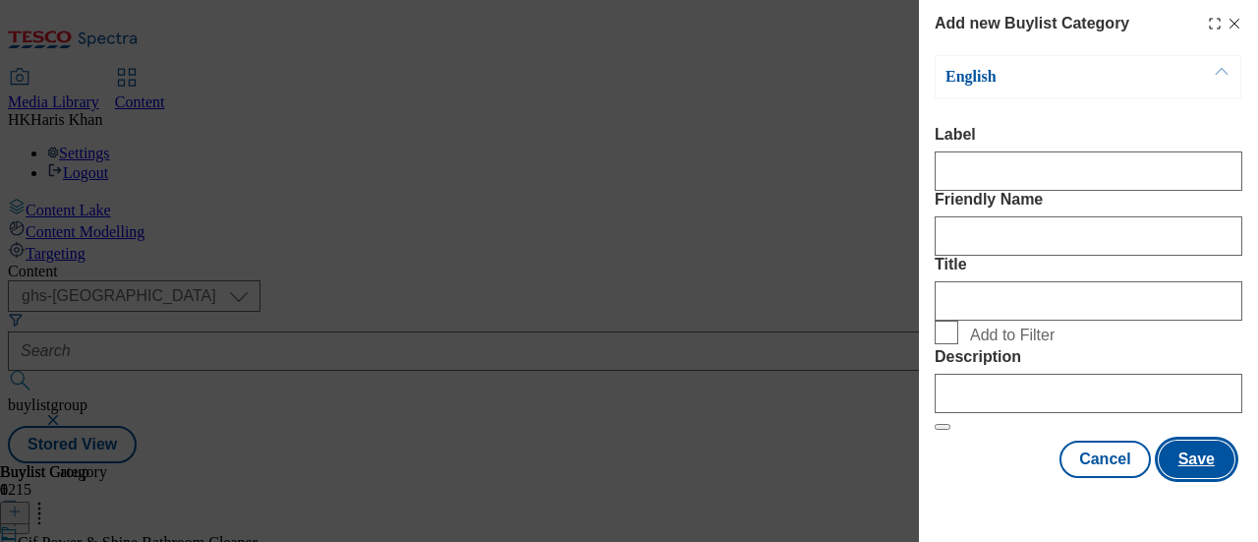
click at [1162, 457] on button "Save" at bounding box center [1197, 458] width 76 height 37
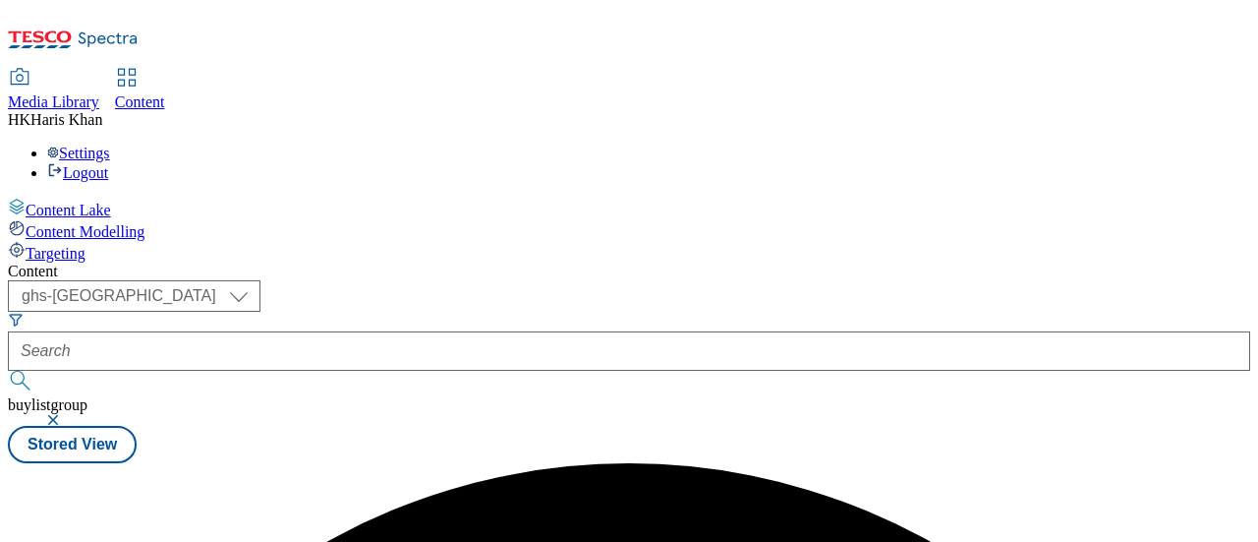
scroll to position [0, 0]
click at [20, 511] on line at bounding box center [15, 511] width 10 height 0
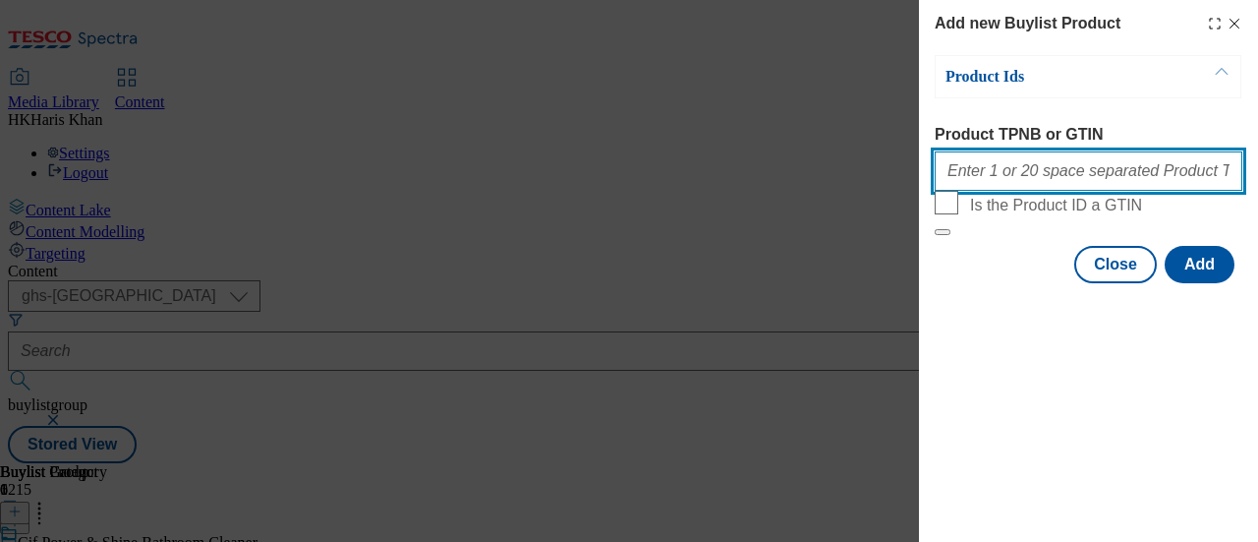
click at [1076, 177] on input "Product TPNB or GTIN" at bounding box center [1089, 170] width 308 height 39
paste input "82669072"
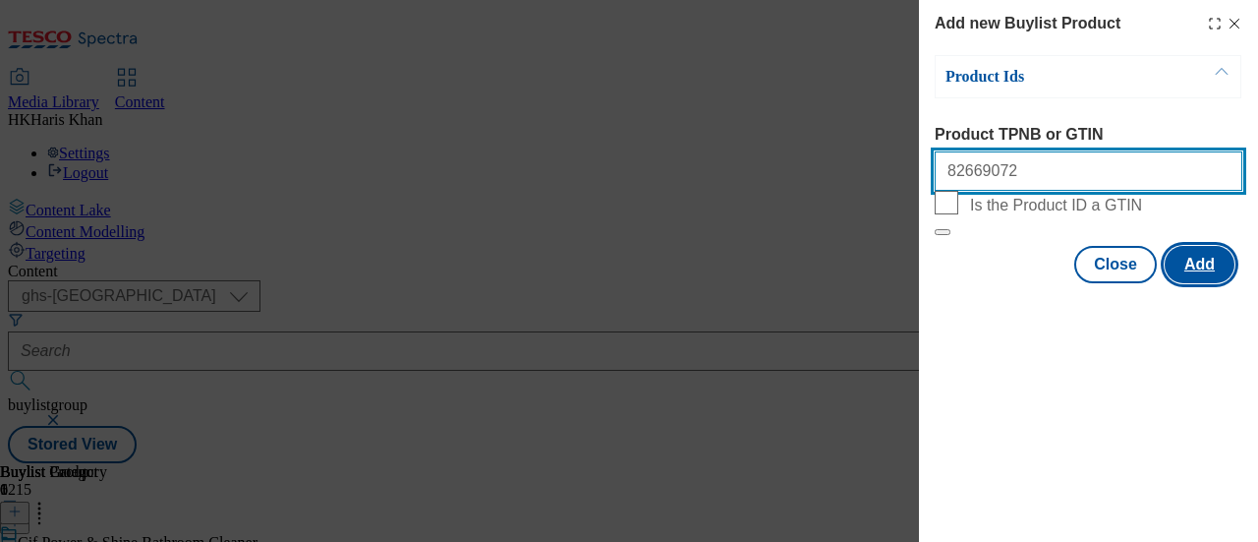
type input "82669072"
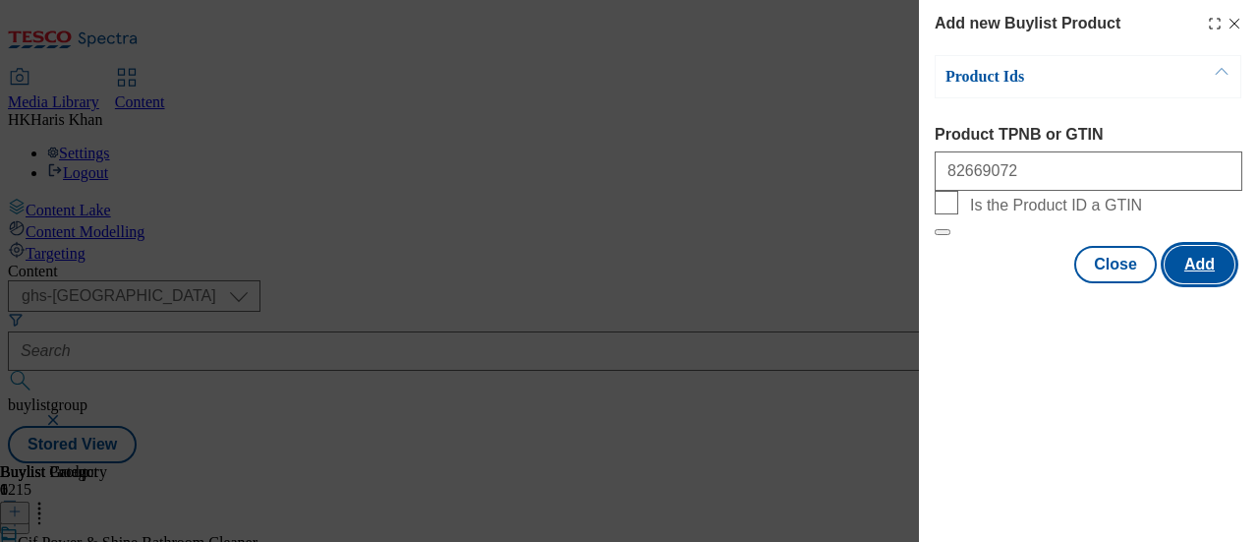
click at [1201, 283] on button "Add" at bounding box center [1200, 264] width 70 height 37
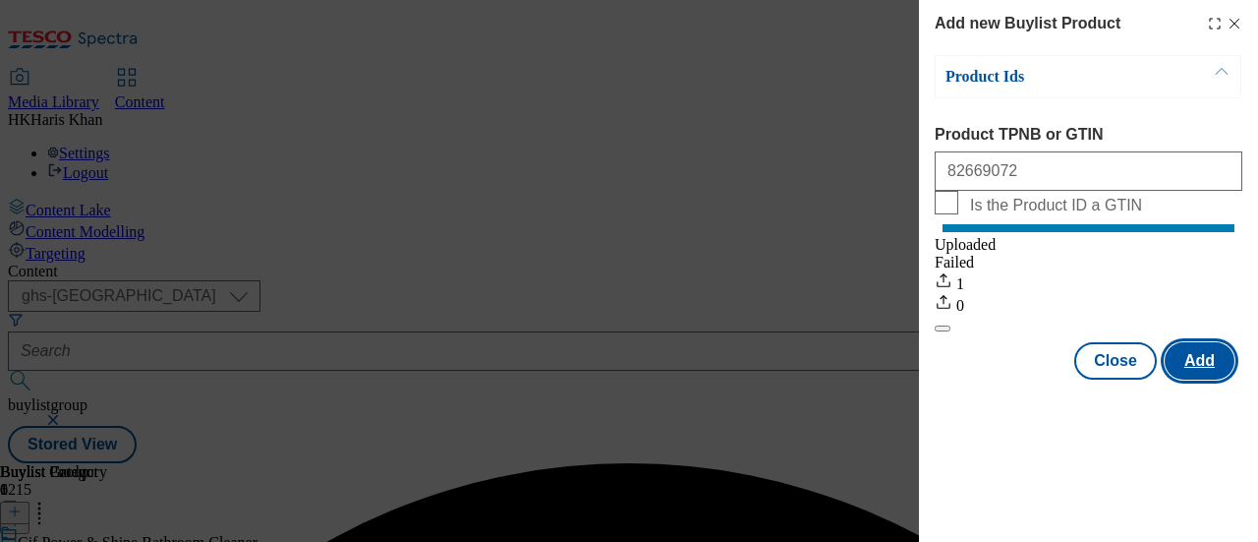
scroll to position [0, 0]
click at [1223, 146] on div "Product TPNB or GTIN 82669072" at bounding box center [1089, 158] width 308 height 65
click at [1237, 463] on div "Success - Job created a1a3966a-b500-4dcc-bd5a-d51562d0089b successfully" at bounding box center [629, 463] width 1243 height 0
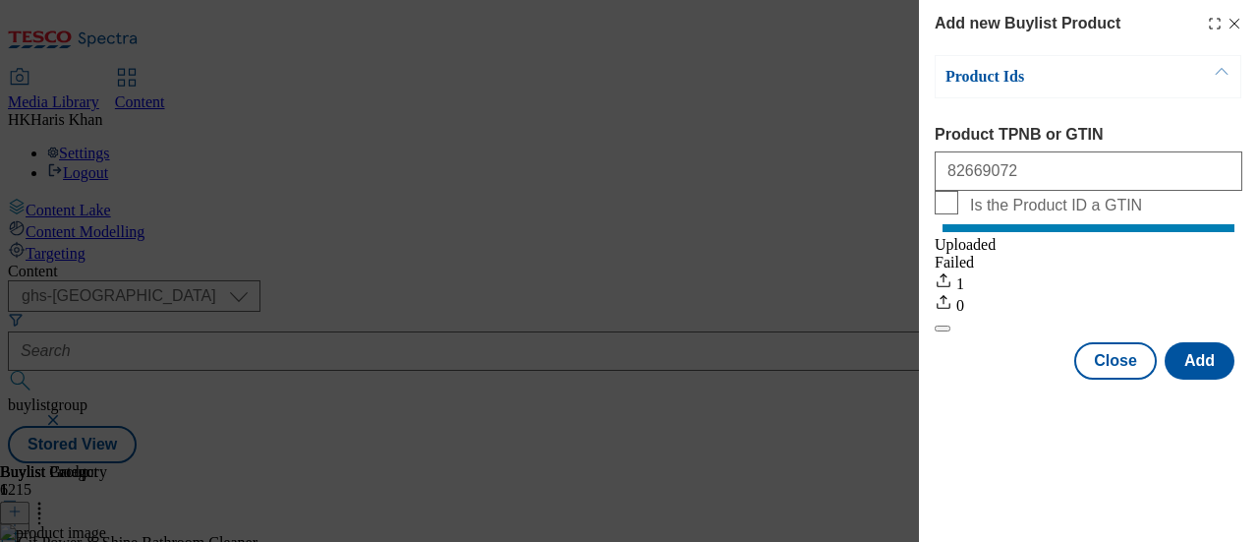
click at [1237, 23] on icon "Modal" at bounding box center [1235, 24] width 16 height 16
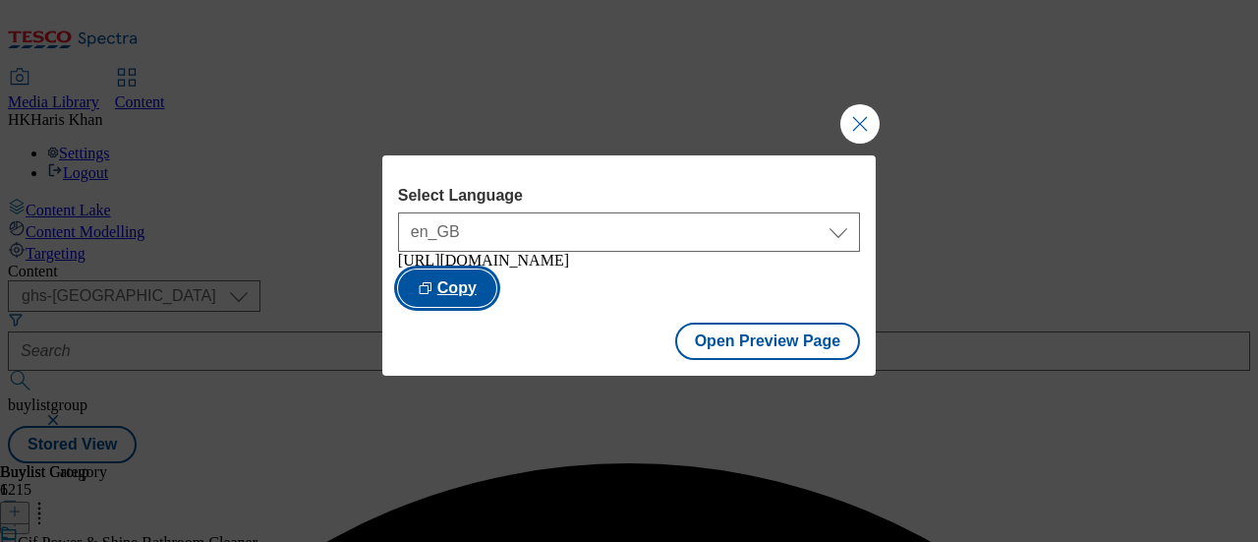
click at [496, 295] on button "Copy" at bounding box center [447, 287] width 98 height 37
click at [859, 144] on div "Select Language en_GB en_GB https://www.tesco.com/groceries/en-GB/buylists/cif/…" at bounding box center [629, 271] width 1258 height 542
click at [871, 129] on button "Close Modal" at bounding box center [860, 123] width 39 height 39
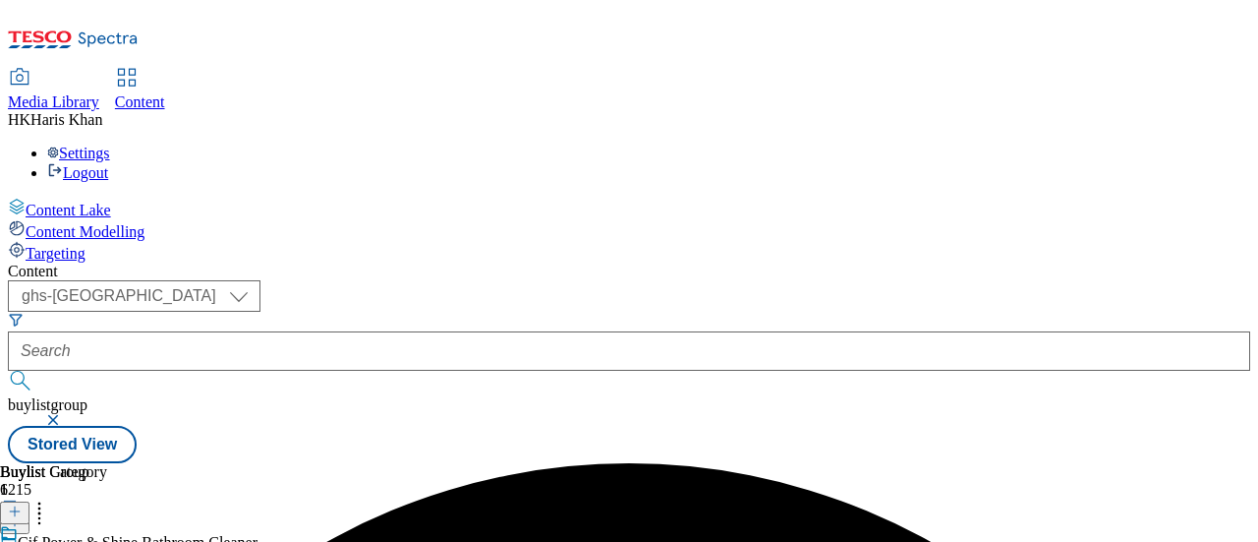
scroll to position [0, 0]
